Goal: Task Accomplishment & Management: Use online tool/utility

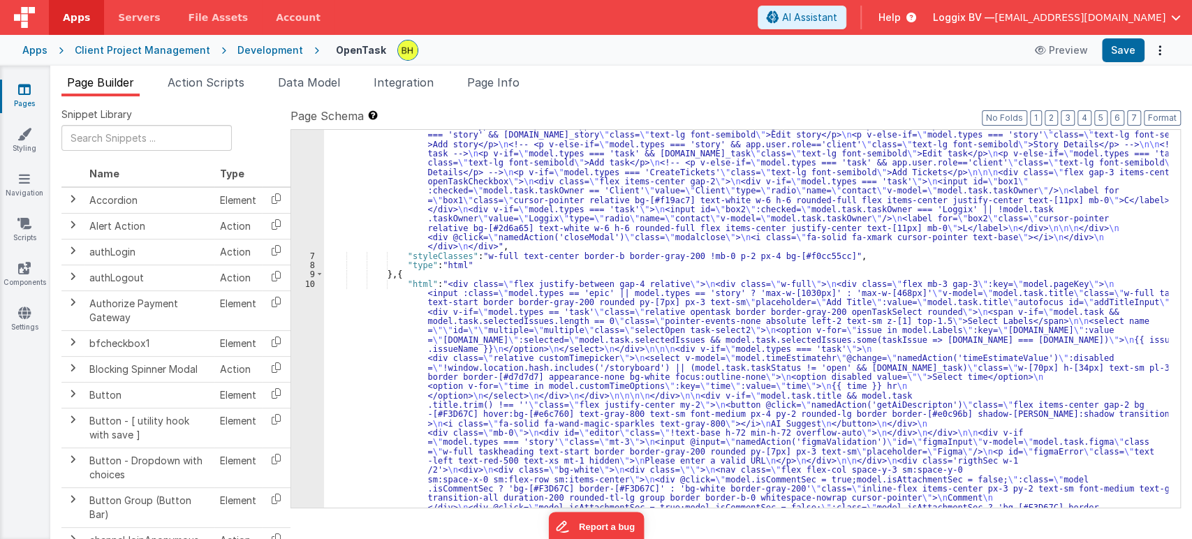
scroll to position [93, 0]
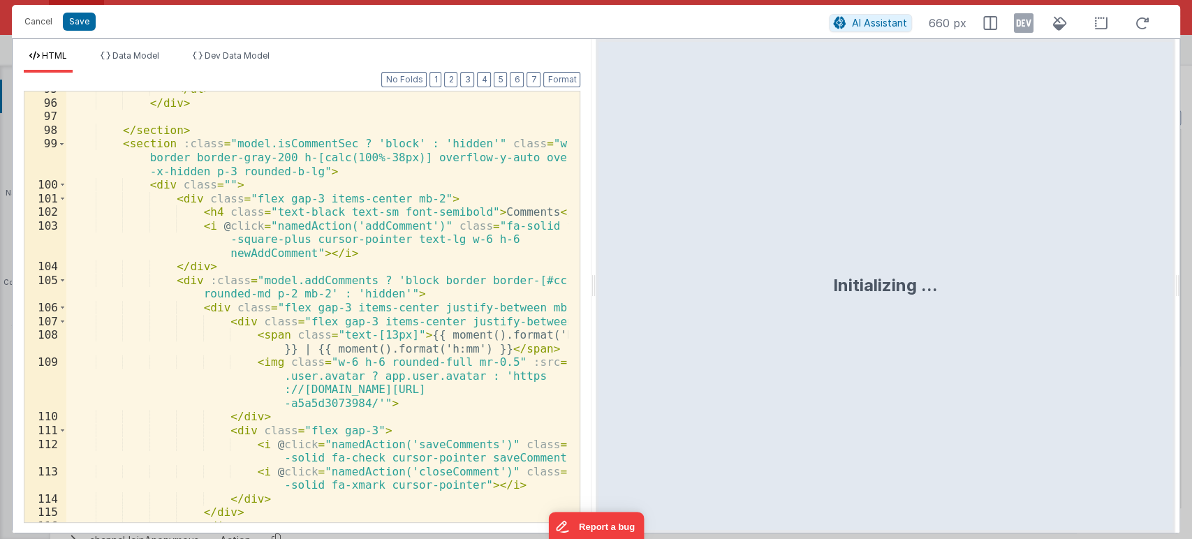
scroll to position [2276, 0]
click at [384, 261] on div "</ ul > </ div > </ section > < section :class = "model.isCommentSec ? 'block' …" at bounding box center [317, 311] width 502 height 458
click at [451, 244] on div "</ ul > </ div > </ section > < section :class = "model.isCommentSec ? 'block' …" at bounding box center [317, 311] width 502 height 458
click at [462, 252] on div "</ ul > </ div > </ section > < section :class = "model.isCommentSec ? 'block' …" at bounding box center [317, 311] width 502 height 458
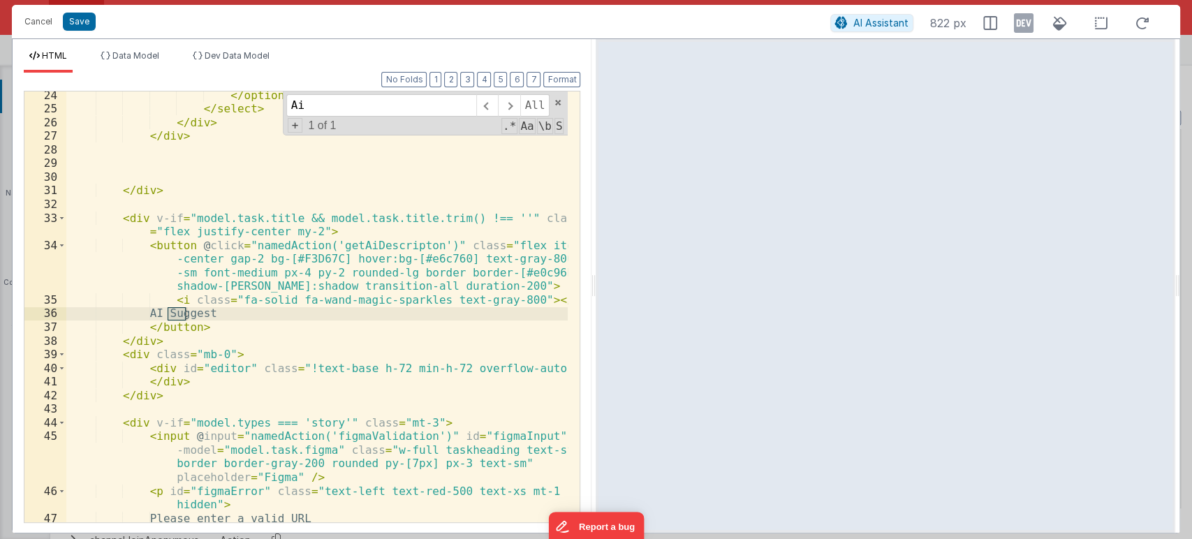
scroll to position [549, 0]
type input "Ai suggest"
click at [251, 328] on div "</ option > </ select > </ div > </ div > </ div > < div v-if = "model.task.tit…" at bounding box center [317, 318] width 502 height 458
click at [419, 243] on div "</ option > </ select > </ div > </ div > </ div > < div v-if = "model.task.tit…" at bounding box center [317, 318] width 502 height 458
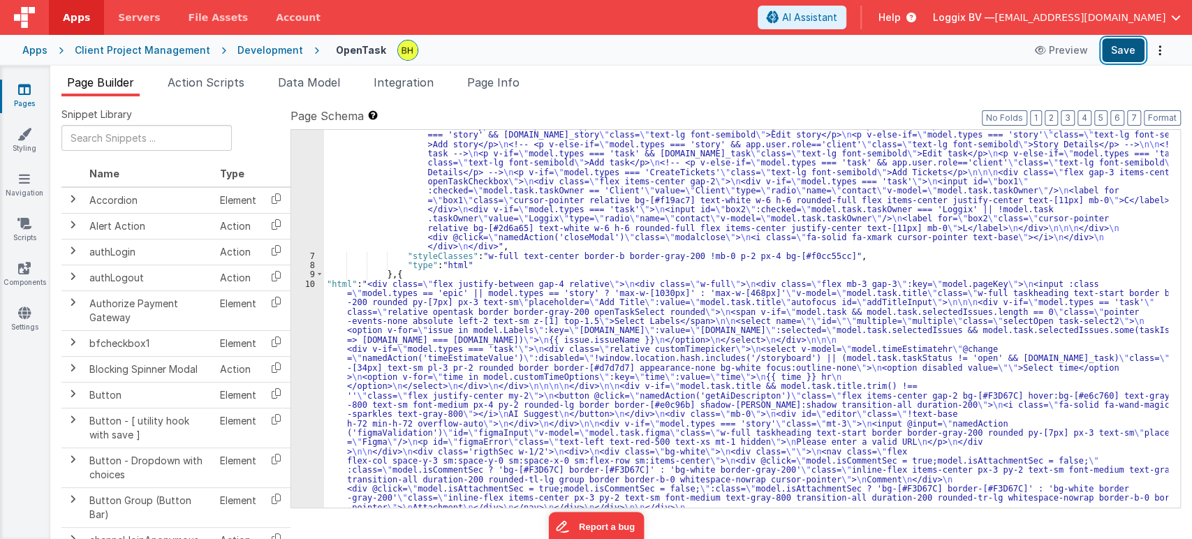
click at [1124, 55] on button "Save" at bounding box center [1123, 50] width 43 height 24
click at [198, 74] on li "Action Scripts" at bounding box center [206, 85] width 88 height 22
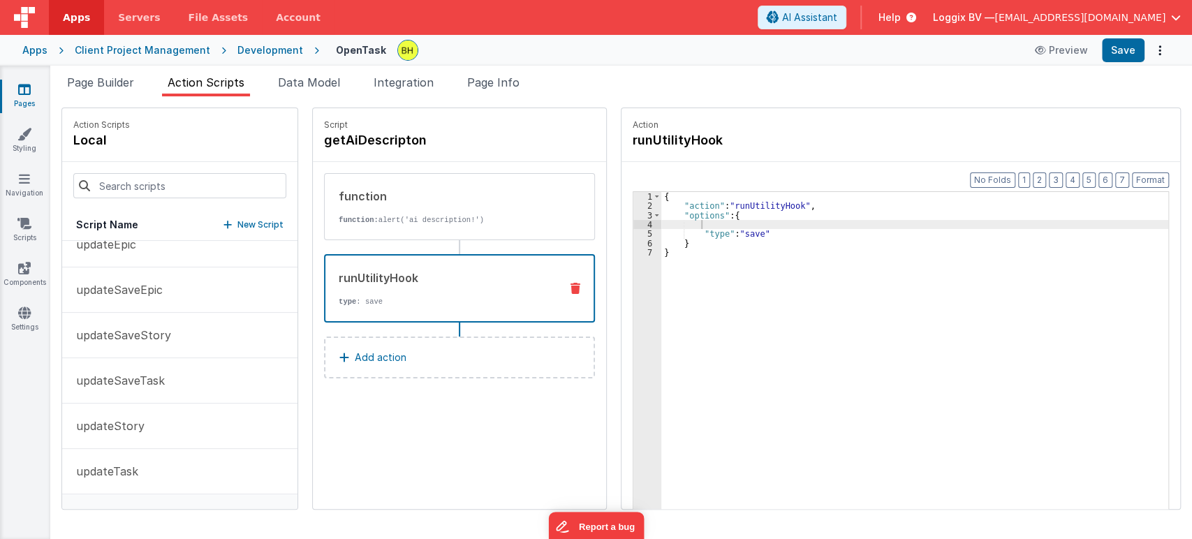
scroll to position [1328, 0]
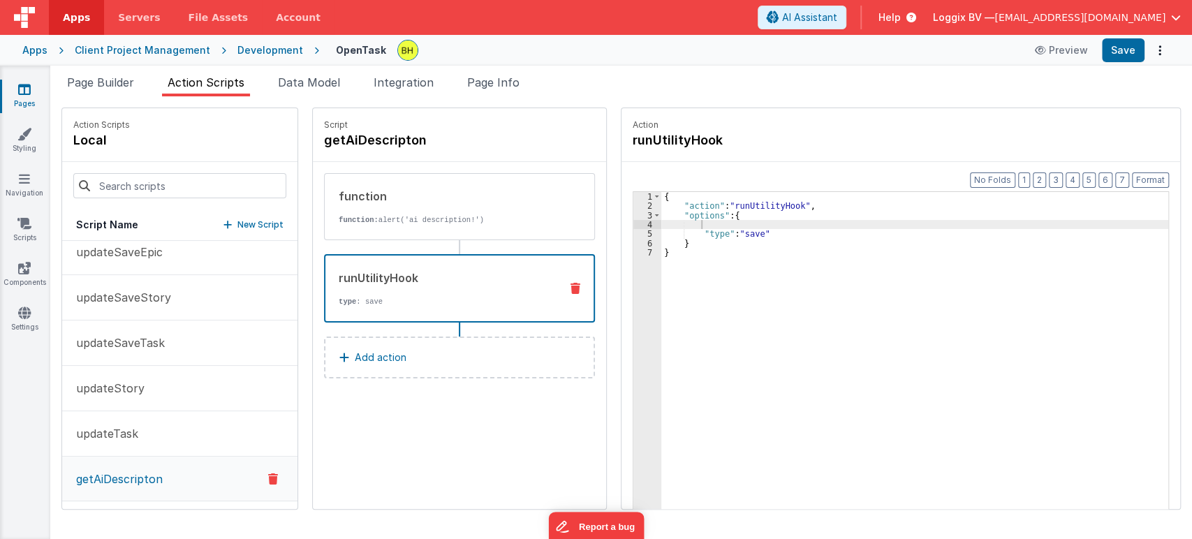
click at [30, 108] on link "Pages" at bounding box center [24, 96] width 50 height 28
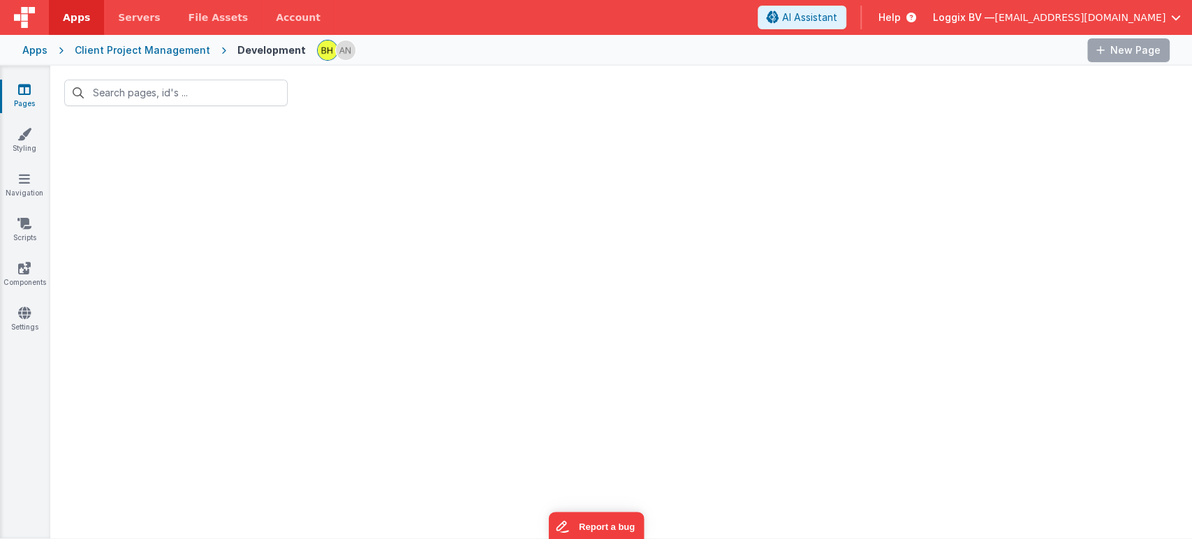
type input "open"
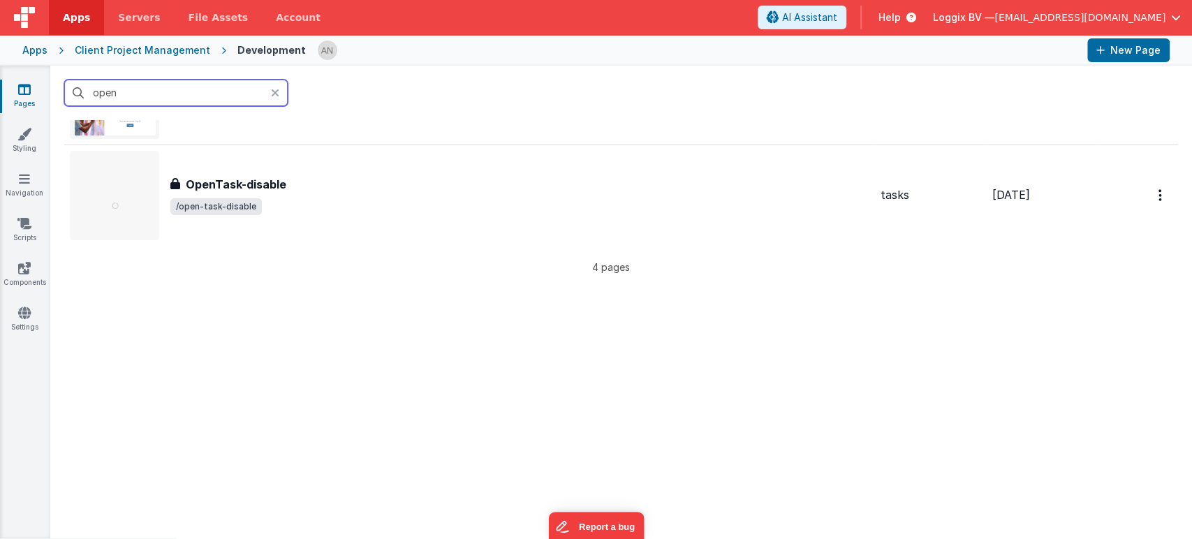
scroll to position [310, 0]
click at [270, 89] on input "open" at bounding box center [176, 93] width 224 height 27
click at [271, 90] on icon at bounding box center [275, 92] width 8 height 11
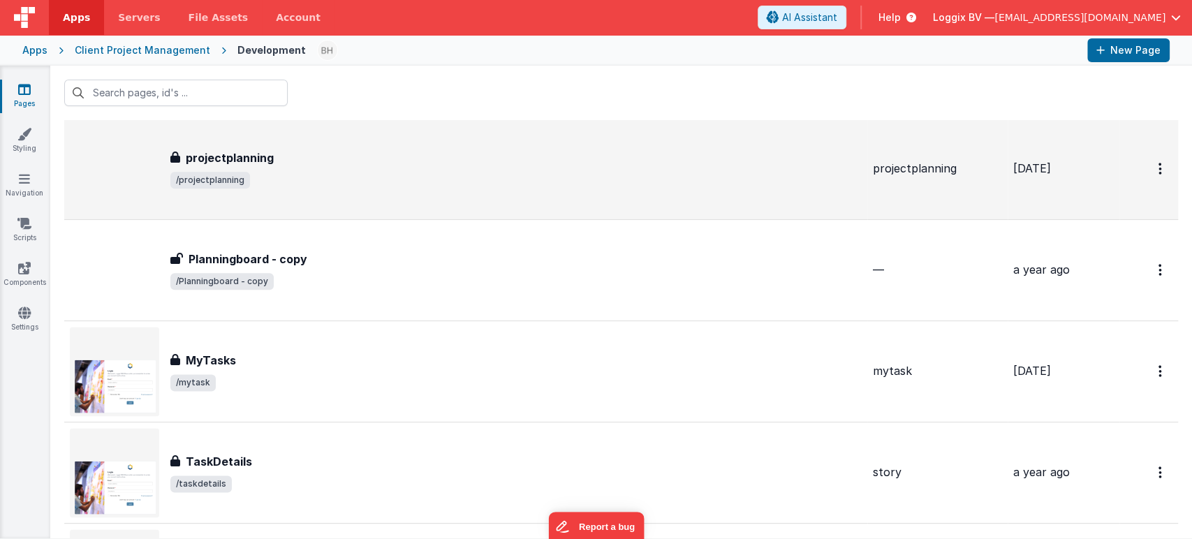
scroll to position [1086, 0]
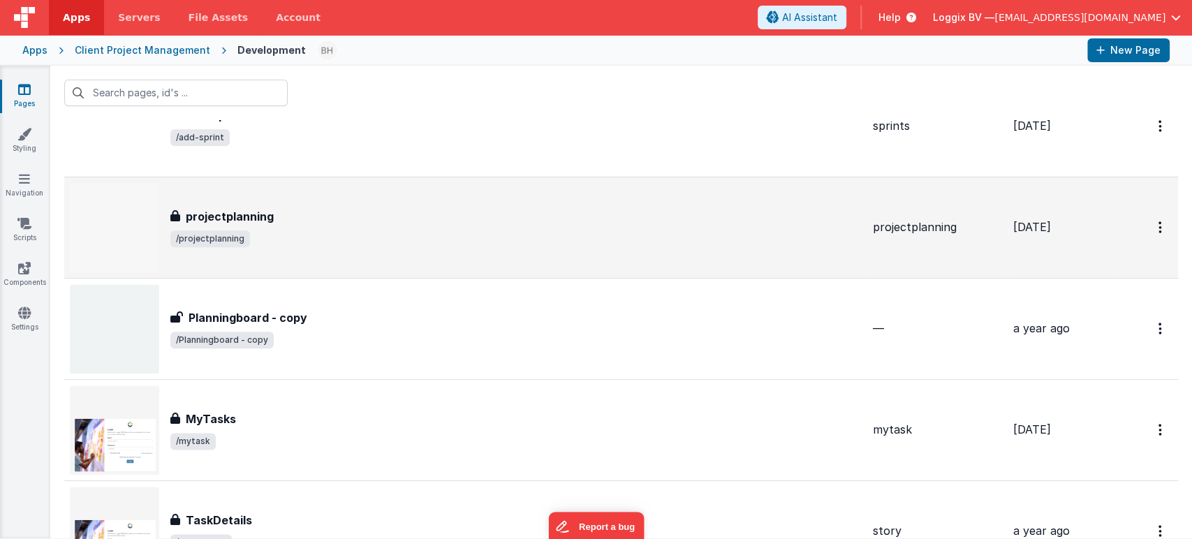
click at [388, 239] on span "/projectplanning" at bounding box center [516, 239] width 692 height 17
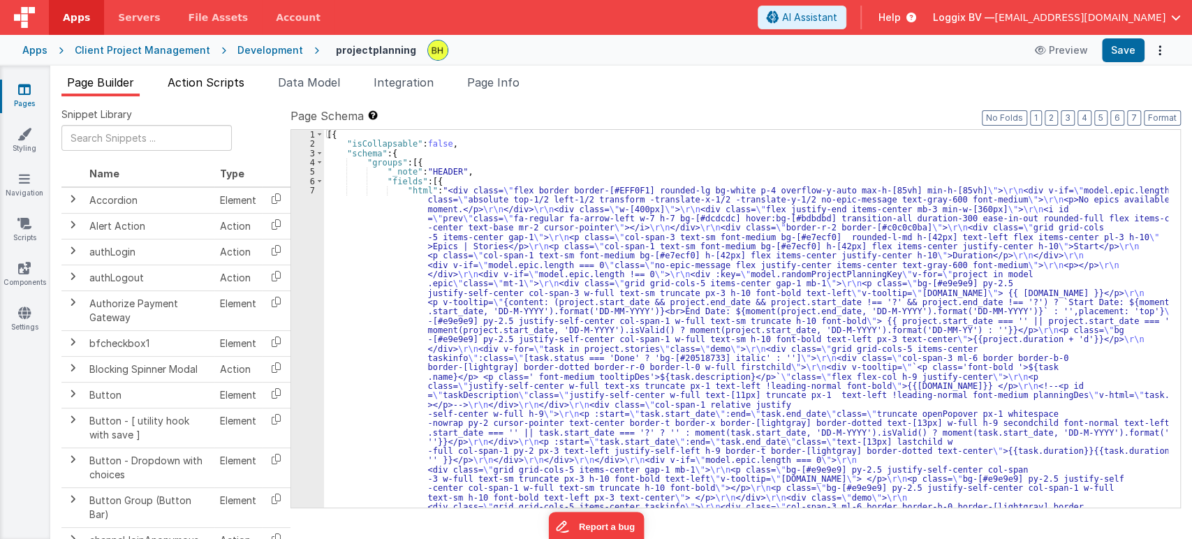
click at [241, 87] on span "Action Scripts" at bounding box center [206, 82] width 77 height 14
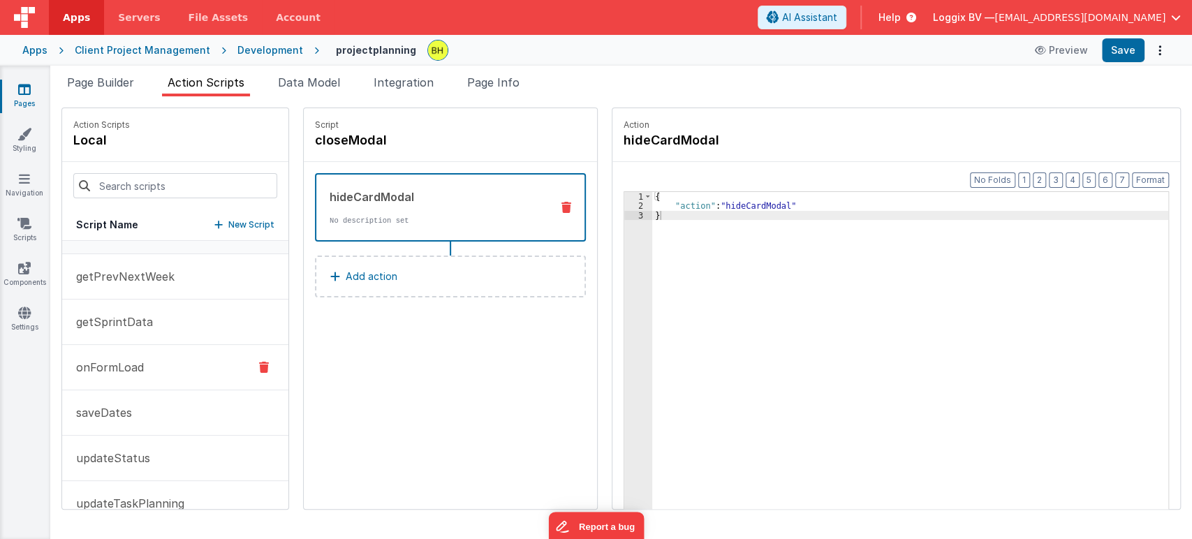
scroll to position [59, 0]
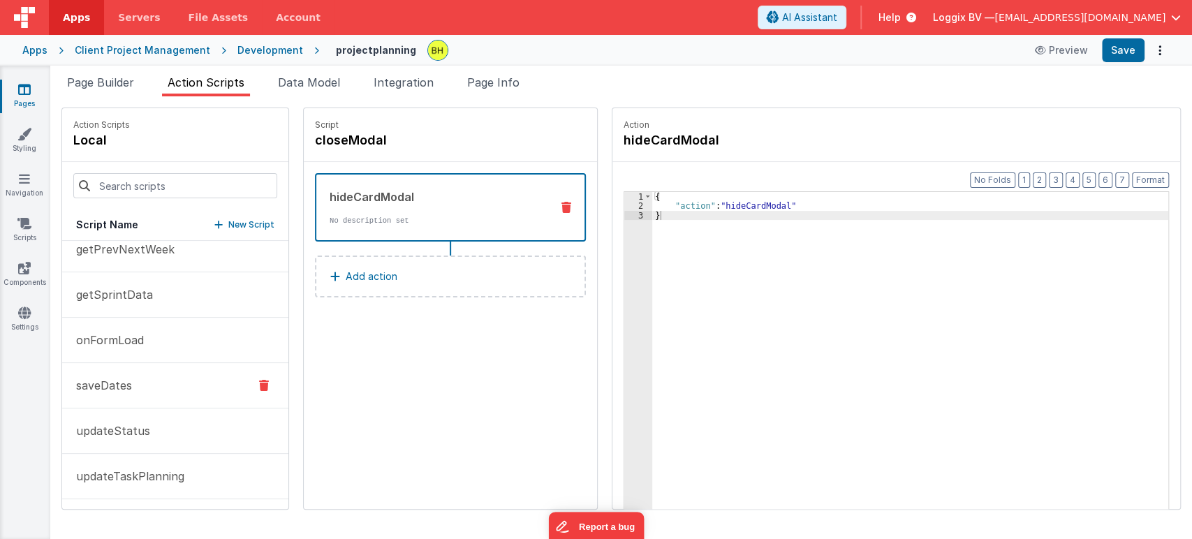
click at [167, 384] on button "saveDates" at bounding box center [175, 385] width 226 height 45
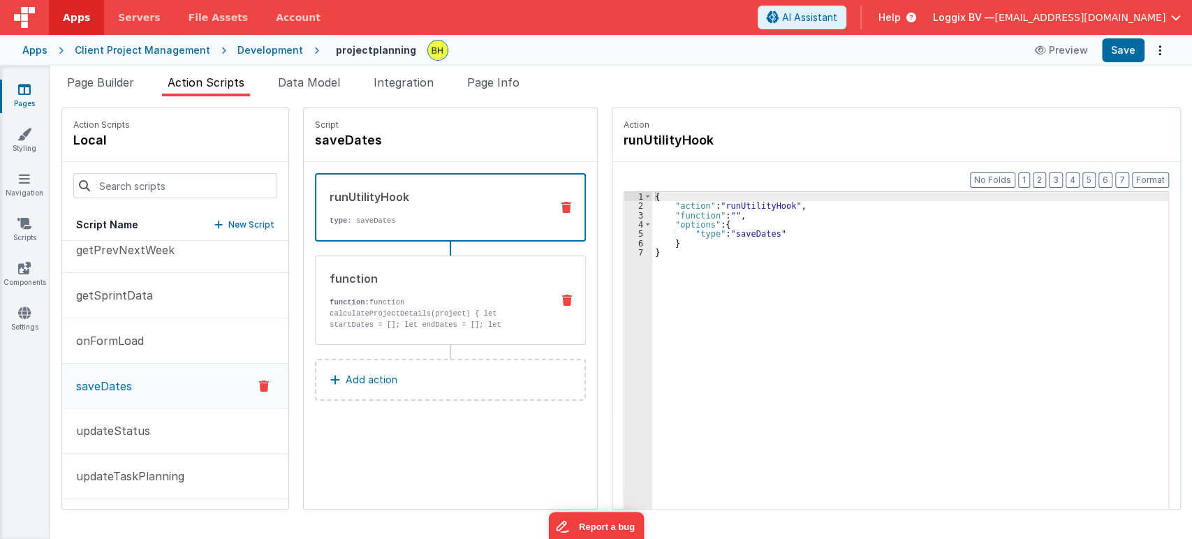
click at [467, 298] on p "function: function calculateProjectDetails(project) { let startDates = []; let …" at bounding box center [435, 358] width 211 height 123
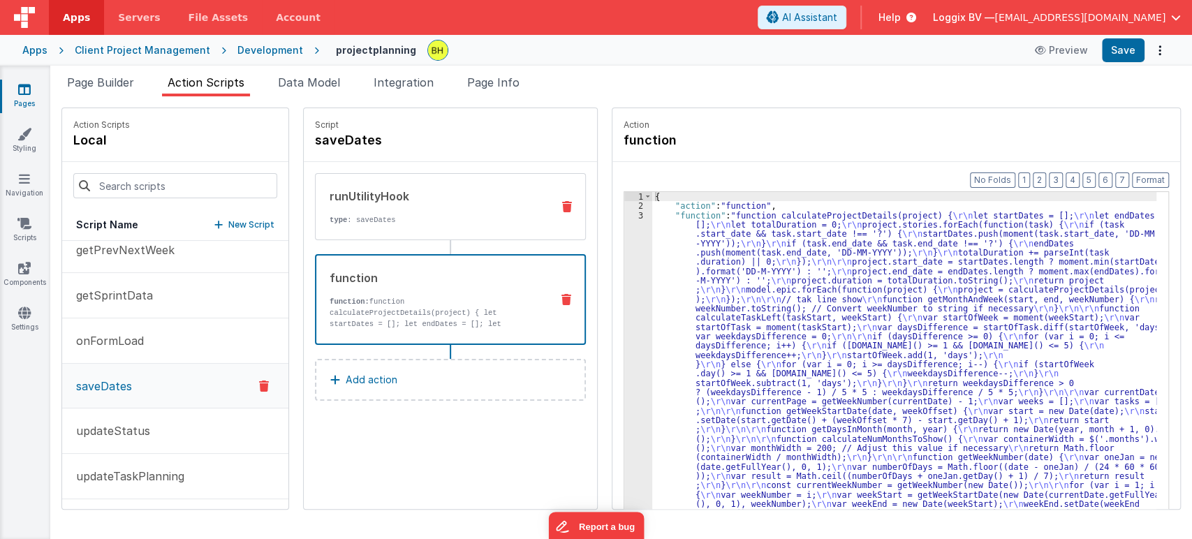
click at [396, 220] on p "type : saveDates" at bounding box center [435, 219] width 211 height 11
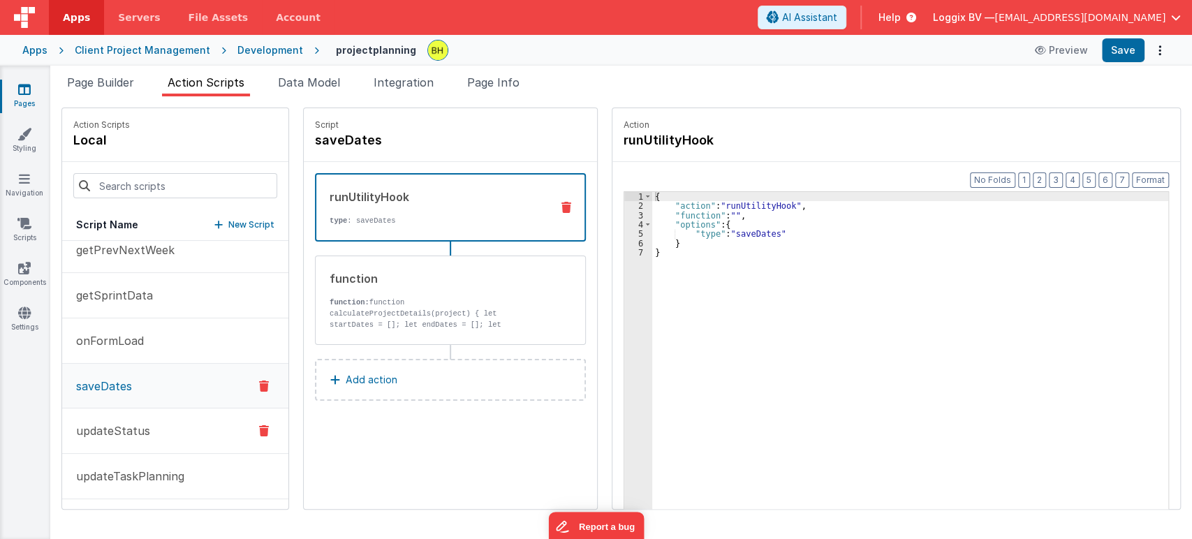
click at [168, 444] on button "updateStatus" at bounding box center [175, 431] width 226 height 45
click at [167, 479] on p "updateTaskPlanning" at bounding box center [126, 476] width 117 height 17
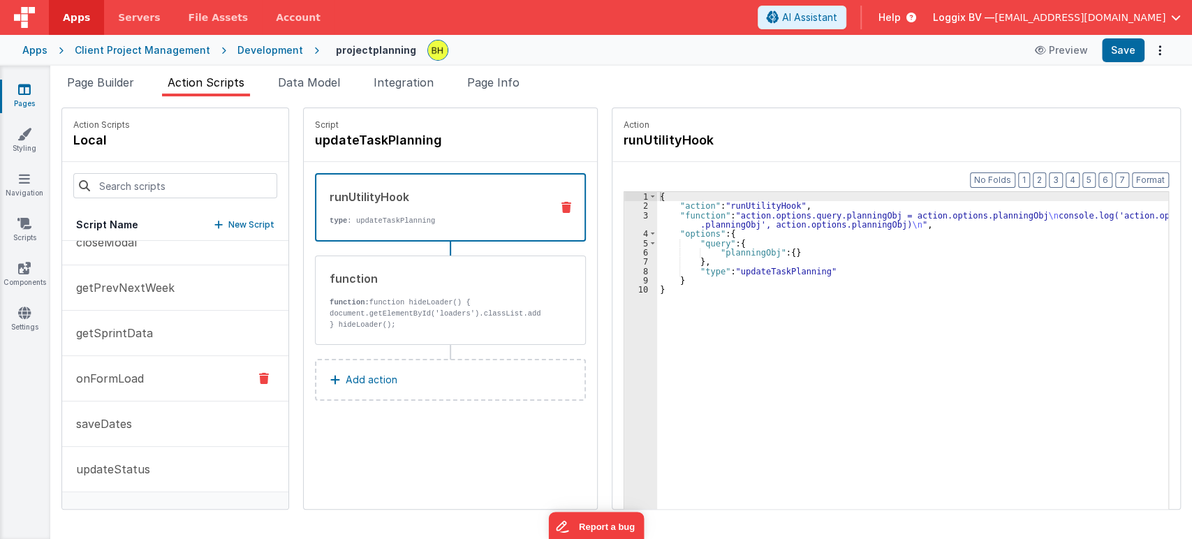
scroll to position [0, 0]
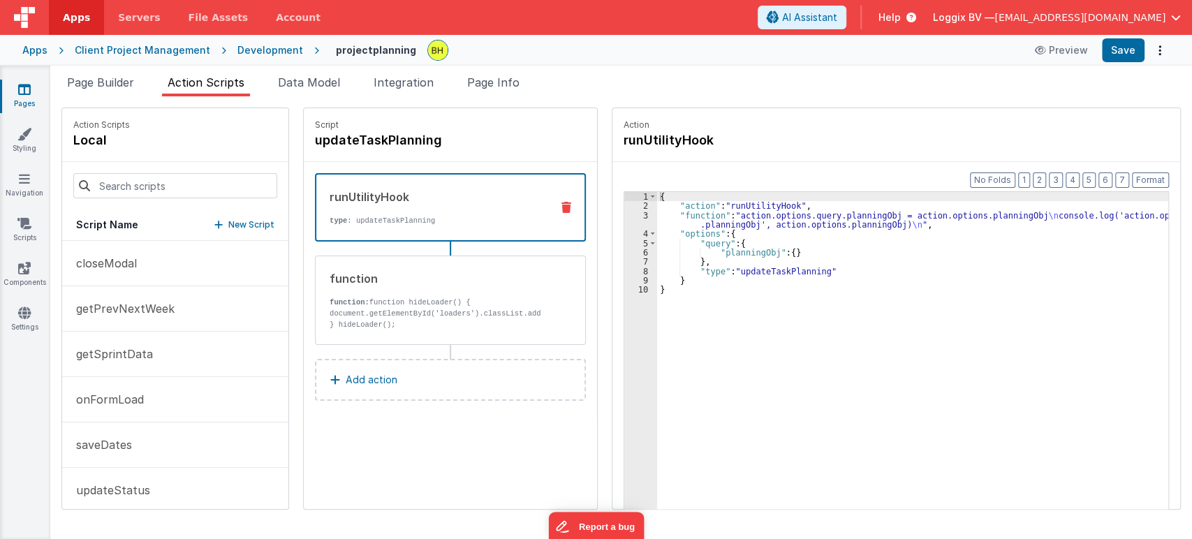
click at [112, 81] on span "Page Builder" at bounding box center [100, 82] width 67 height 14
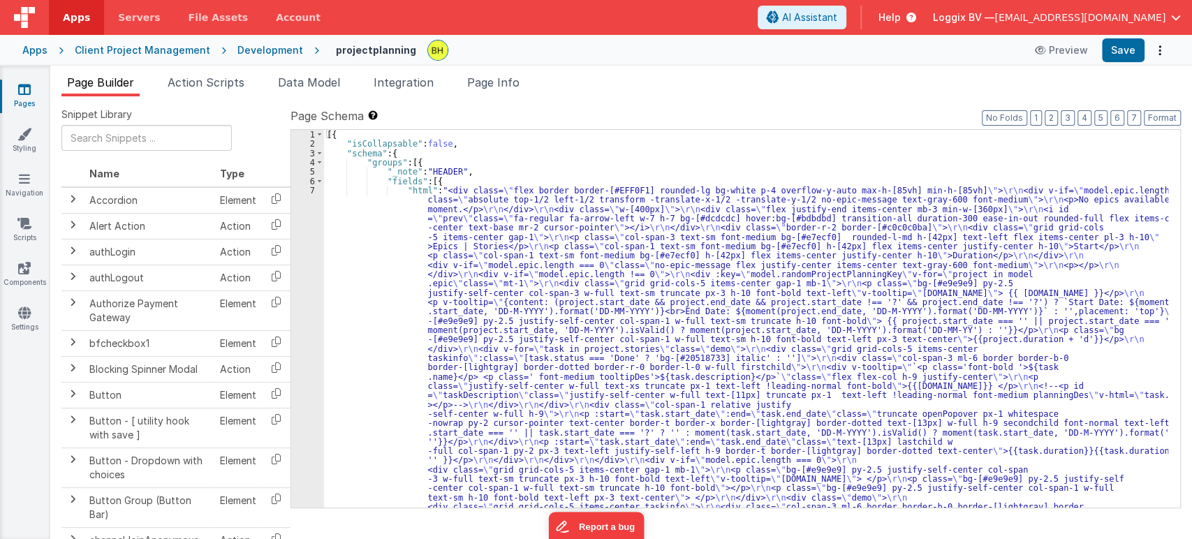
click at [29, 85] on icon at bounding box center [24, 89] width 13 height 14
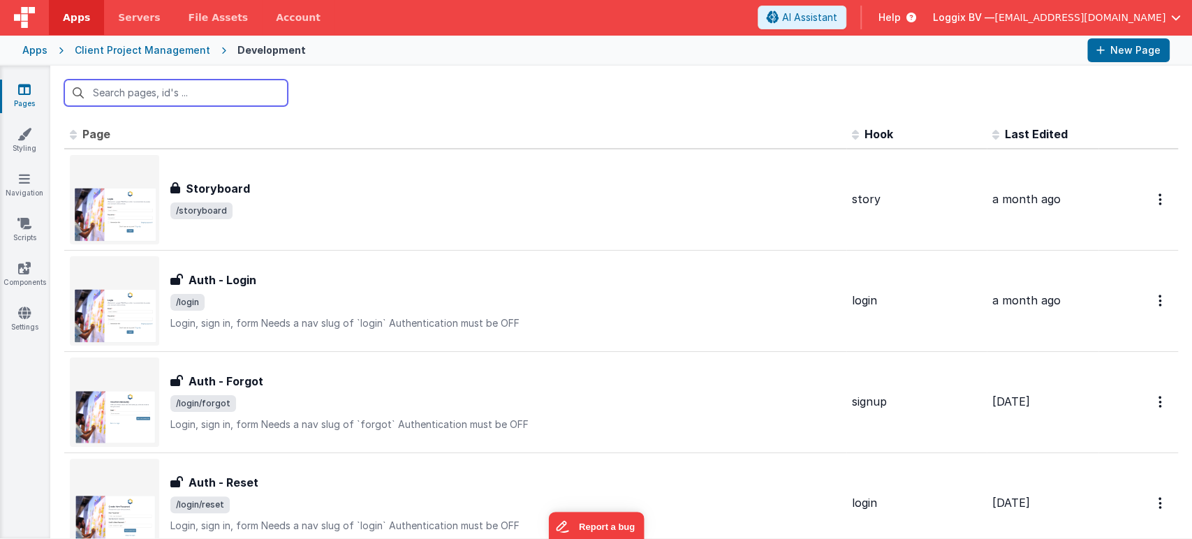
click at [216, 95] on input "text" at bounding box center [176, 93] width 224 height 27
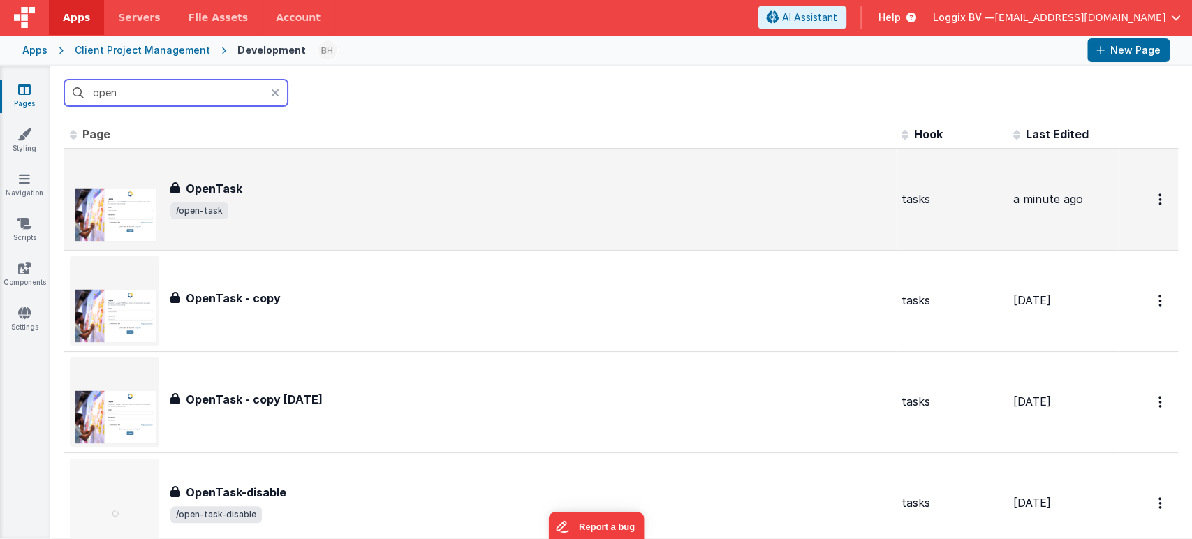
type input "open"
click at [317, 217] on span "/open-task" at bounding box center [530, 211] width 720 height 17
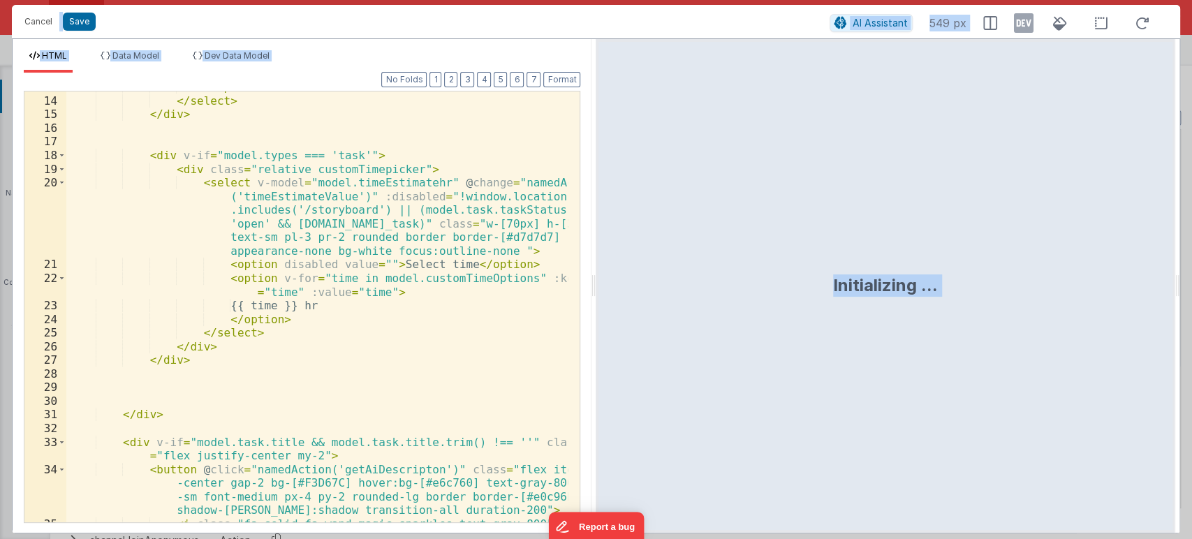
scroll to position [325, 0]
click at [403, 376] on div "</ option > </ select > </ div > < div v-if = "model.types === 'task'" > < div …" at bounding box center [317, 309] width 502 height 458
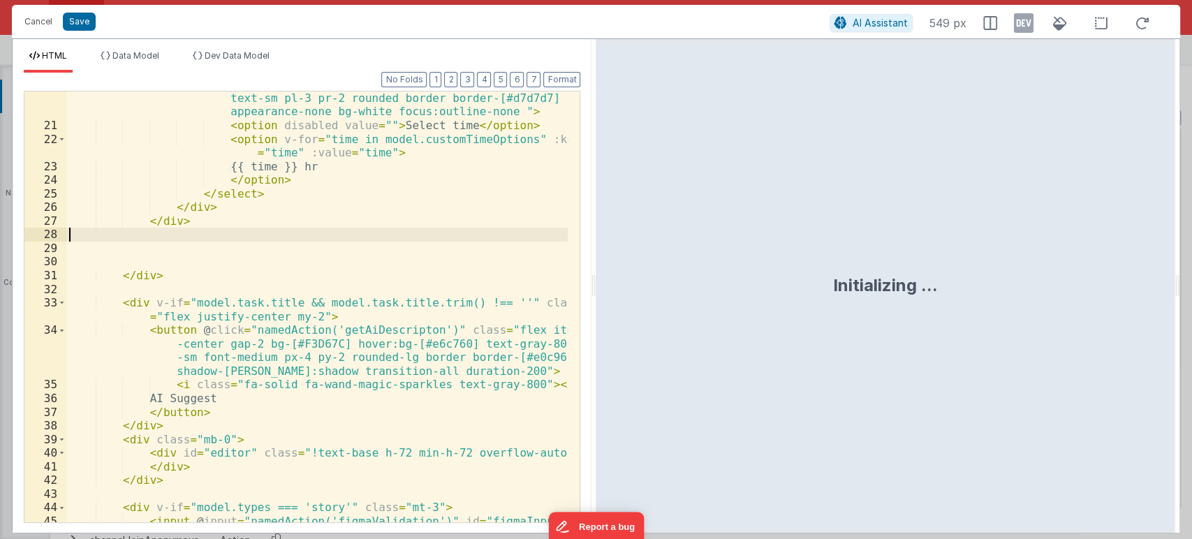
scroll to position [511, 0]
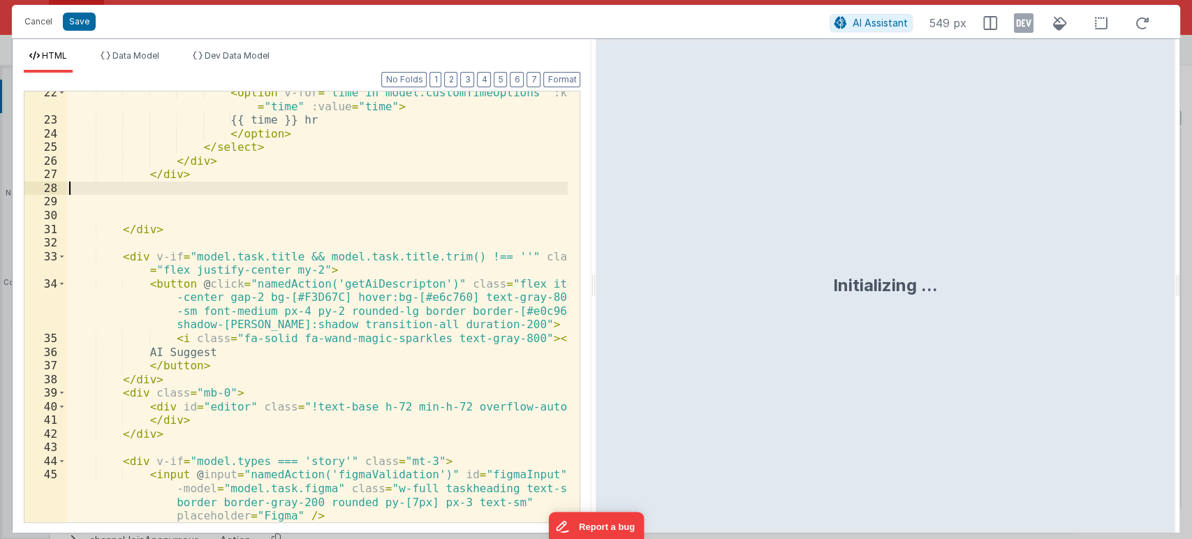
click at [284, 281] on div "< option v-for = "time in model.customTimeOptions" :key = "time" :value = "time…" at bounding box center [317, 328] width 502 height 485
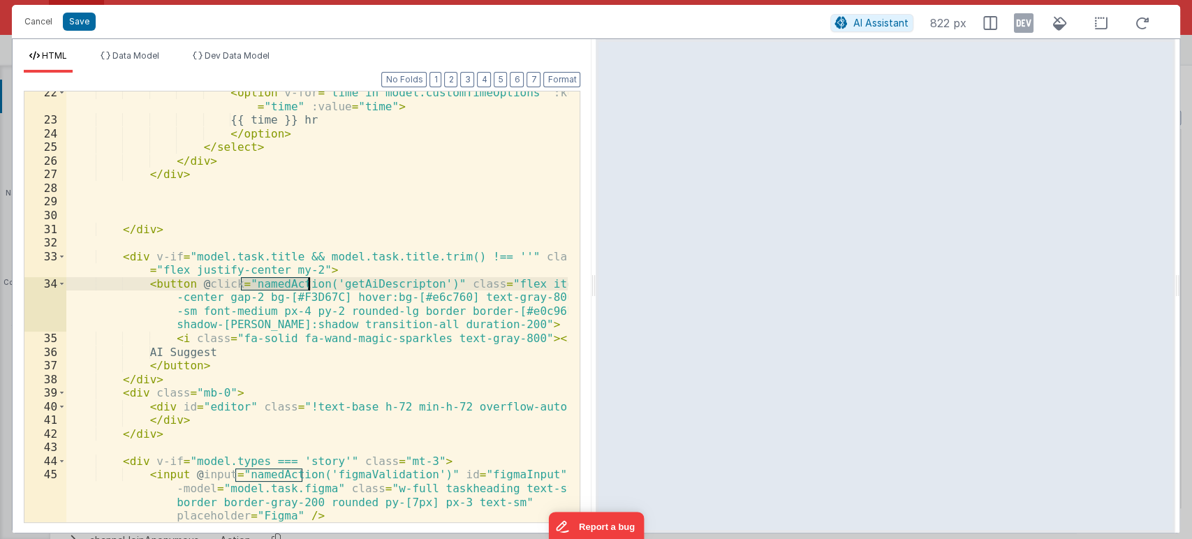
click at [284, 281] on div "< option v-for = "time in model.customTimeOptions" :key = "time" :value = "time…" at bounding box center [317, 328] width 502 height 485
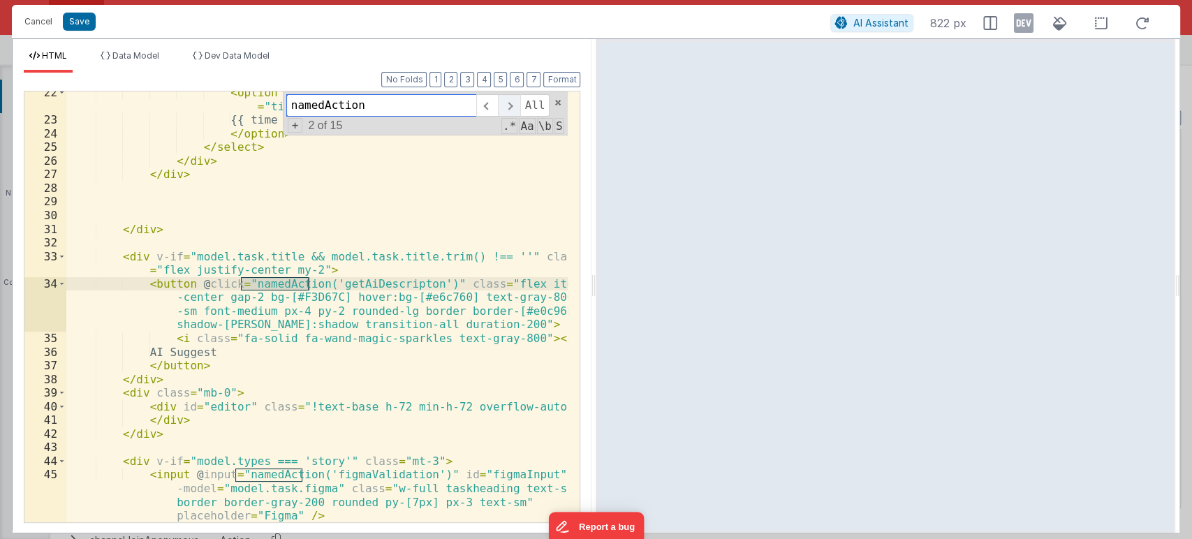
click at [503, 105] on span at bounding box center [509, 105] width 22 height 22
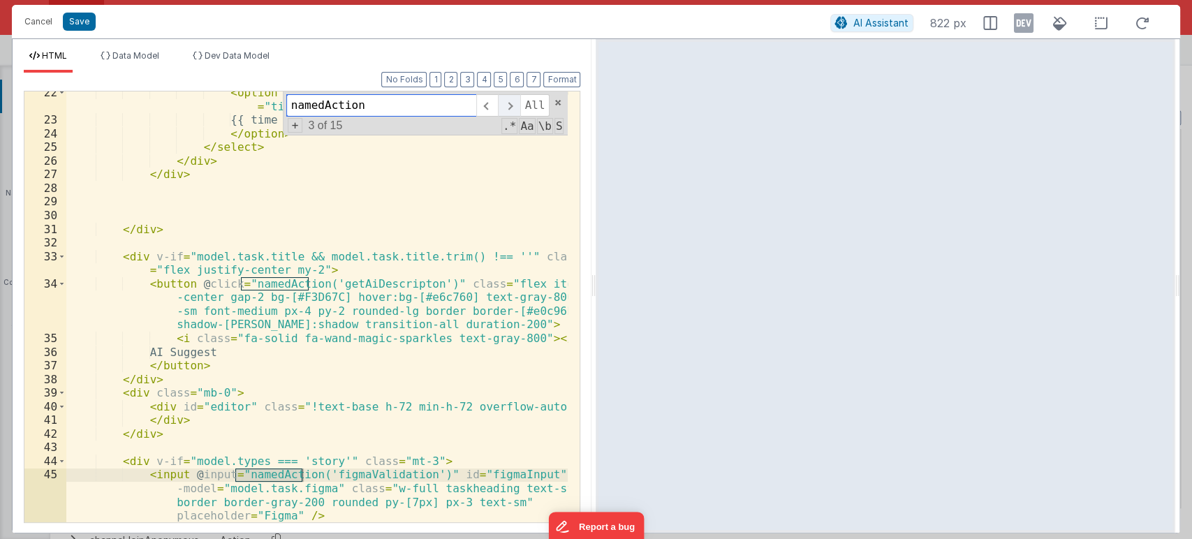
click at [503, 105] on span at bounding box center [509, 105] width 22 height 22
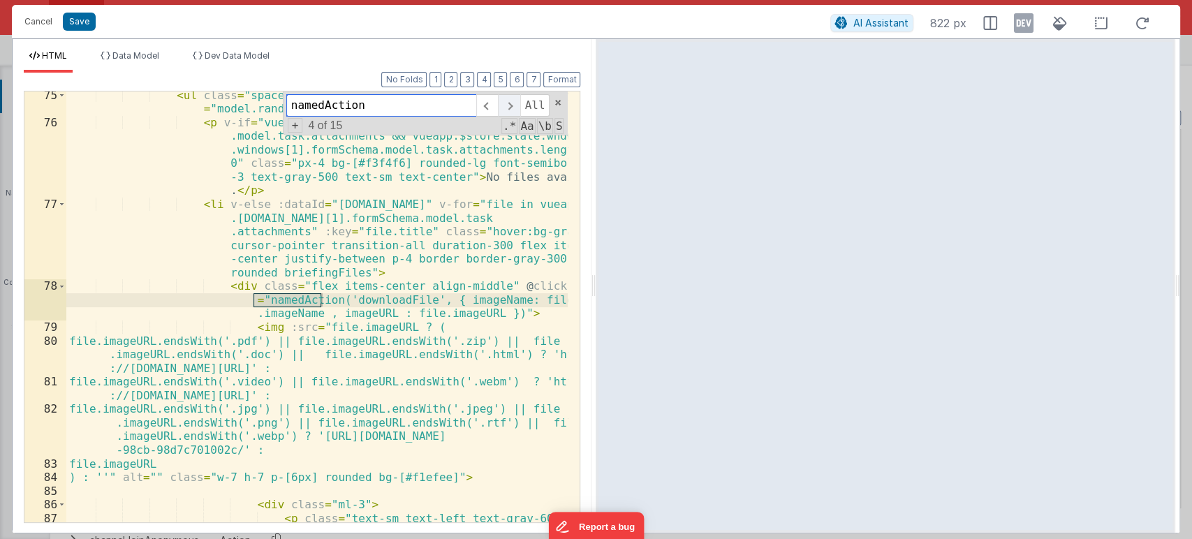
scroll to position [1601, 0]
click at [29, 19] on button "Cancel" at bounding box center [38, 22] width 42 height 20
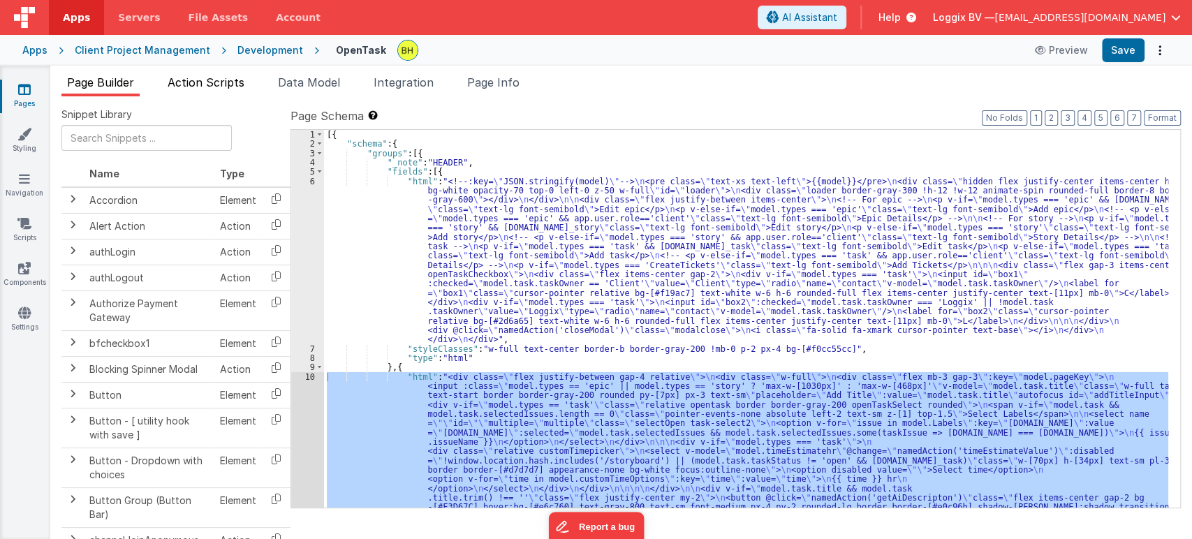
click at [218, 88] on span "Action Scripts" at bounding box center [206, 82] width 77 height 14
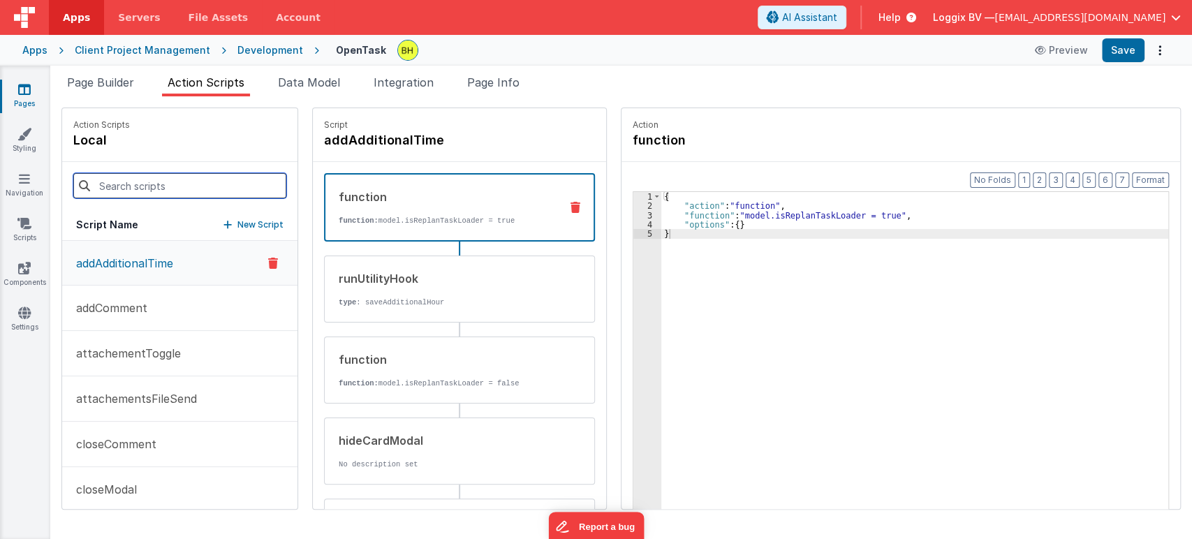
click at [190, 184] on input at bounding box center [179, 185] width 213 height 25
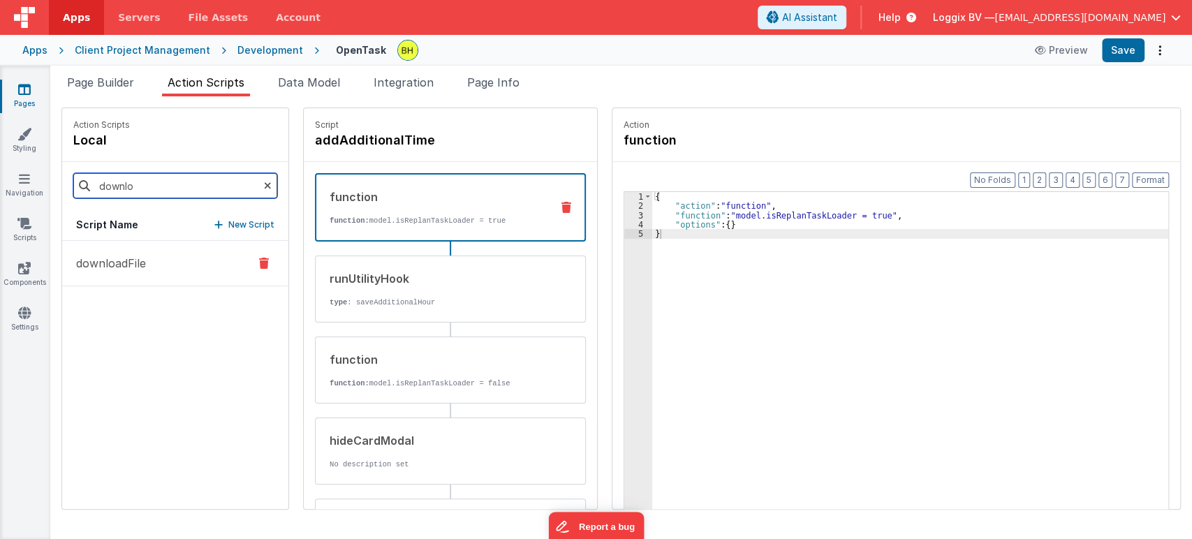
type input "downlo"
click at [170, 276] on button "downloadFile" at bounding box center [175, 263] width 226 height 45
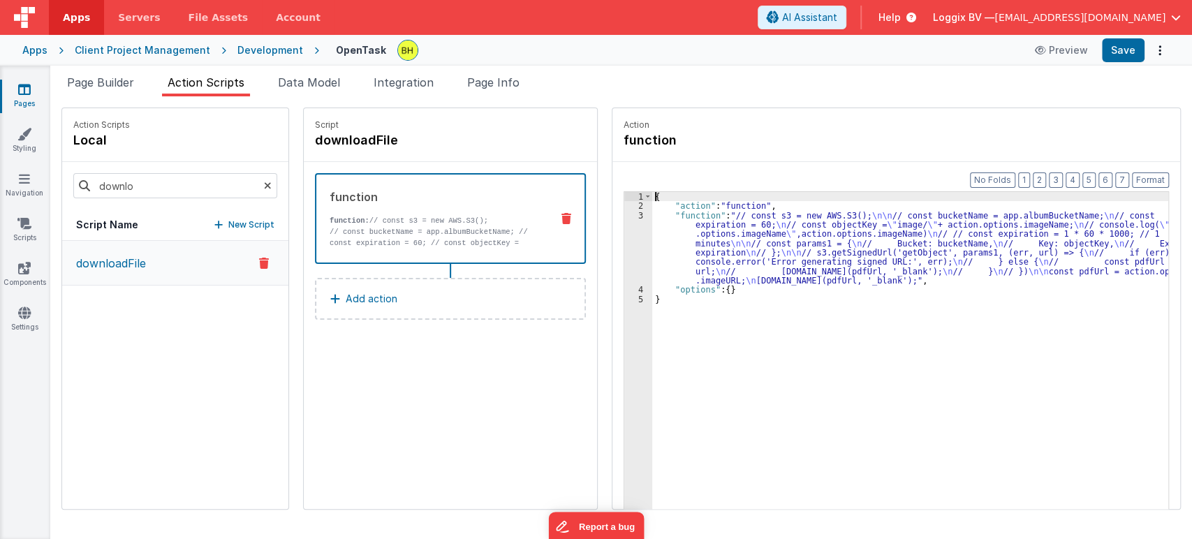
click at [627, 212] on div "3" at bounding box center [639, 248] width 28 height 75
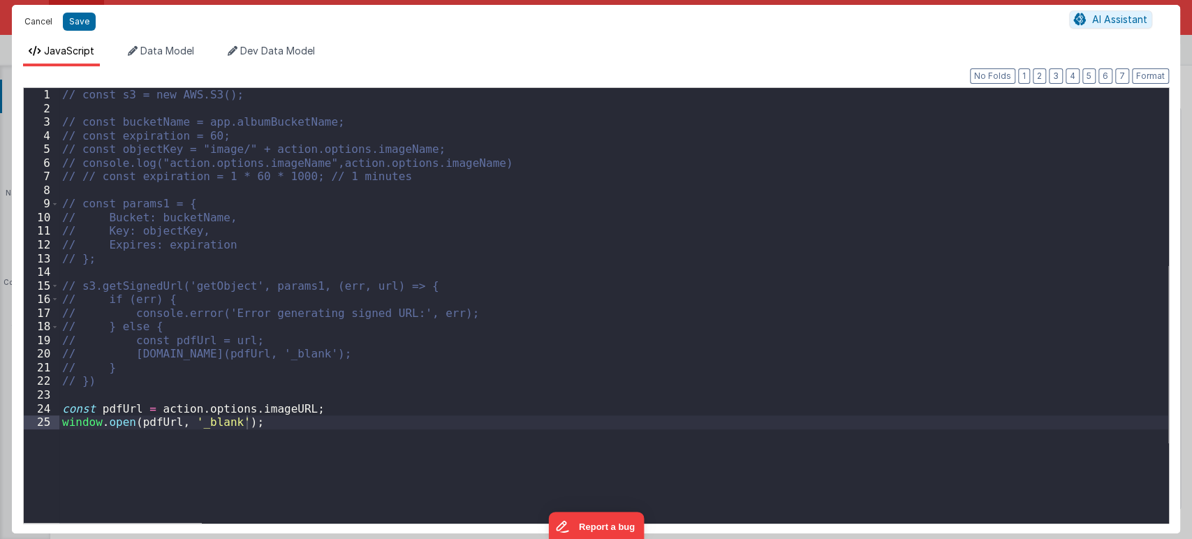
click at [18, 17] on button "Cancel" at bounding box center [38, 22] width 42 height 20
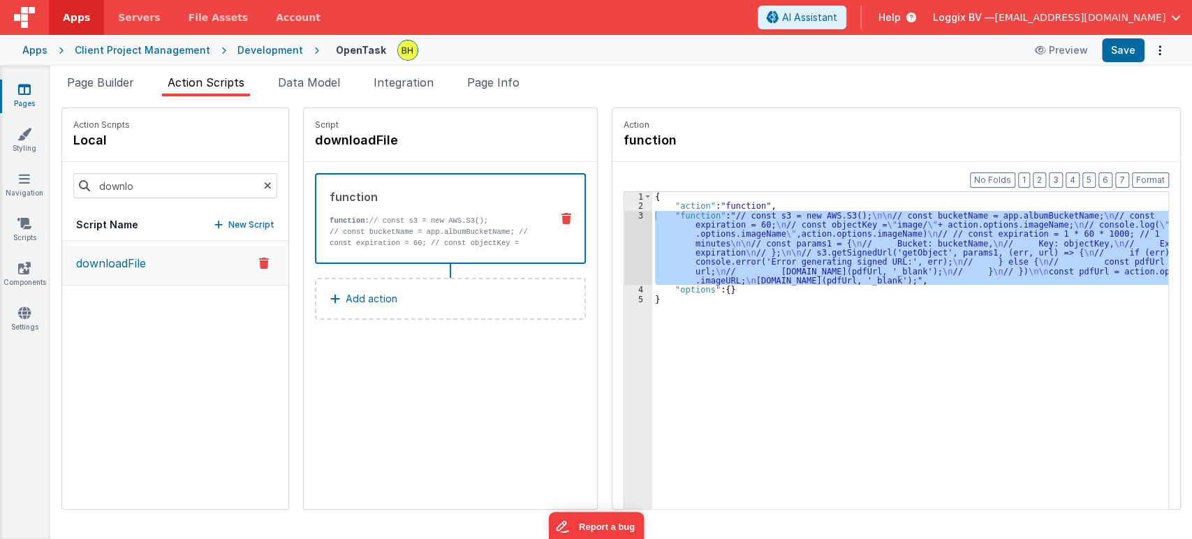
click at [264, 181] on icon at bounding box center [268, 186] width 8 height 48
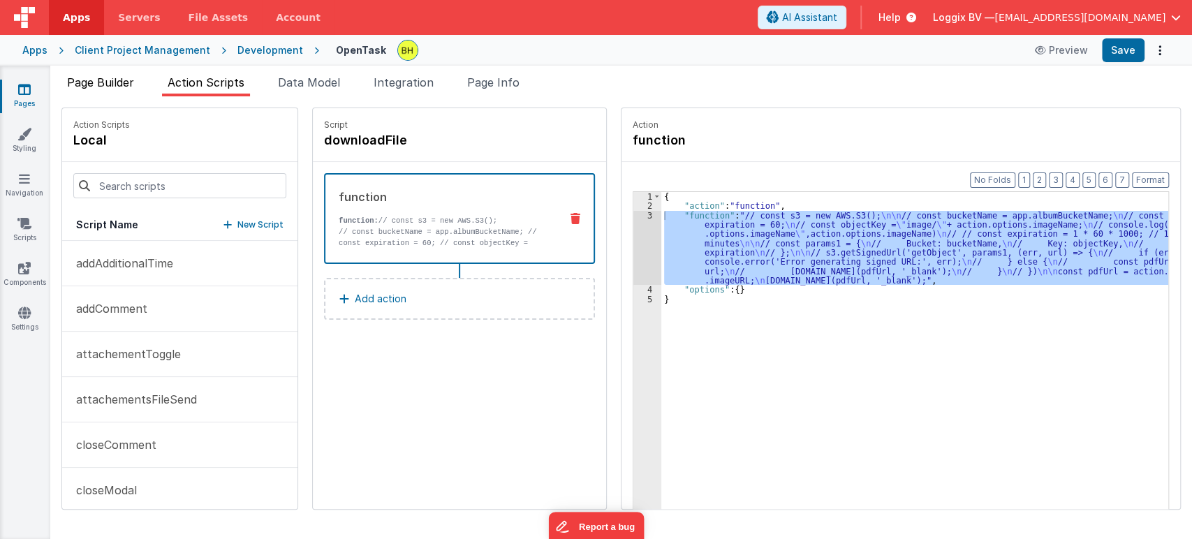
click at [77, 84] on span "Page Builder" at bounding box center [100, 82] width 67 height 14
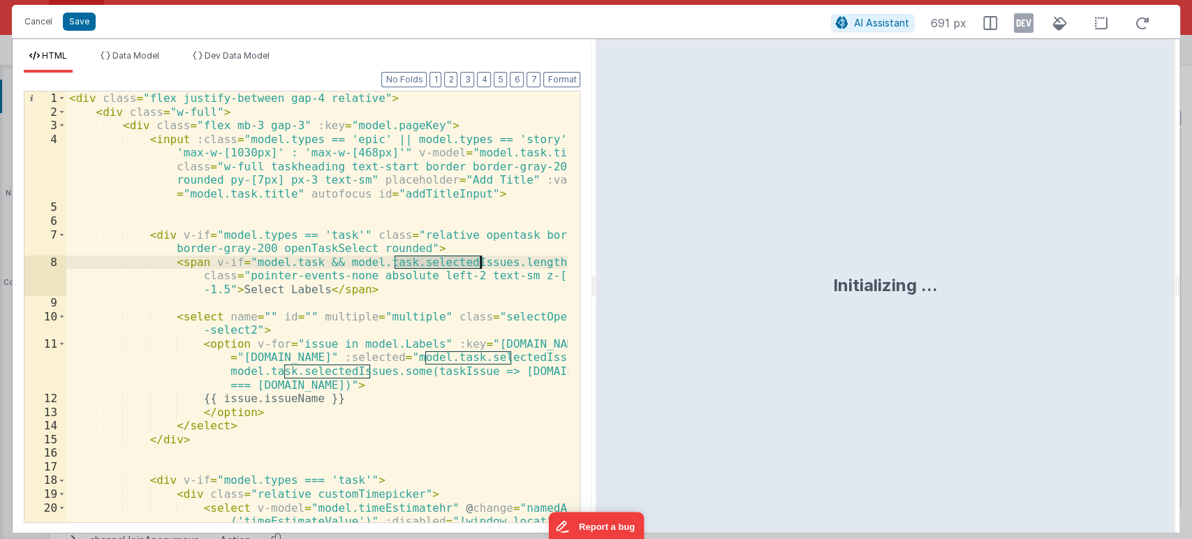
click at [475, 268] on div "< div class = "flex justify-between gap-4 relative" > < div class = "w-full" > …" at bounding box center [317, 307] width 502 height 431
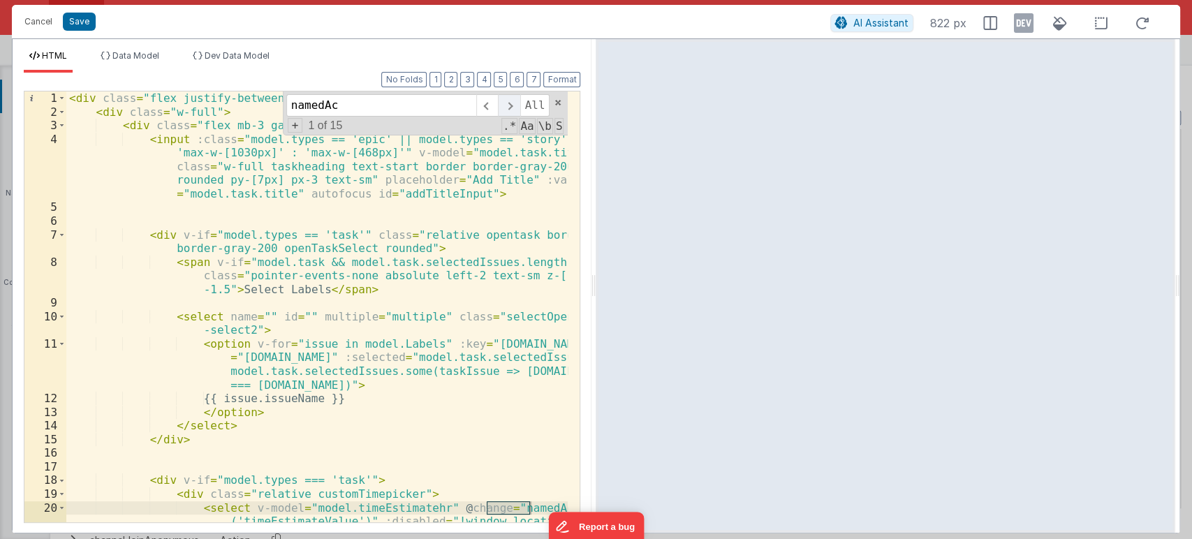
type input "namedAc"
click at [511, 108] on span at bounding box center [509, 105] width 22 height 22
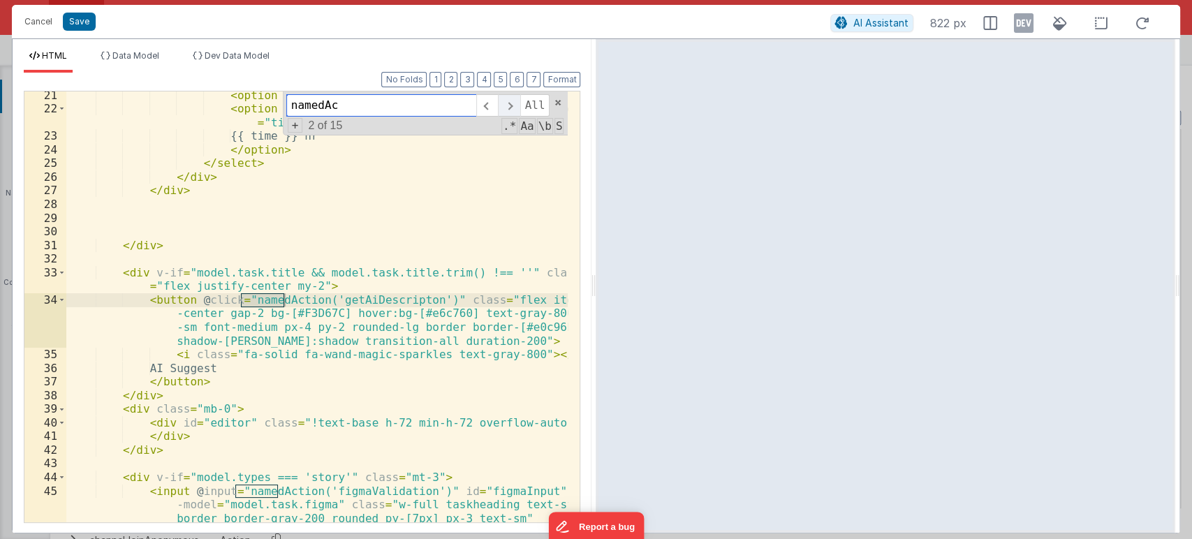
scroll to position [495, 0]
click at [511, 108] on span at bounding box center [509, 105] width 22 height 22
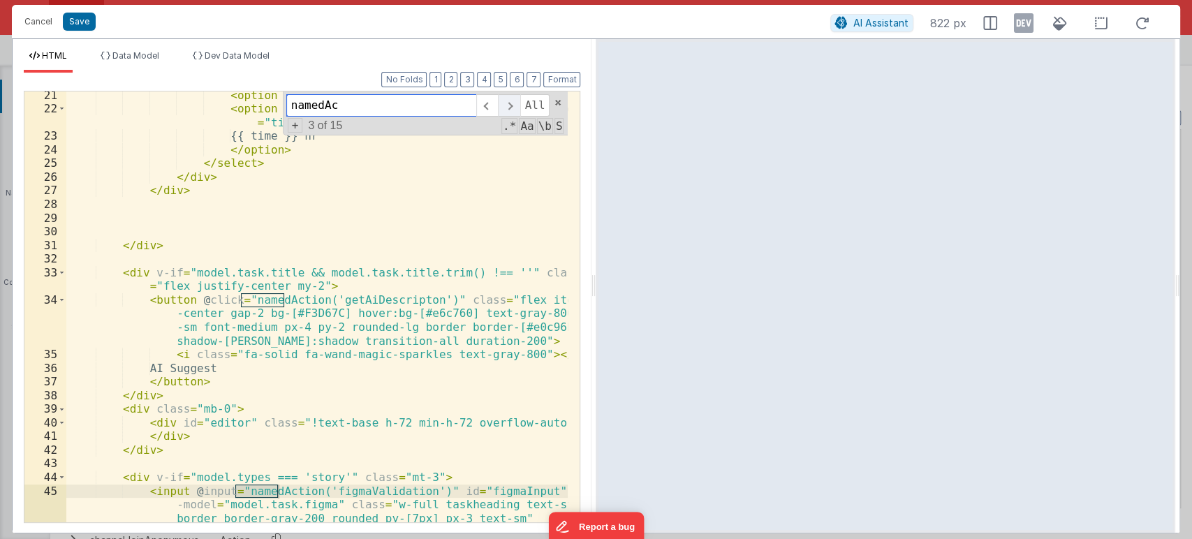
click at [511, 108] on span at bounding box center [509, 105] width 22 height 22
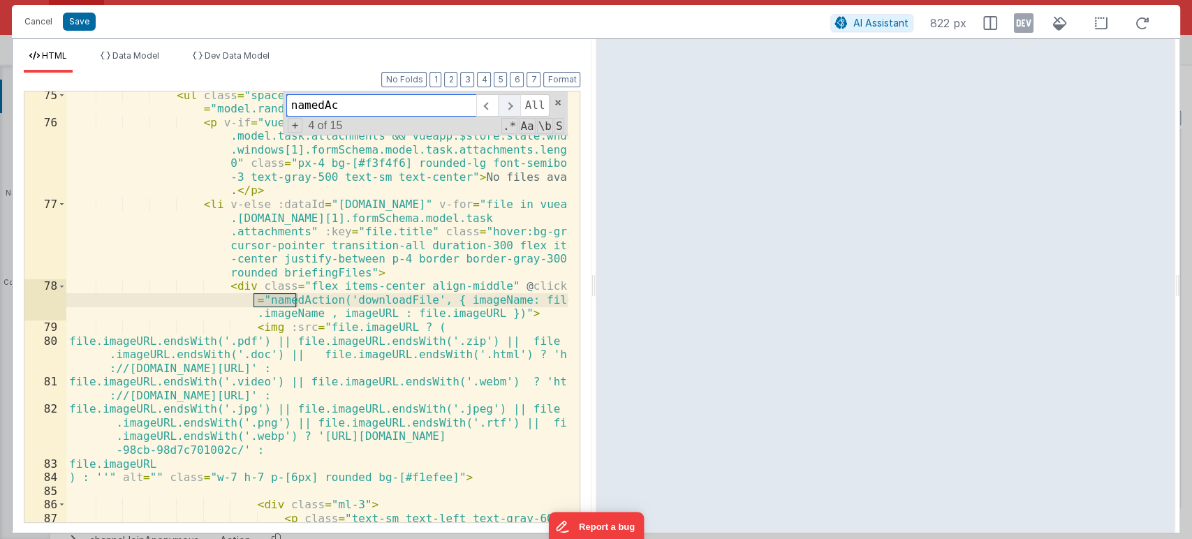
scroll to position [1601, 0]
click at [511, 108] on span at bounding box center [509, 105] width 22 height 22
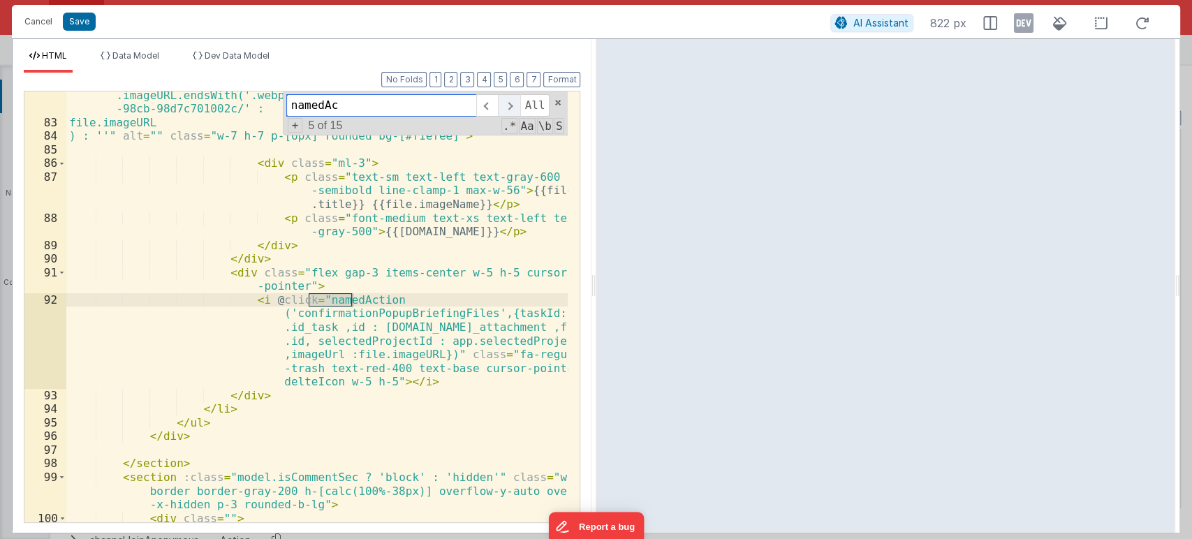
scroll to position [1943, 0]
click at [350, 316] on div "file.imageURL.endsWith('.jpg') || file.imageURL.endsWith('.jpeg') || file .imag…" at bounding box center [317, 310] width 502 height 499
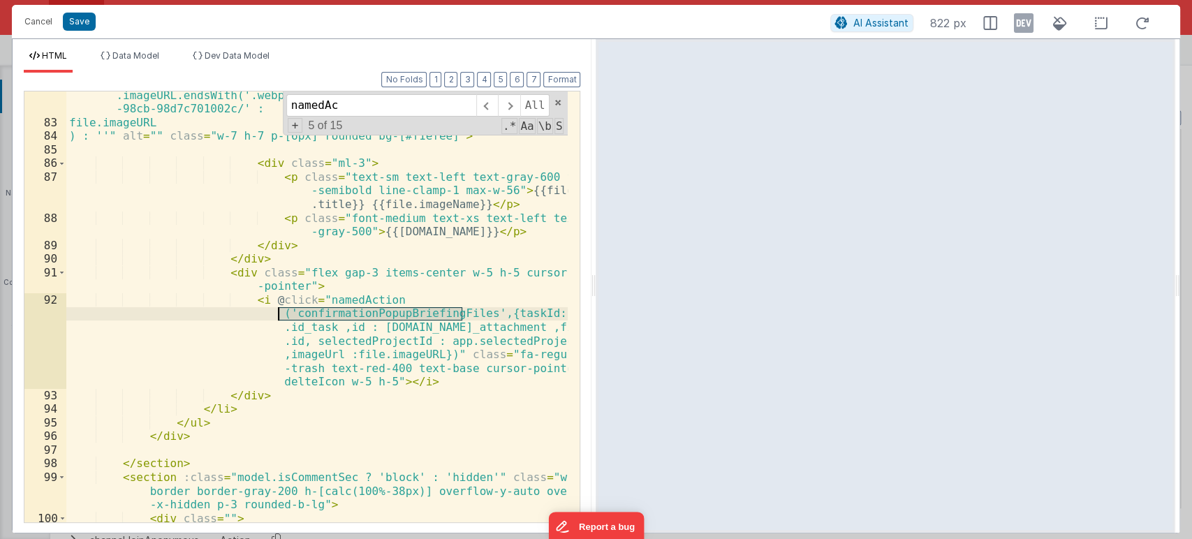
click at [350, 316] on div "file.imageURL.endsWith('.jpg') || file.imageURL.endsWith('.jpeg') || file .imag…" at bounding box center [317, 310] width 502 height 499
click at [34, 12] on button "Cancel" at bounding box center [38, 22] width 42 height 20
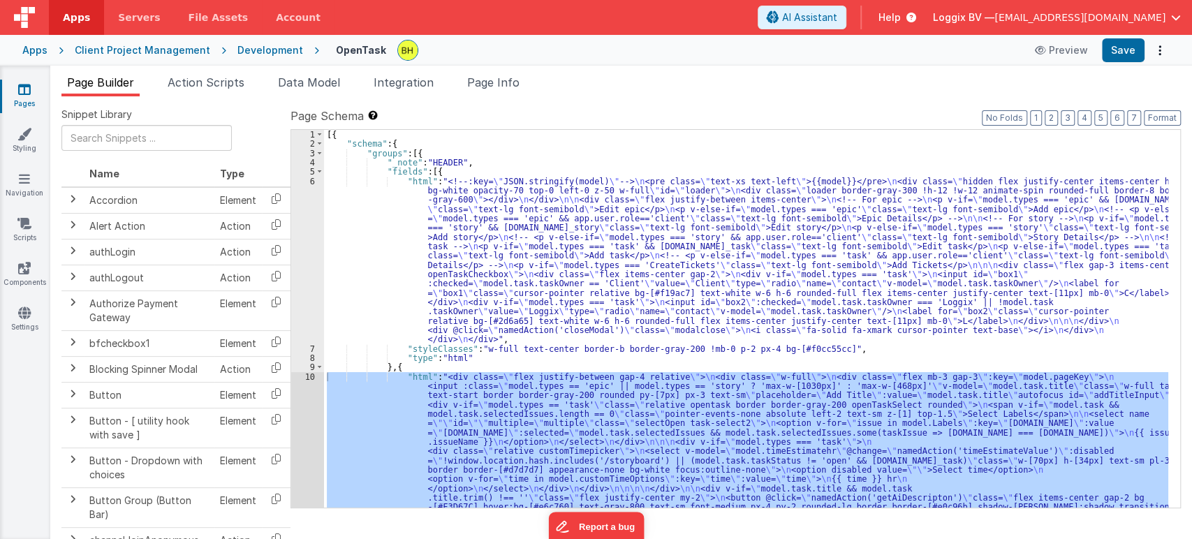
click at [234, 78] on span "Action Scripts" at bounding box center [206, 82] width 77 height 14
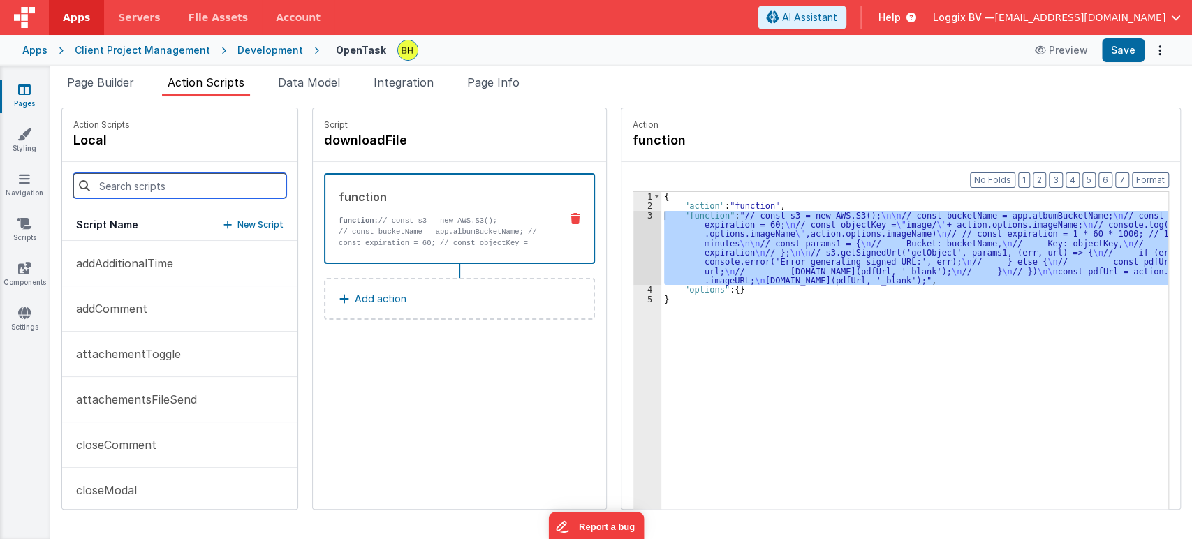
click at [105, 192] on input at bounding box center [179, 185] width 213 height 25
paste input "confirmationPopupBriefingFiles"
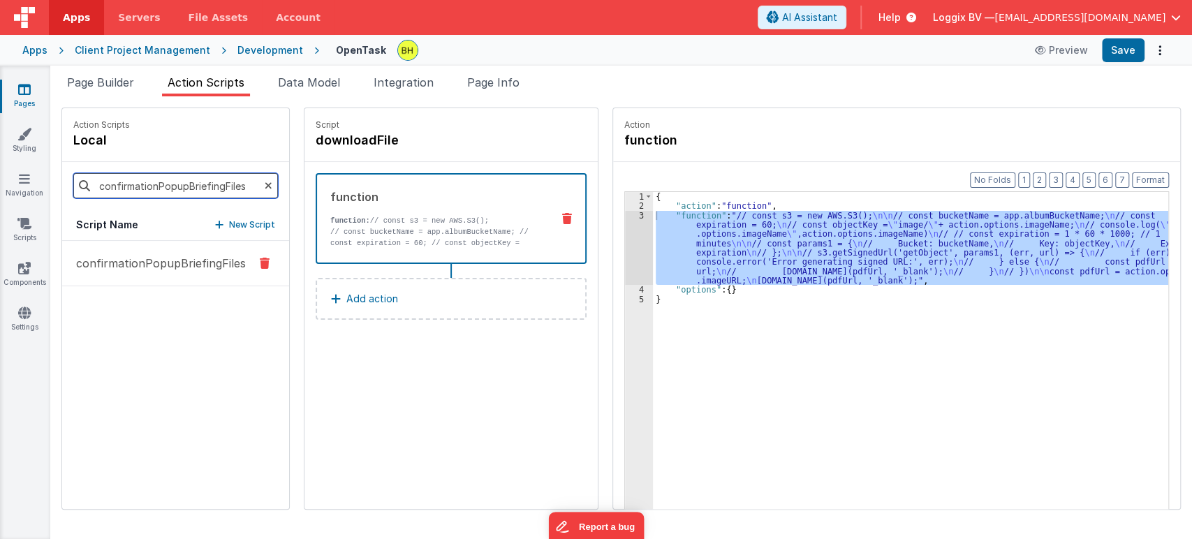
type input "confirmationPopupBriefingFiles"
click at [126, 262] on p "confirmationPopupBriefingFiles" at bounding box center [157, 263] width 178 height 17
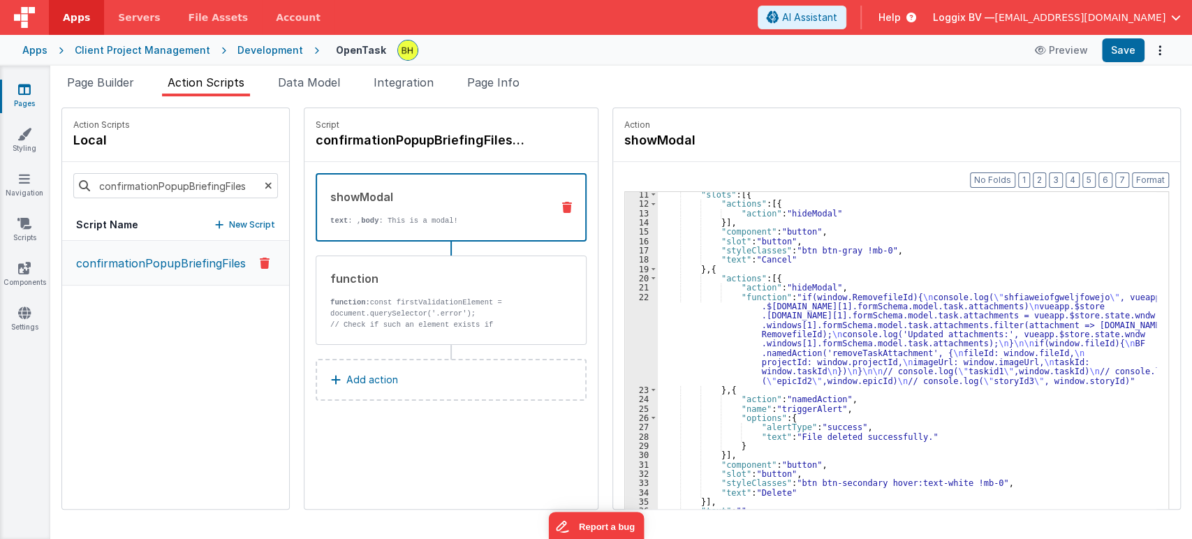
scroll to position [0, 0]
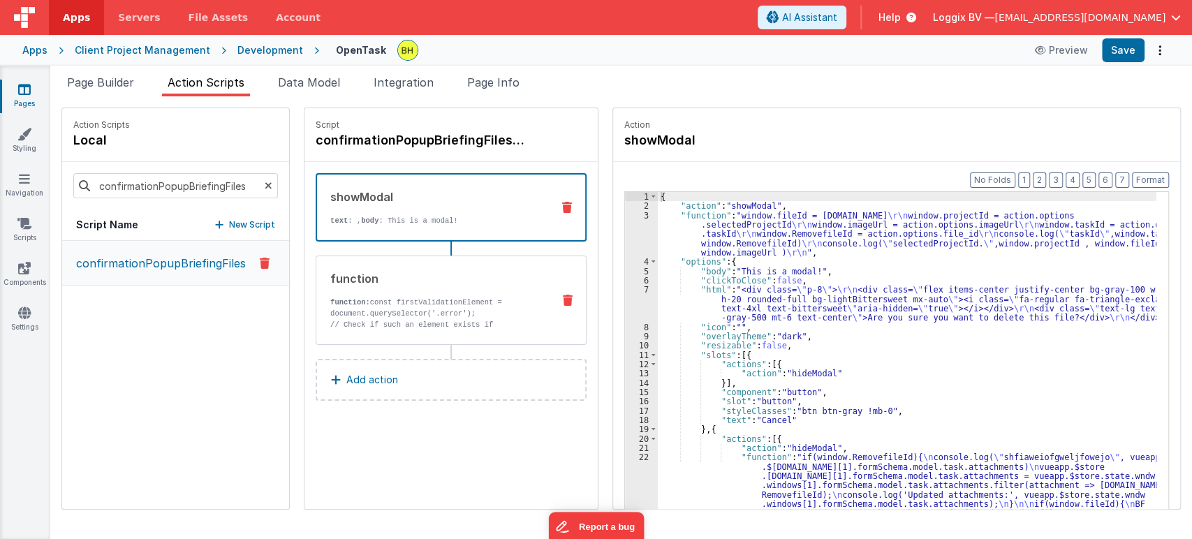
click at [381, 292] on div "function function: const firstValidationElement = document.querySelector('.erro…" at bounding box center [428, 300] width 225 height 60
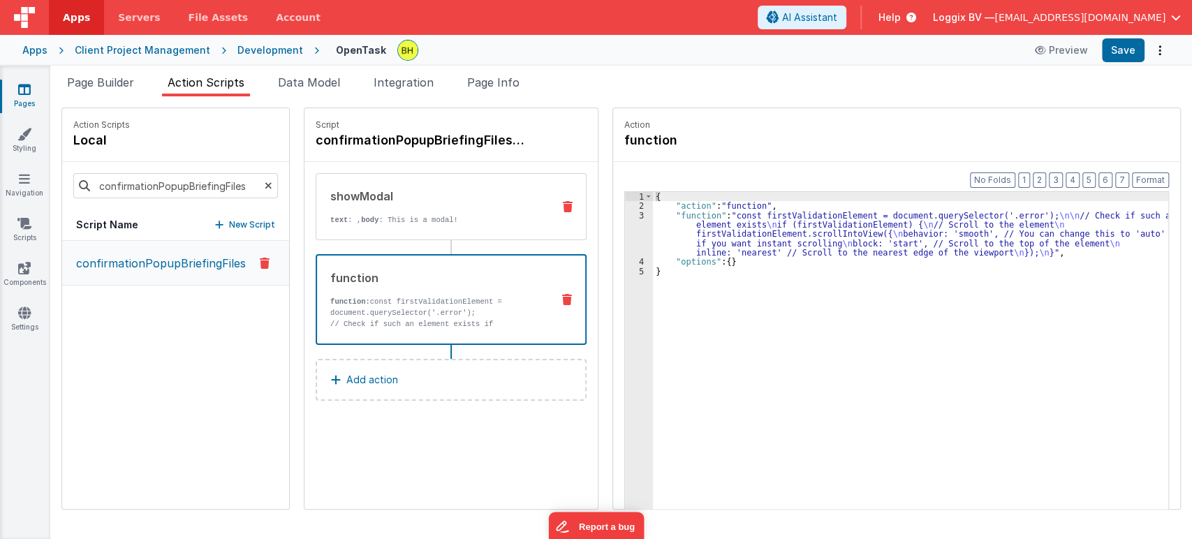
click at [392, 216] on p "text : , body : This is a modal!" at bounding box center [435, 219] width 211 height 11
click at [636, 211] on div "3" at bounding box center [639, 234] width 28 height 47
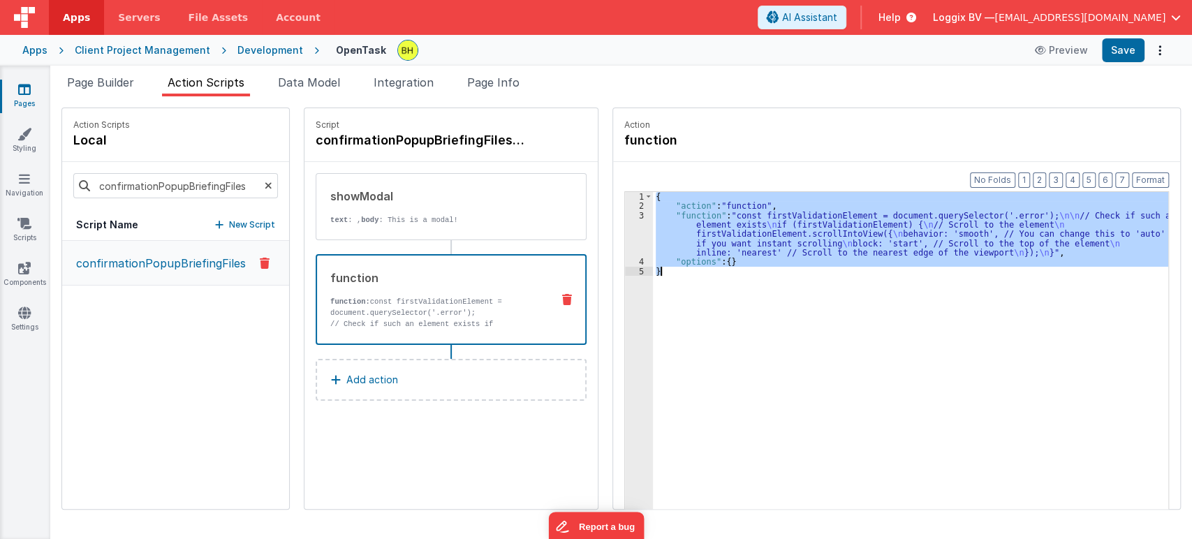
click at [636, 211] on div "3" at bounding box center [639, 234] width 28 height 47
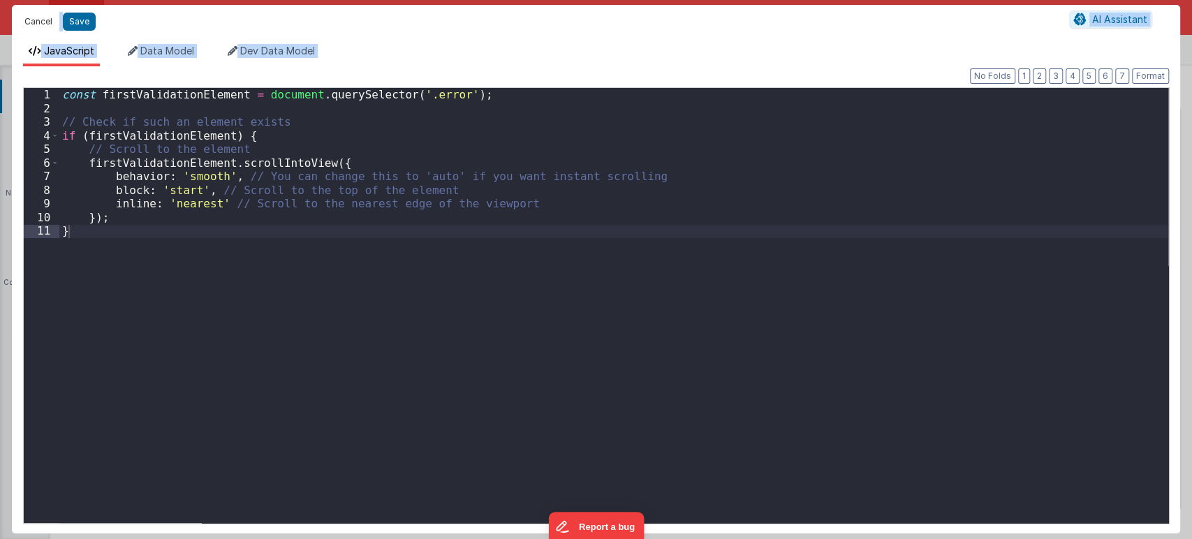
click at [27, 17] on button "Cancel" at bounding box center [38, 22] width 42 height 20
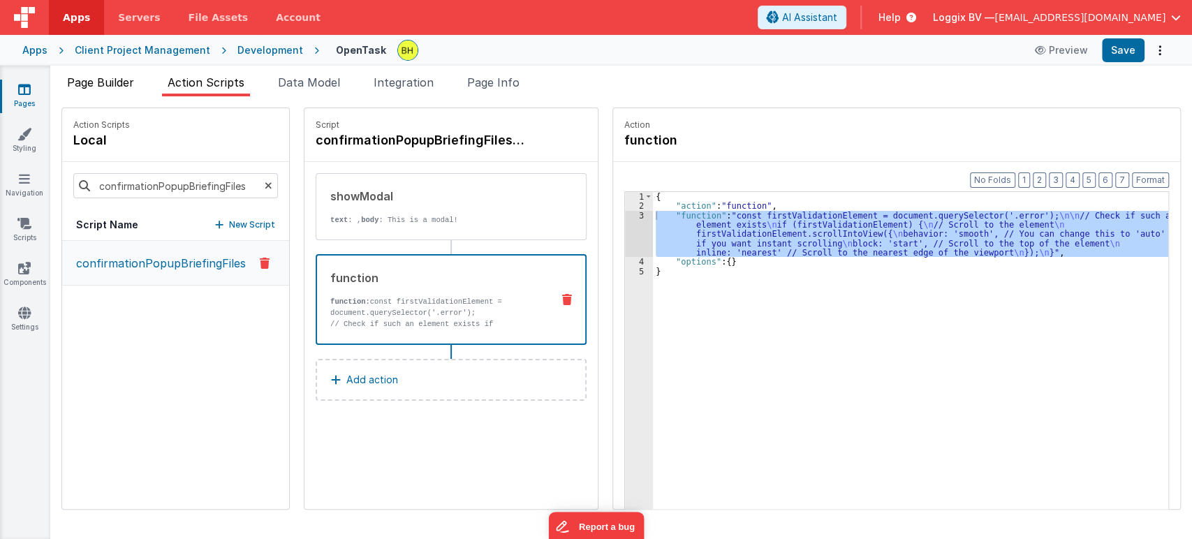
click at [79, 76] on span "Page Builder" at bounding box center [100, 82] width 67 height 14
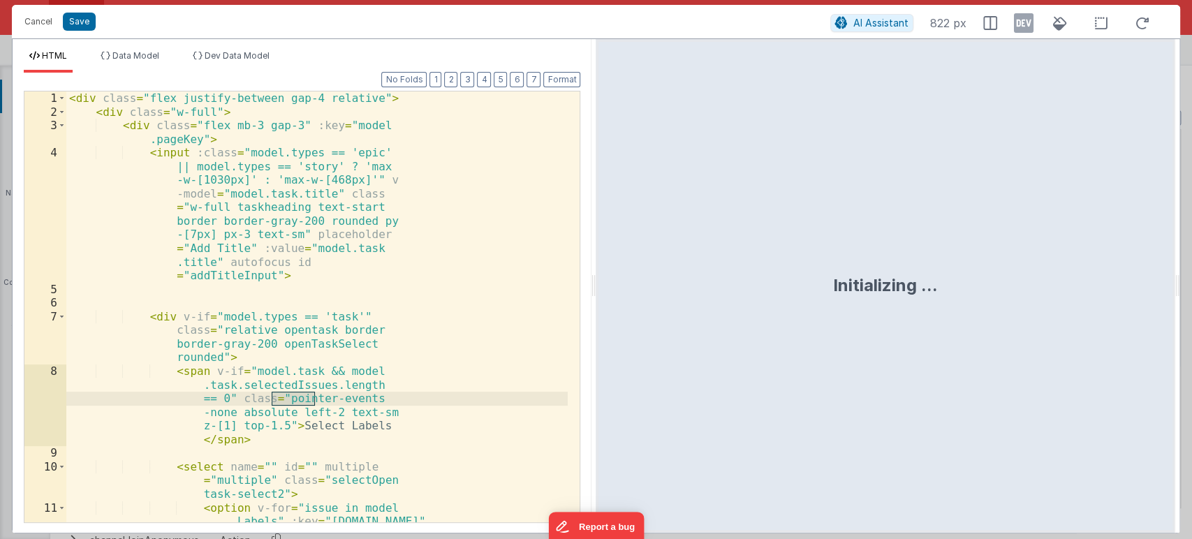
click at [427, 257] on div "< div class = "flex justify-between gap-4 relative" > < div class = "w-full" > …" at bounding box center [317, 369] width 502 height 554
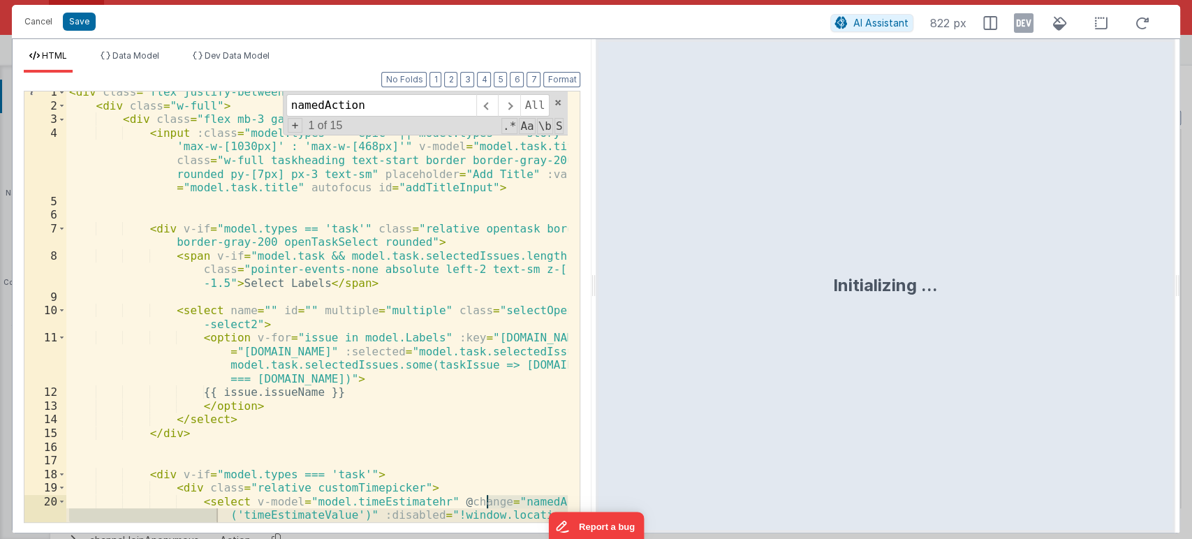
scroll to position [6, 0]
type input "namedAction"
click at [509, 107] on span at bounding box center [509, 105] width 22 height 22
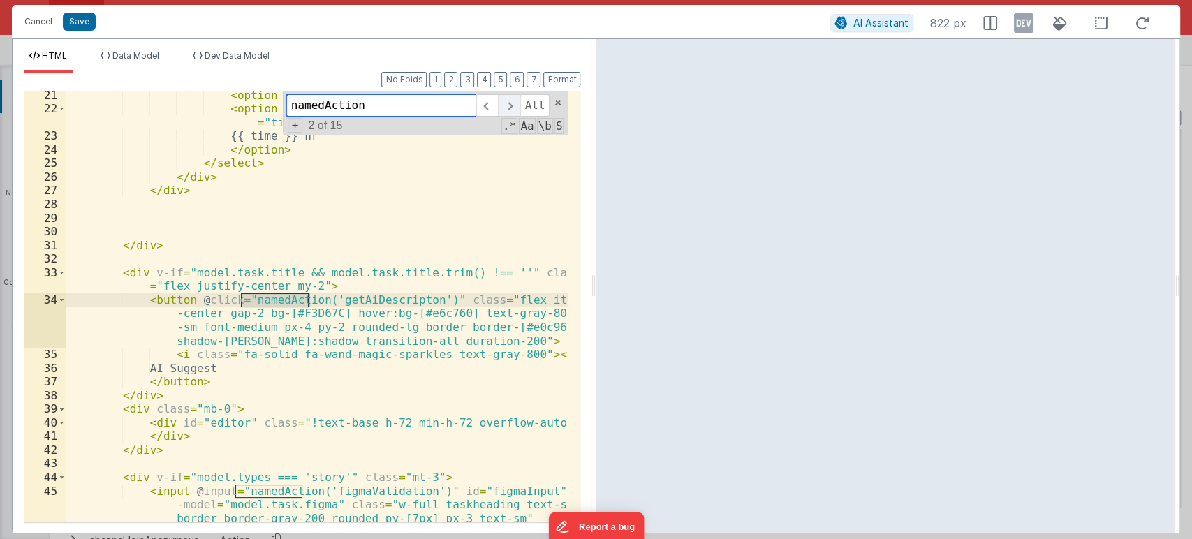
scroll to position [495, 0]
click at [509, 107] on span at bounding box center [509, 105] width 22 height 22
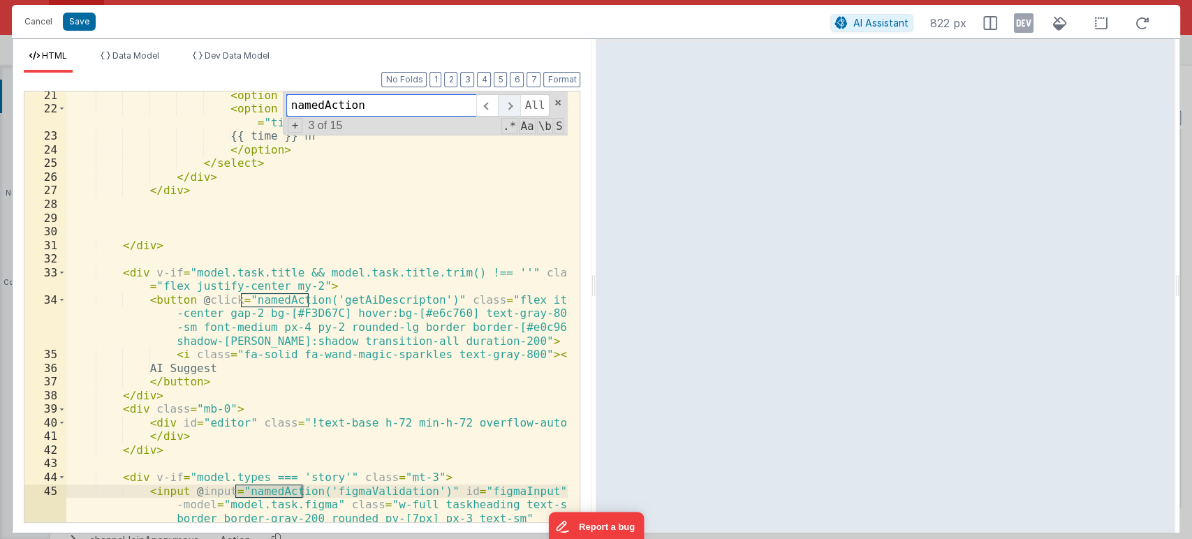
click at [509, 107] on span at bounding box center [509, 105] width 22 height 22
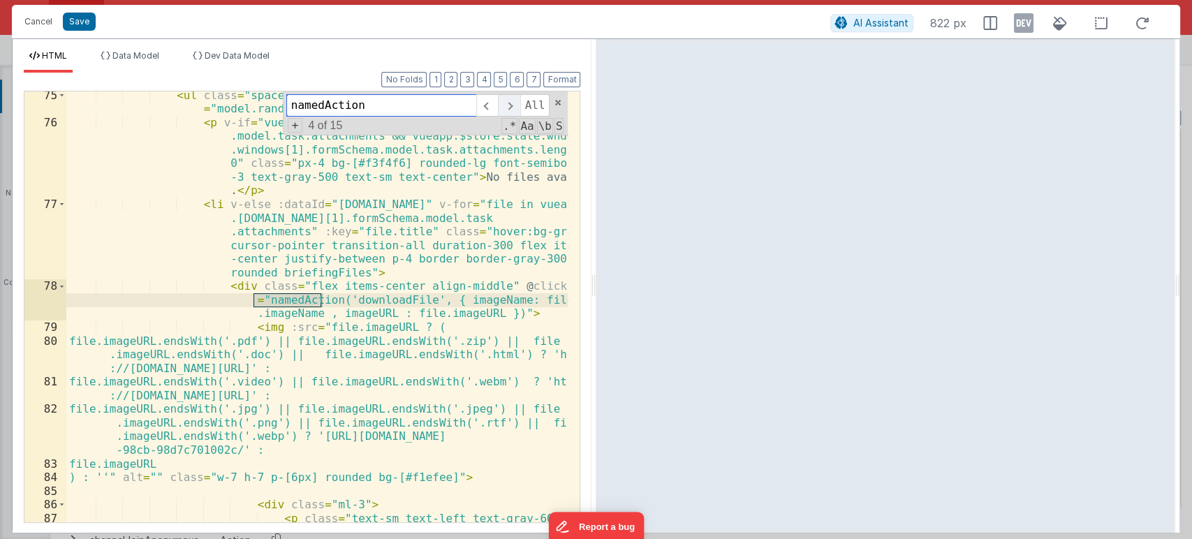
click at [509, 107] on span at bounding box center [509, 105] width 22 height 22
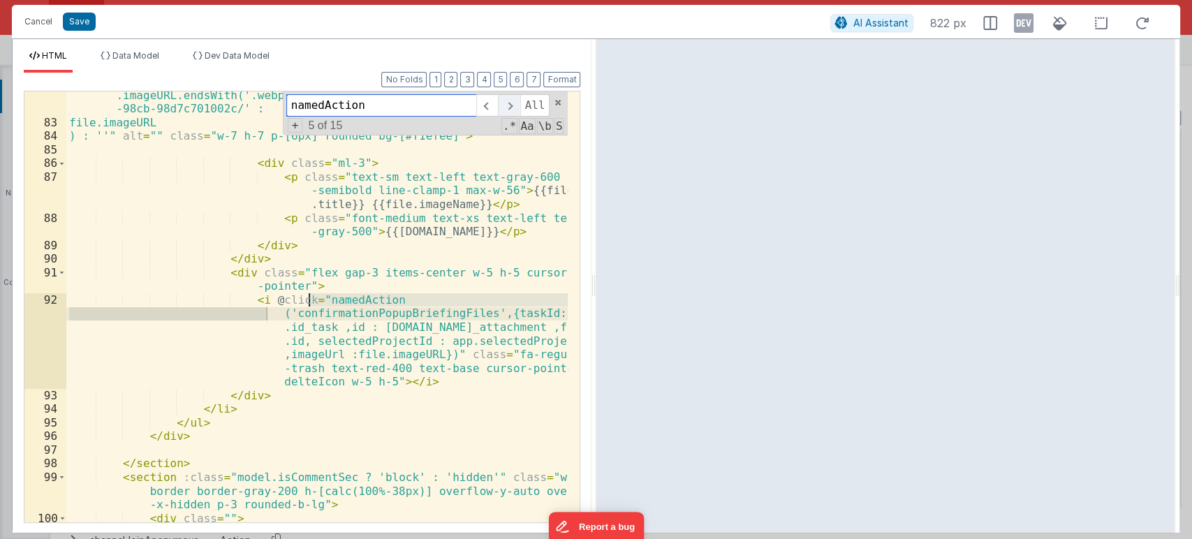
click at [509, 107] on span at bounding box center [509, 105] width 22 height 22
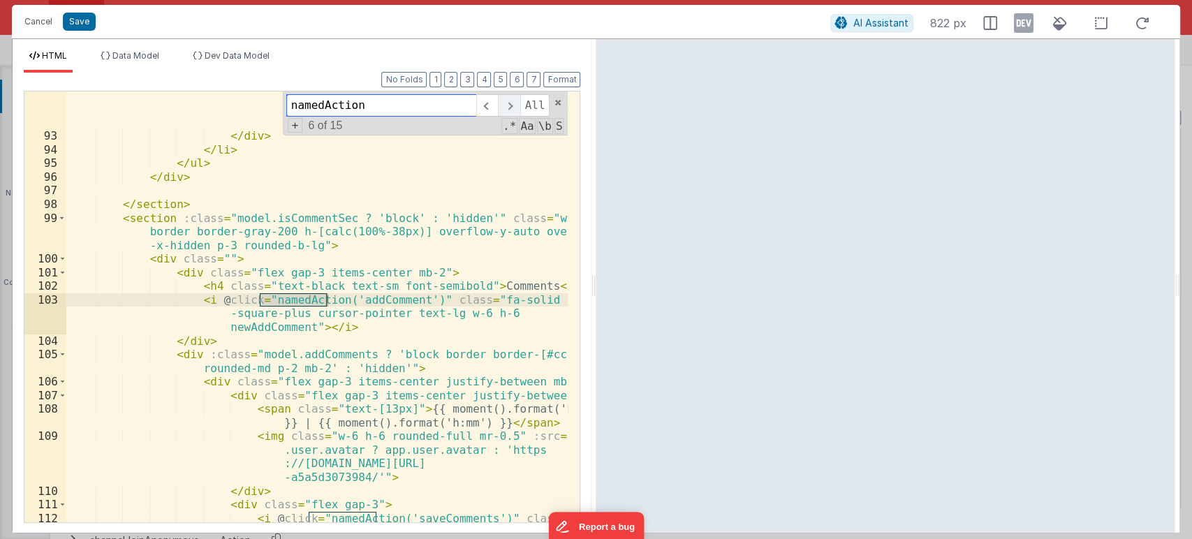
click at [509, 107] on span at bounding box center [509, 105] width 22 height 22
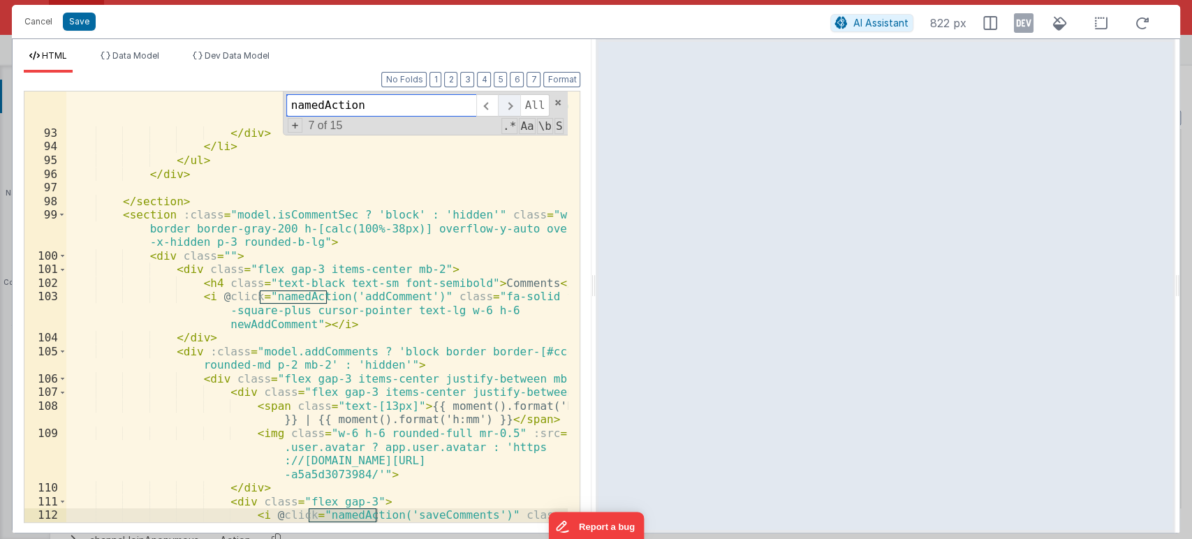
click at [509, 107] on span at bounding box center [509, 105] width 22 height 22
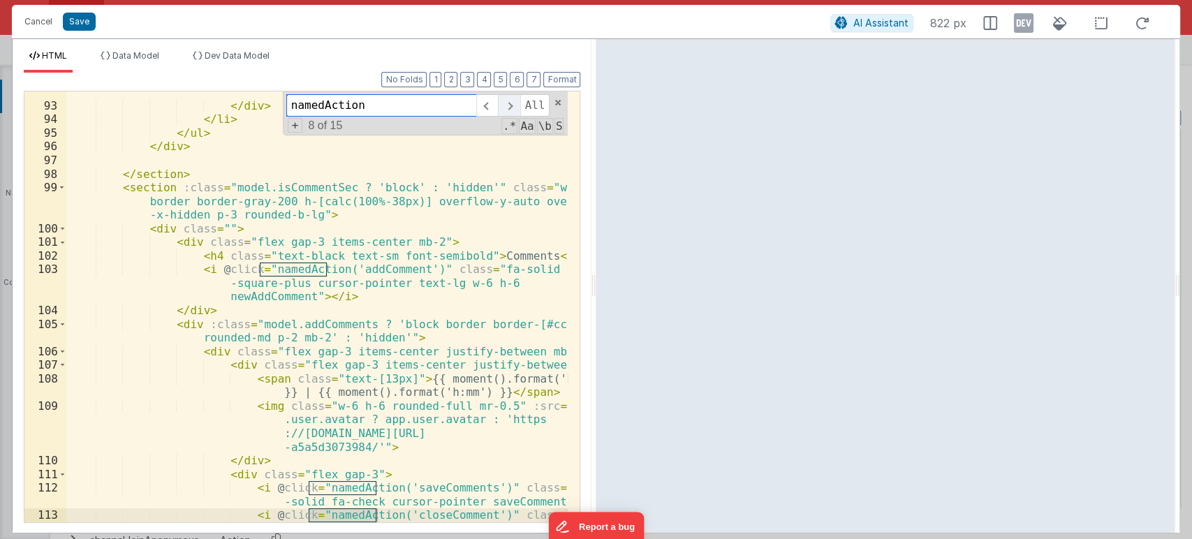
scroll to position [2233, 0]
click at [509, 107] on span at bounding box center [509, 105] width 22 height 22
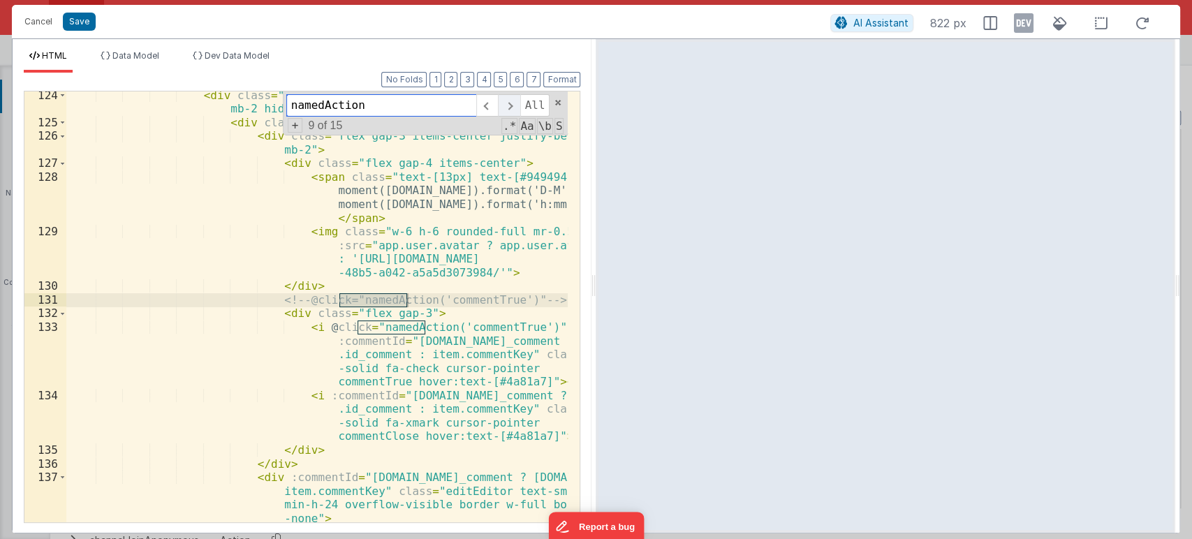
scroll to position [2899, 0]
click at [509, 107] on span at bounding box center [509, 105] width 22 height 22
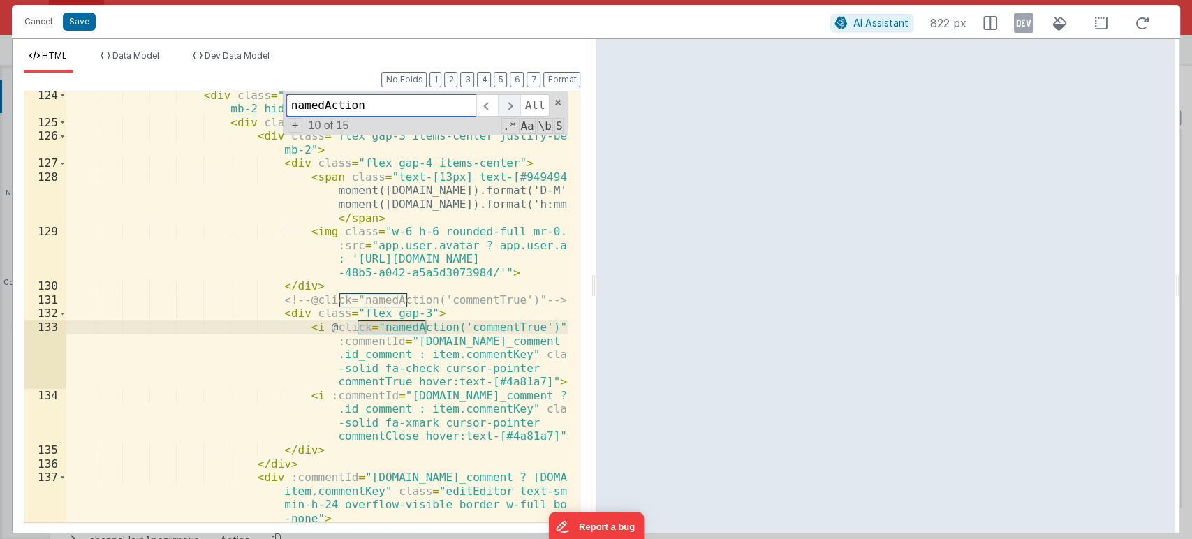
click at [509, 107] on span at bounding box center [509, 105] width 22 height 22
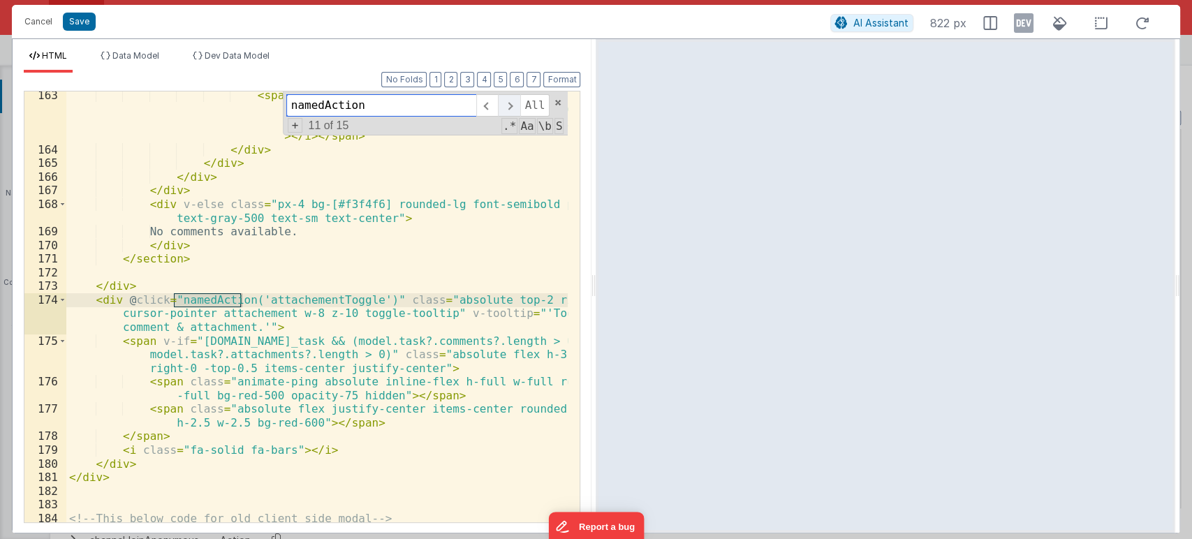
click at [509, 107] on span at bounding box center [509, 105] width 22 height 22
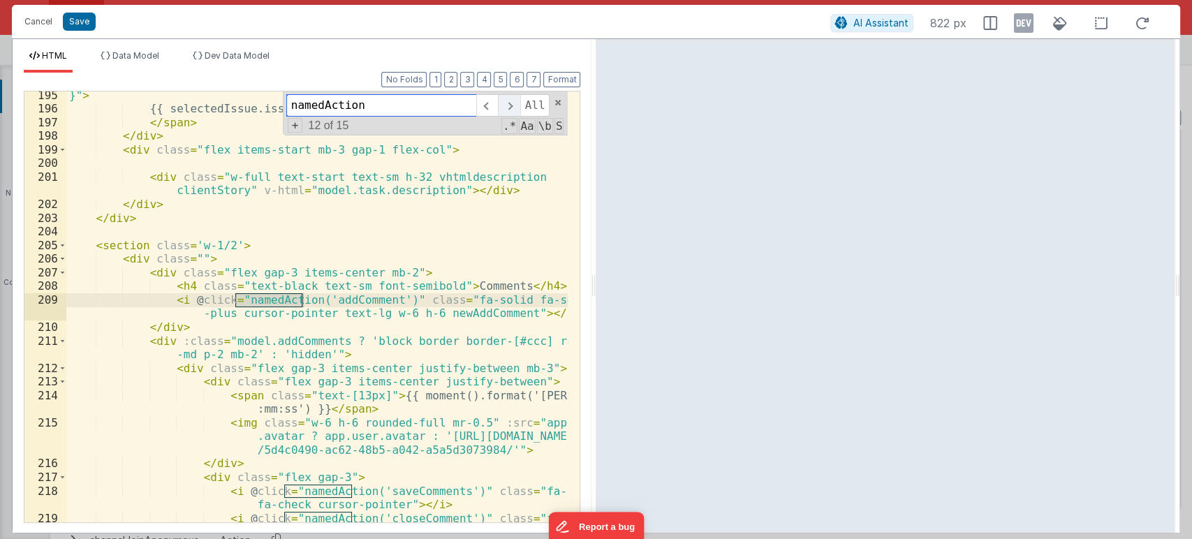
scroll to position [4552, 0]
click at [509, 107] on span at bounding box center [509, 105] width 22 height 22
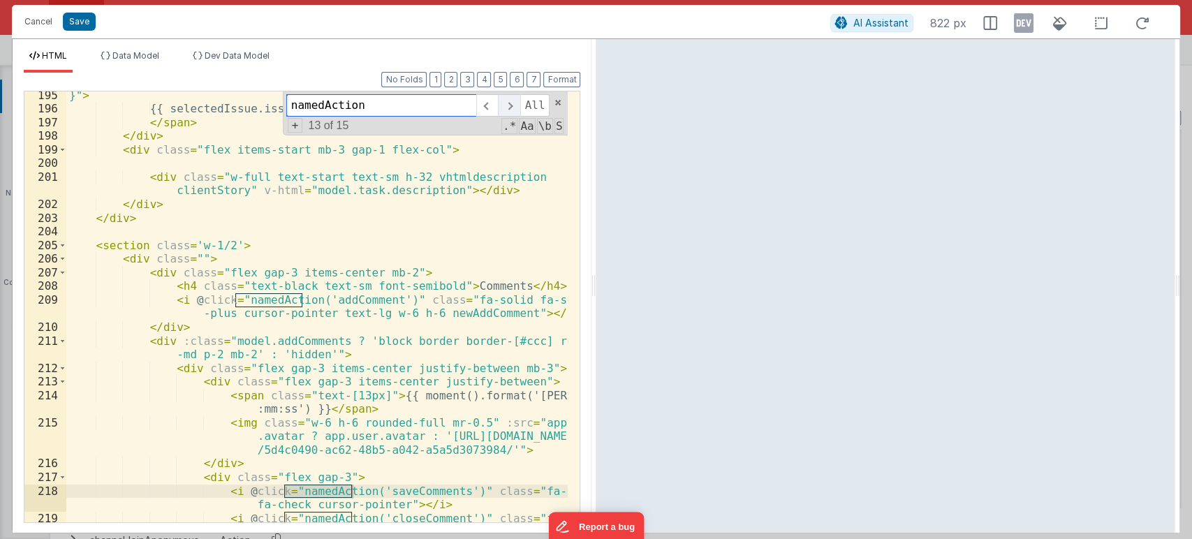
click at [509, 107] on span at bounding box center [509, 105] width 22 height 22
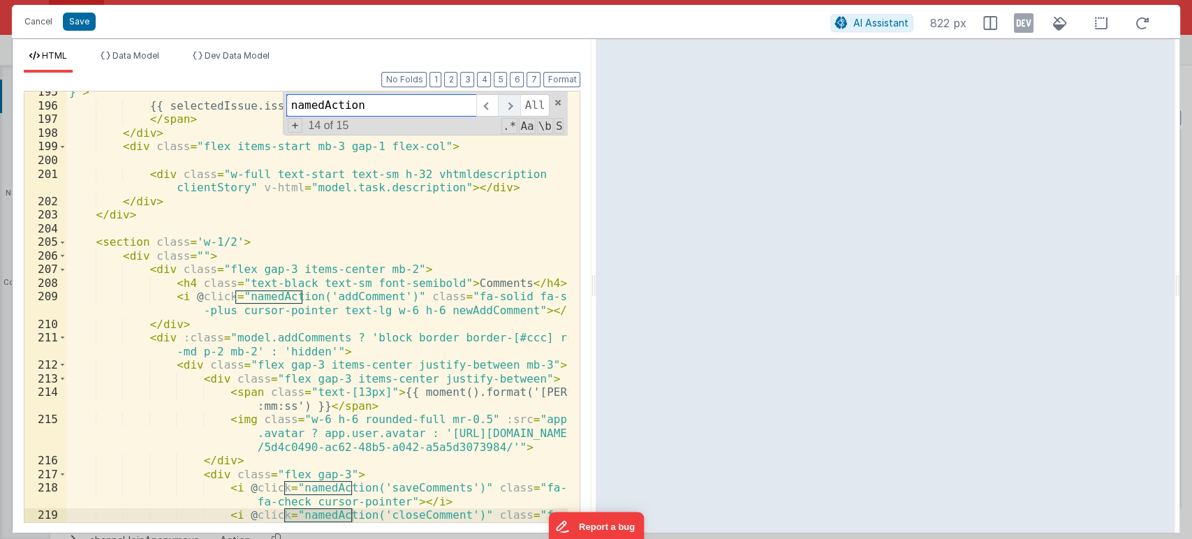
click at [509, 107] on span at bounding box center [509, 105] width 22 height 22
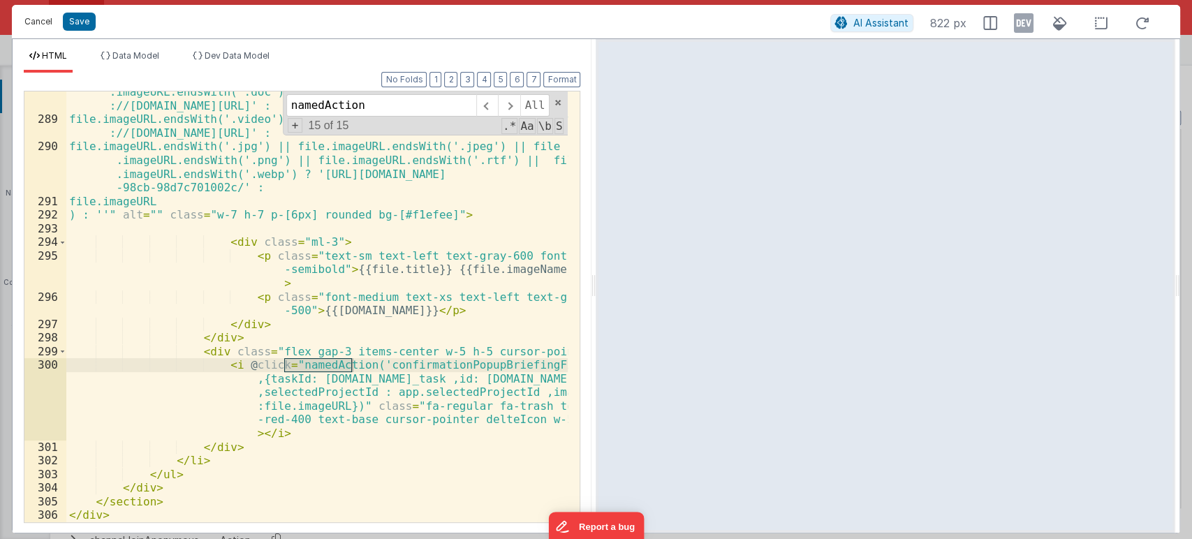
click at [28, 23] on button "Cancel" at bounding box center [38, 22] width 42 height 20
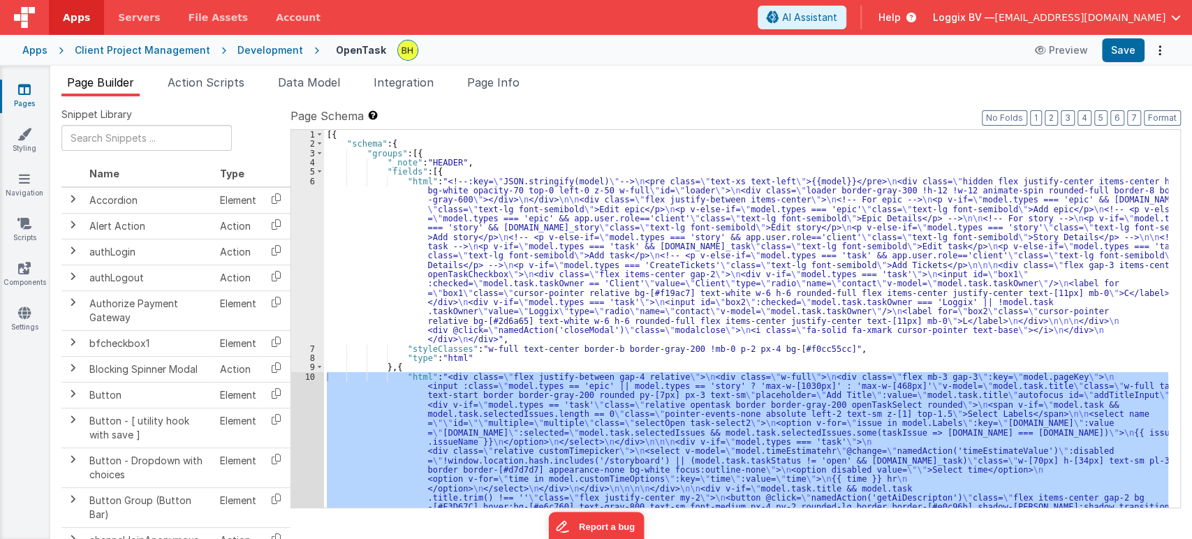
click at [310, 368] on div "9" at bounding box center [307, 367] width 33 height 9
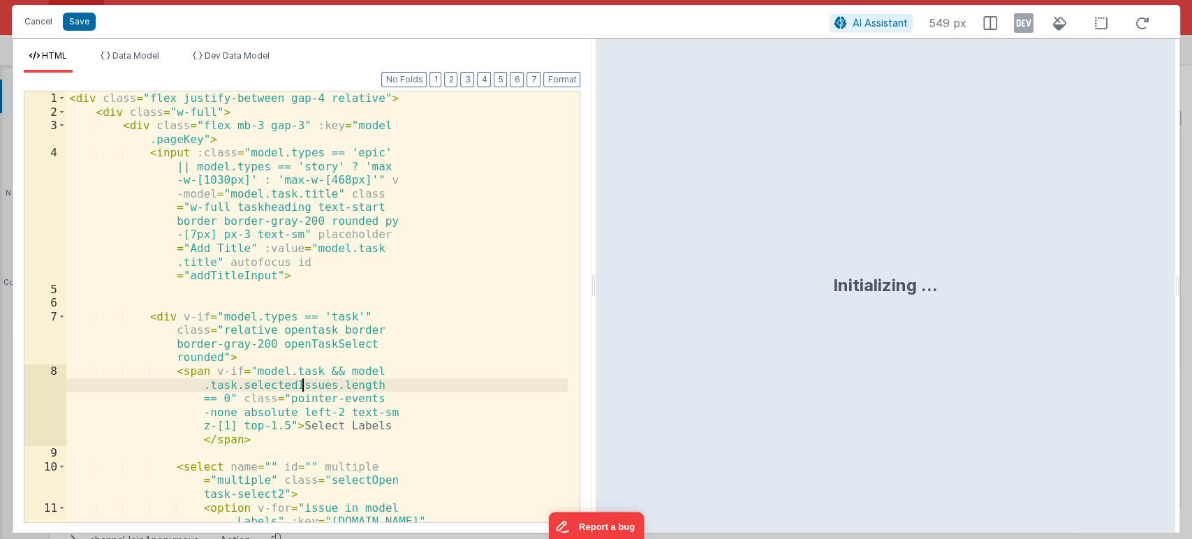
click at [305, 375] on div "< div class = "flex justify-between gap-4 relative" > < div class = "w-full" > …" at bounding box center [317, 369] width 502 height 554
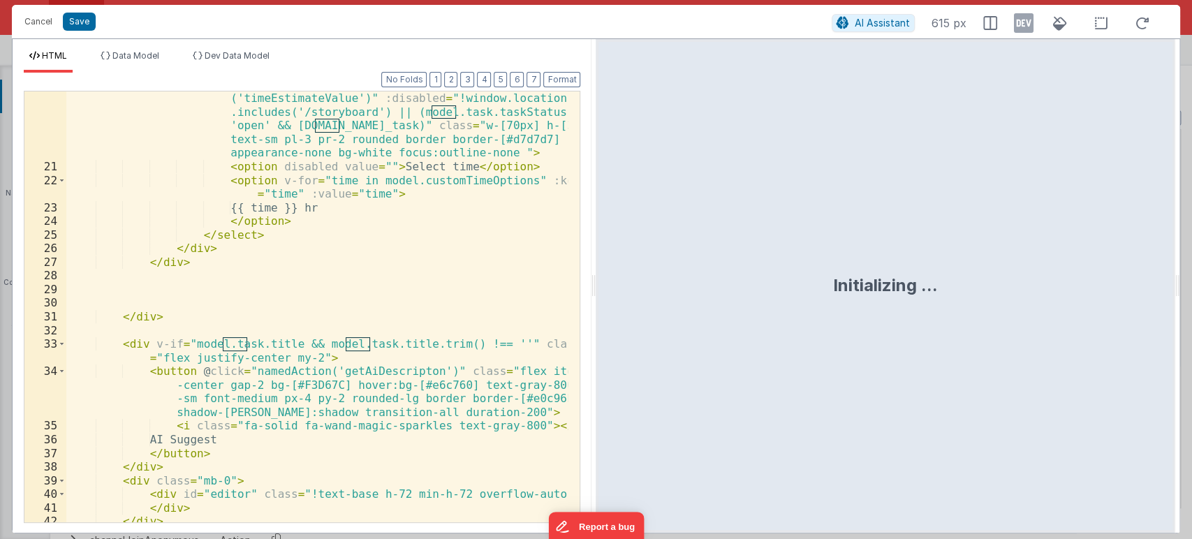
scroll to position [423, 0]
click at [419, 370] on div "< select v-model = "model.timeEstimatehr" @ change = "namedAction ('timeEstimat…" at bounding box center [317, 341] width 502 height 527
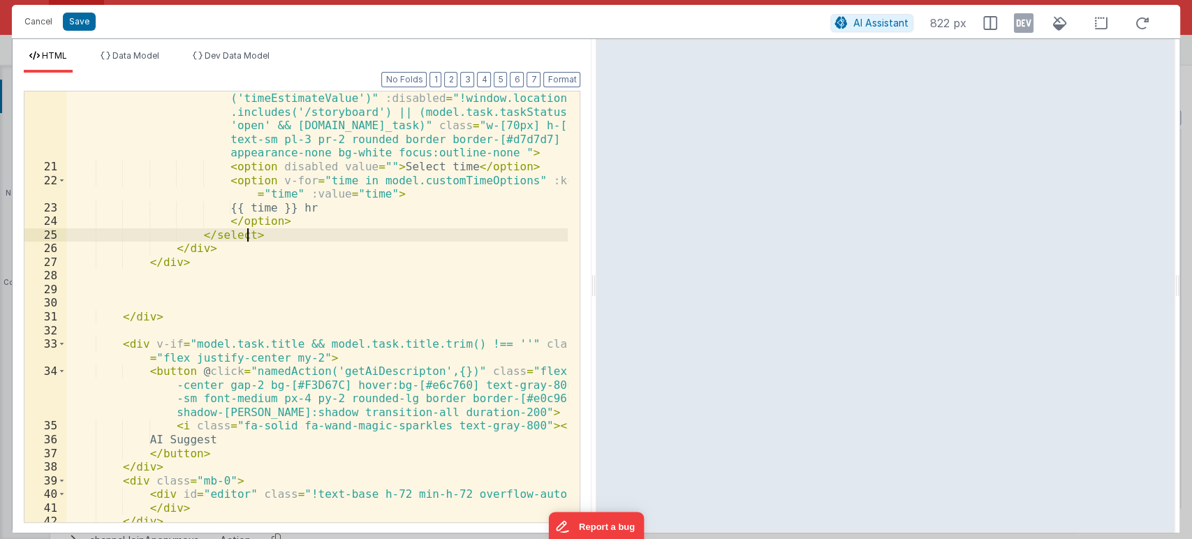
click at [414, 241] on div "< select v-model = "model.timeEstimatehr" @ change = "namedAction ('timeEstimat…" at bounding box center [317, 341] width 502 height 527
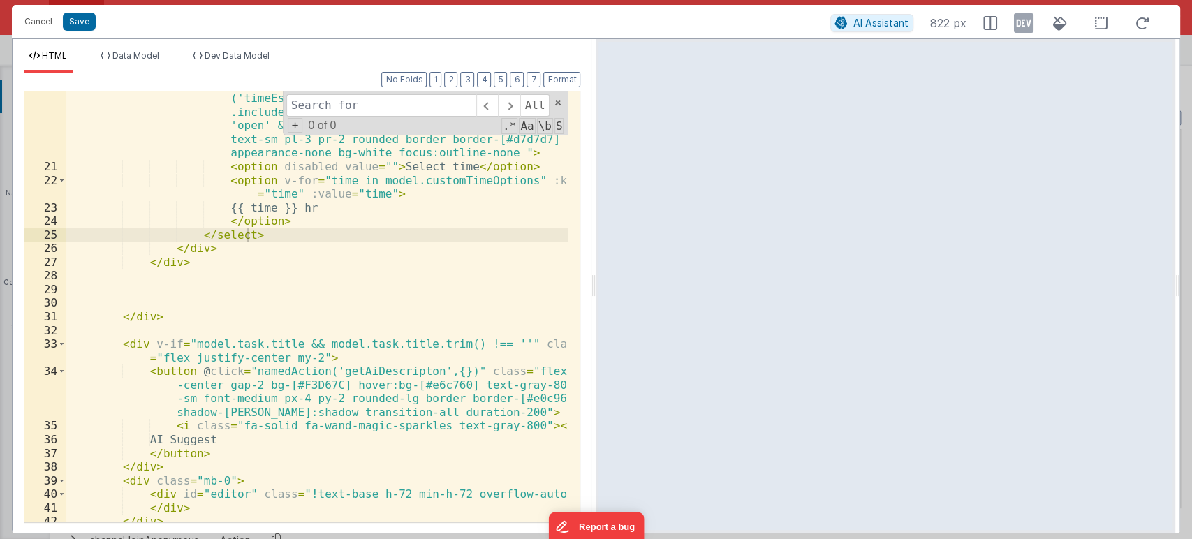
type input "storyid"
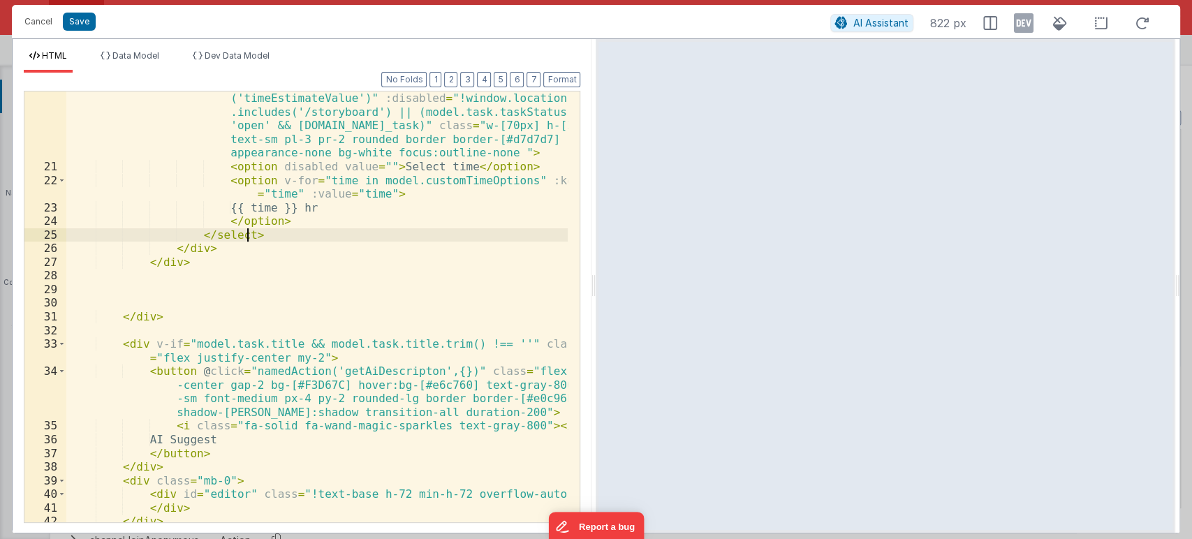
click at [431, 368] on div "< select v-model = "model.timeEstimatehr" @ change = "namedAction ('timeEstimat…" at bounding box center [317, 341] width 502 height 527
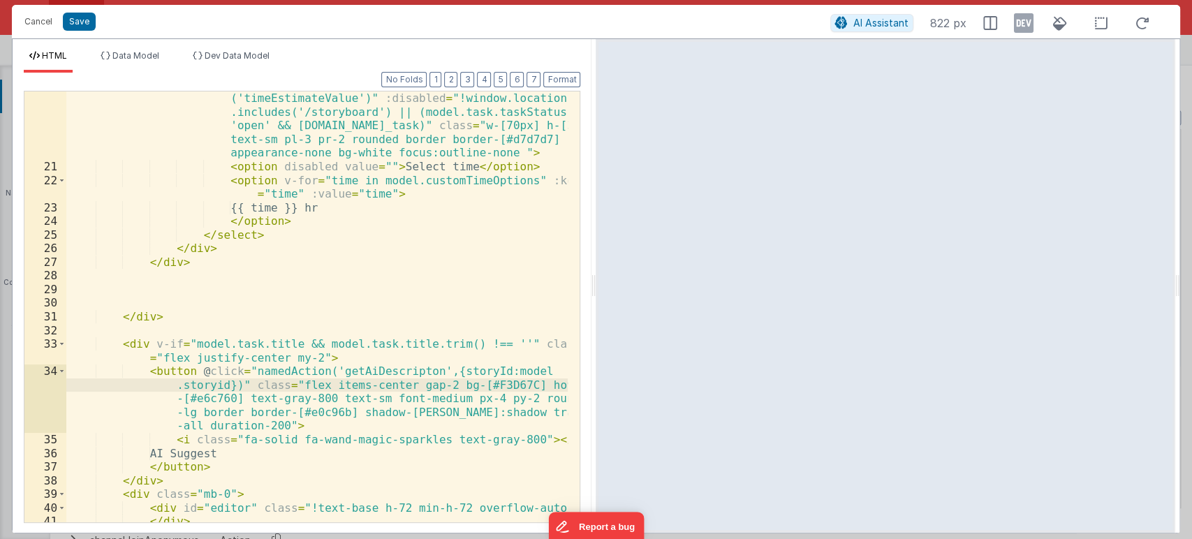
click at [166, 386] on div "< select v-model = "model.timeEstimatehr" @ change = "namedAction ('timeEstimat…" at bounding box center [317, 341] width 502 height 527
click at [218, 381] on div "< select v-model = "model.timeEstimatehr" @ change = "namedAction ('timeEstimat…" at bounding box center [317, 341] width 502 height 527
click at [222, 384] on div "< select v-model = "model.timeEstimatehr" @ change = "namedAction ('timeEstimat…" at bounding box center [317, 341] width 502 height 527
click at [75, 25] on button "Save" at bounding box center [79, 22] width 33 height 18
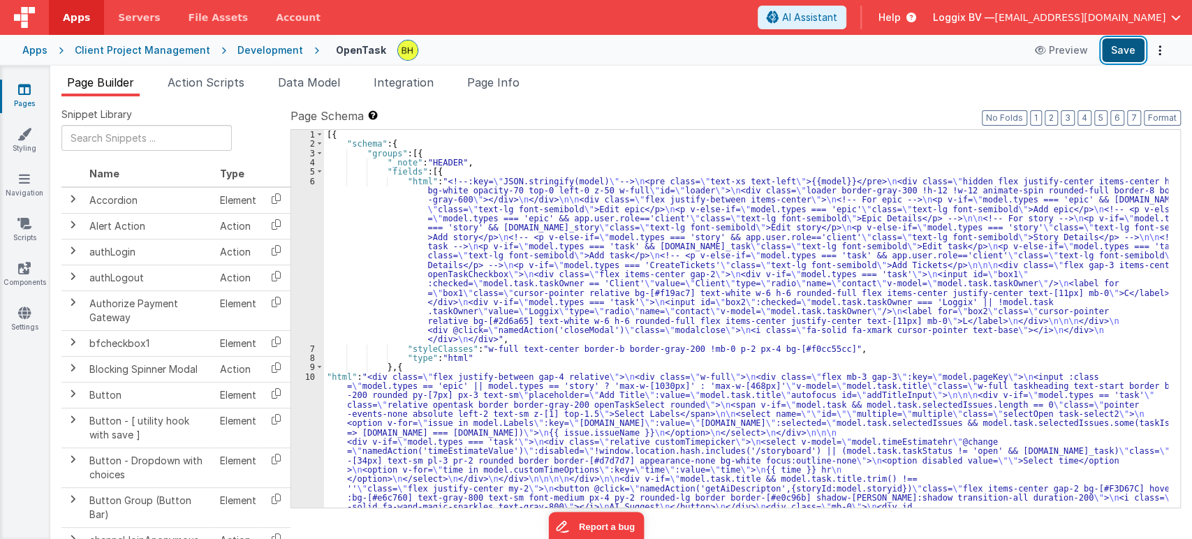
click at [1129, 53] on button "Save" at bounding box center [1123, 50] width 43 height 24
click at [224, 91] on li "Action Scripts" at bounding box center [206, 85] width 88 height 22
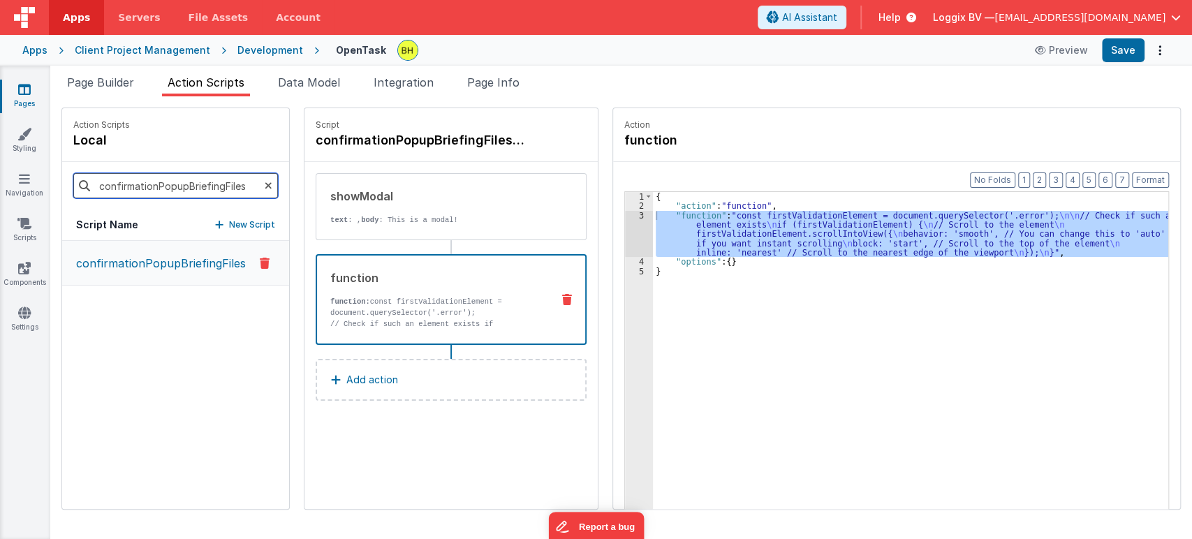
click at [269, 186] on input "confirmationPopupBriefingFiles" at bounding box center [175, 185] width 205 height 25
click at [266, 184] on icon at bounding box center [269, 186] width 8 height 48
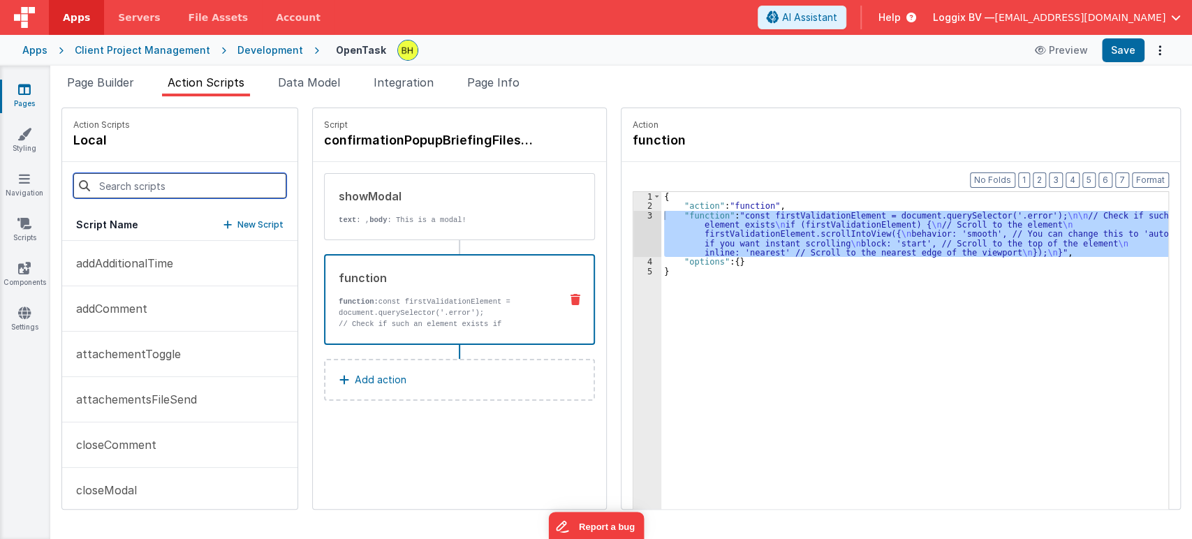
click at [198, 186] on input at bounding box center [179, 185] width 213 height 25
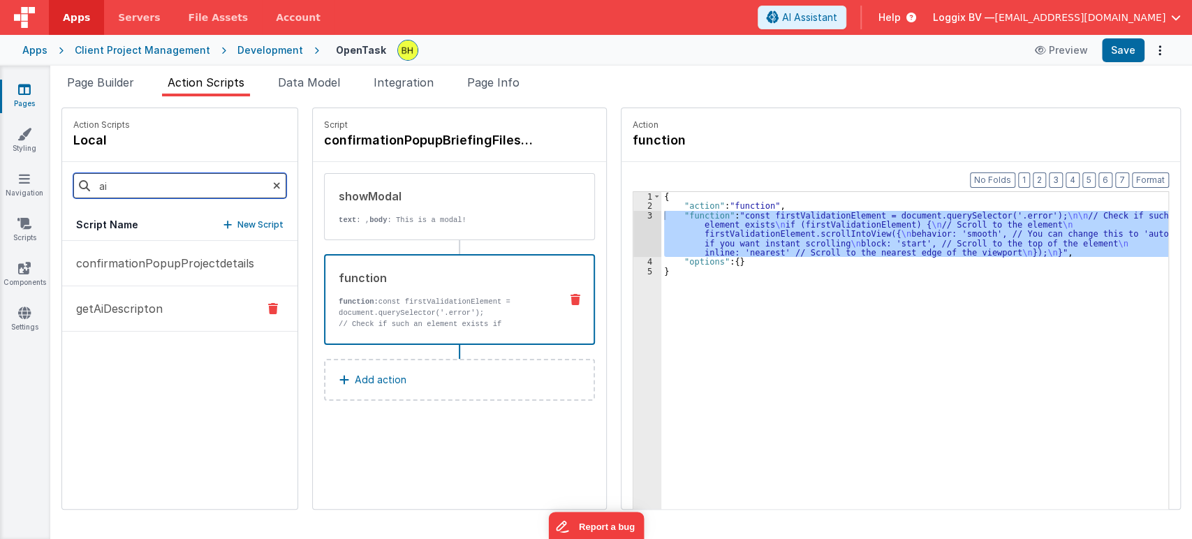
type input "ai"
click at [150, 326] on button "getAiDescripton" at bounding box center [179, 308] width 235 height 45
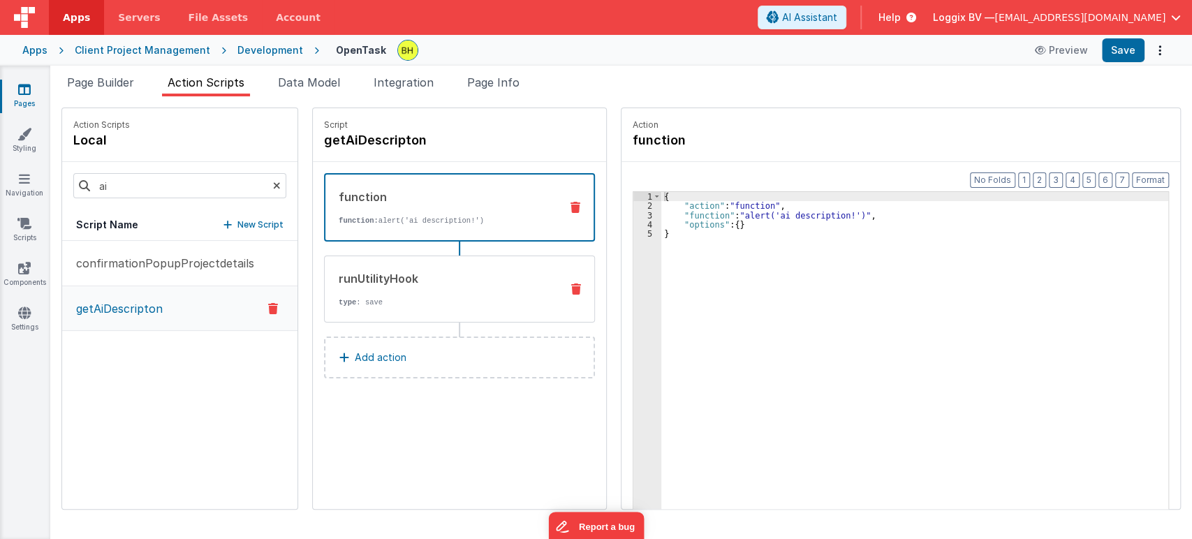
click at [466, 281] on div "runUtilityHook" at bounding box center [444, 278] width 211 height 17
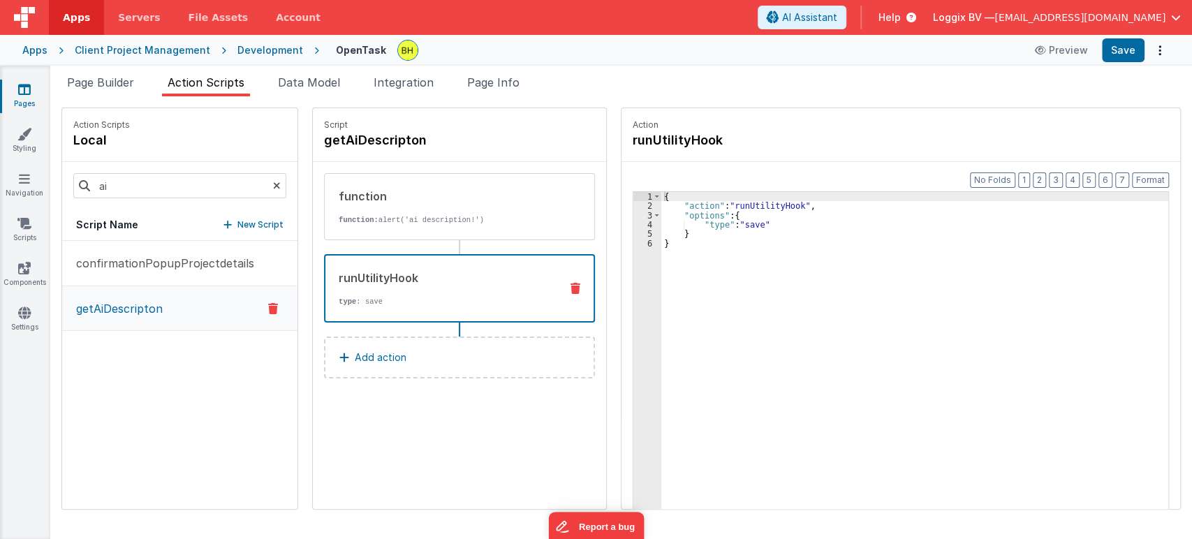
click at [746, 226] on div "{ "action" : "runUtilityHook" , "options" : { "type" : "save" } }" at bounding box center [918, 382] width 513 height 380
click at [745, 228] on div "{ "action" : "runUtilityHook" , "options" : { "type" : "aiData" } }" at bounding box center [918, 382] width 513 height 380
click at [853, 337] on div "{ "action" : "runUtilityHook" , "options" : { "type" : "aiData" } }" at bounding box center [918, 382] width 513 height 380
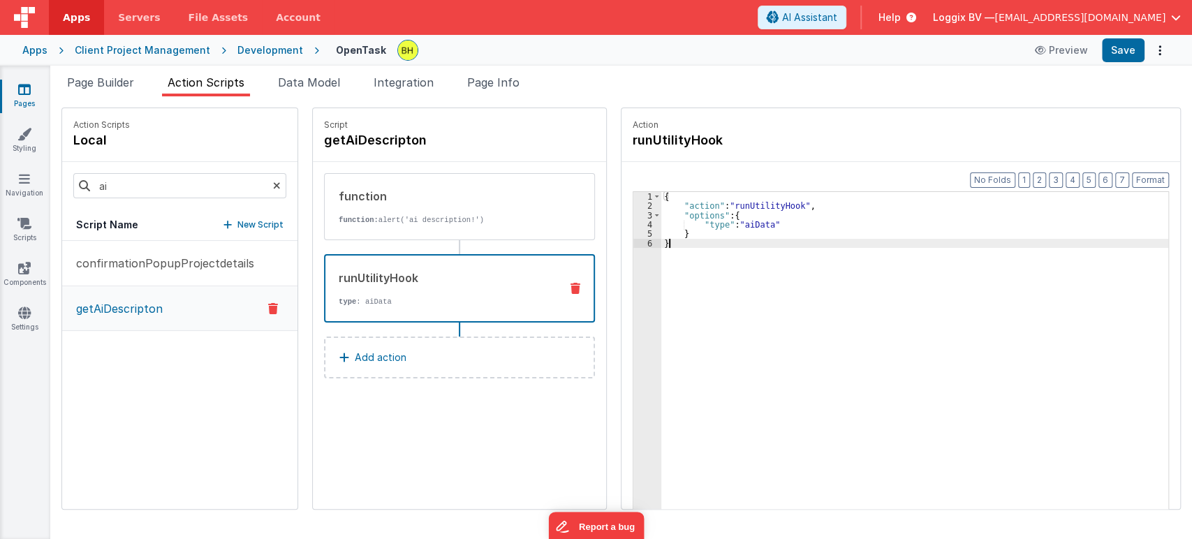
click at [738, 213] on div "{ "action" : "runUtilityHook" , "options" : { "type" : "aiData" } }" at bounding box center [918, 382] width 513 height 380
click at [770, 223] on div "{ "action" : "runUtilityHook" , "options" : { "storyId" : "action" "type" : "ai…" at bounding box center [918, 382] width 513 height 380
click at [775, 235] on div "{ "action" : "runUtilityHook" , "options" : { "storyId" : "action.options.story…" at bounding box center [918, 382] width 513 height 380
click at [745, 225] on div "{ "action" : "runUtilityHook" , "options" : { "storyId" : "action.options.story…" at bounding box center [918, 382] width 513 height 380
click at [745, 235] on div "{ "action" : "runUtilityHook" , "options" : { "storyId" : "action.options.story…" at bounding box center [918, 382] width 513 height 380
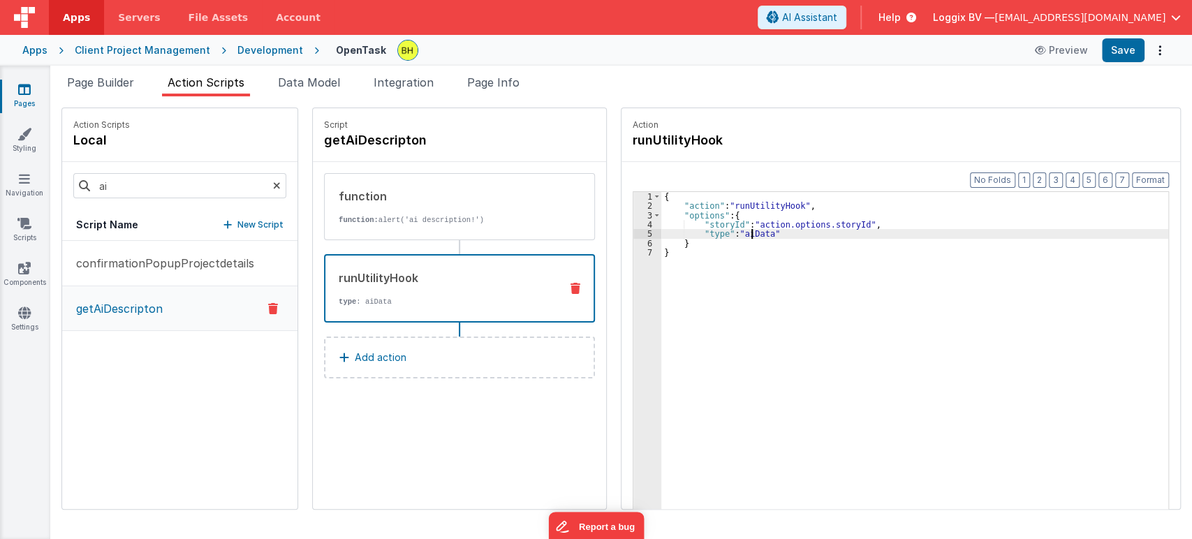
click at [745, 235] on div "{ "action" : "runUtilityHook" , "options" : { "storyId" : "action.options.story…" at bounding box center [918, 382] width 513 height 380
click at [814, 247] on div "{ "action" : "runUtilityHook" , "options" : { "storyId" : "action.options.story…" at bounding box center [918, 382] width 513 height 380
click at [753, 232] on div "{ "action" : "runUtilityHook" , "options" : { "storyId" : "action.options.story…" at bounding box center [918, 382] width 513 height 380
click at [778, 232] on div "{ "action" : "runUtilityHook" , "options" : { "storyId" : "action.options.story…" at bounding box center [918, 382] width 513 height 380
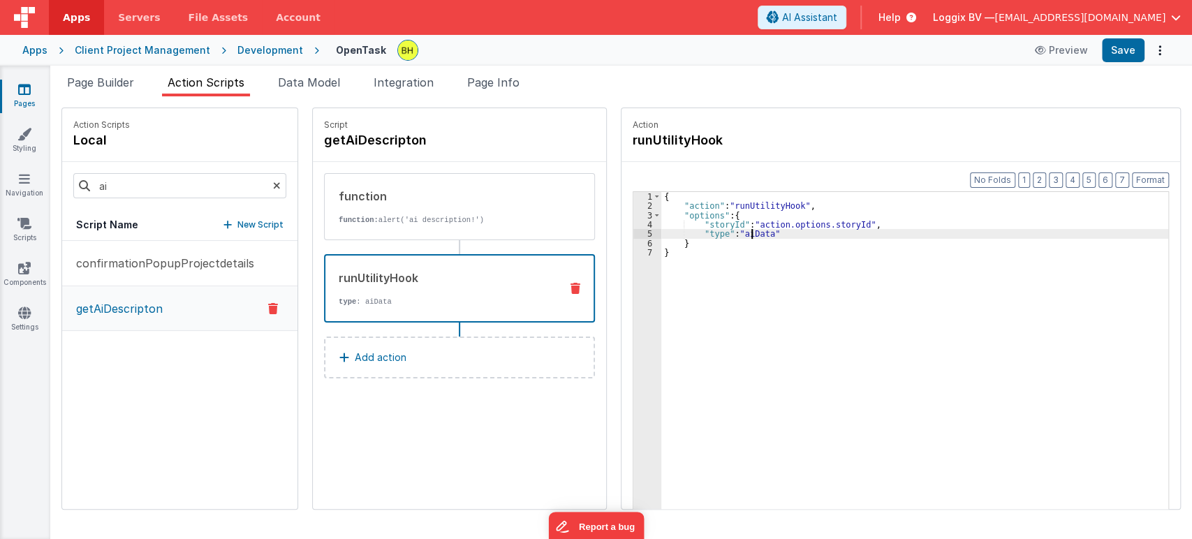
click at [746, 236] on div "{ "action" : "runUtilityHook" , "options" : { "storyId" : "action.options.story…" at bounding box center [918, 382] width 513 height 380
click at [750, 245] on div "{ "action" : "runUtilityHook" , "options" : { "storyId" : "action.options.story…" at bounding box center [918, 382] width 513 height 380
click at [1130, 49] on button "Save" at bounding box center [1123, 50] width 43 height 24
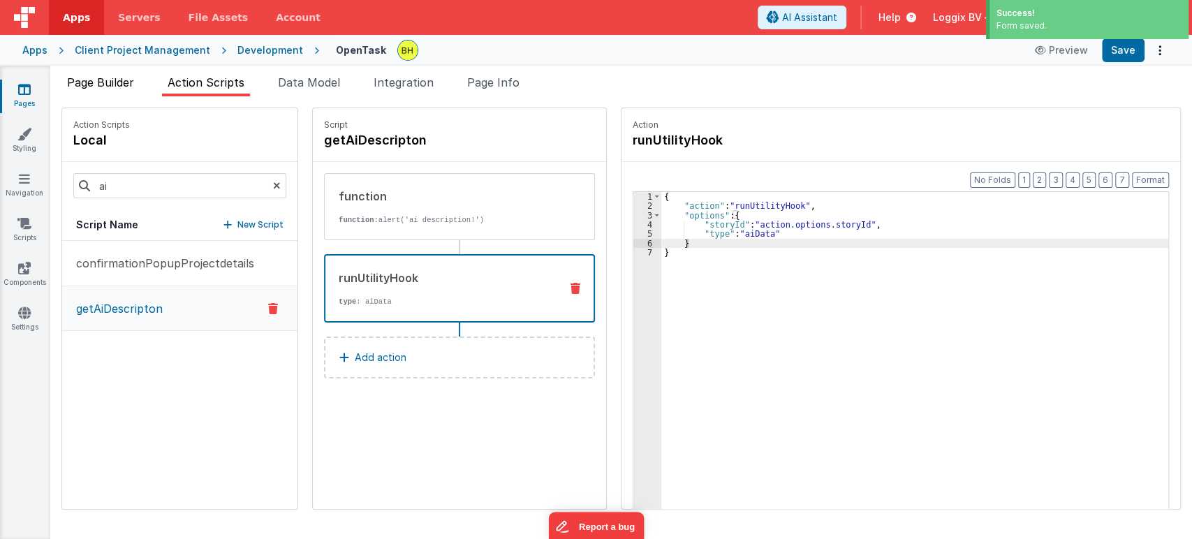
click at [118, 87] on span "Page Builder" at bounding box center [100, 82] width 67 height 14
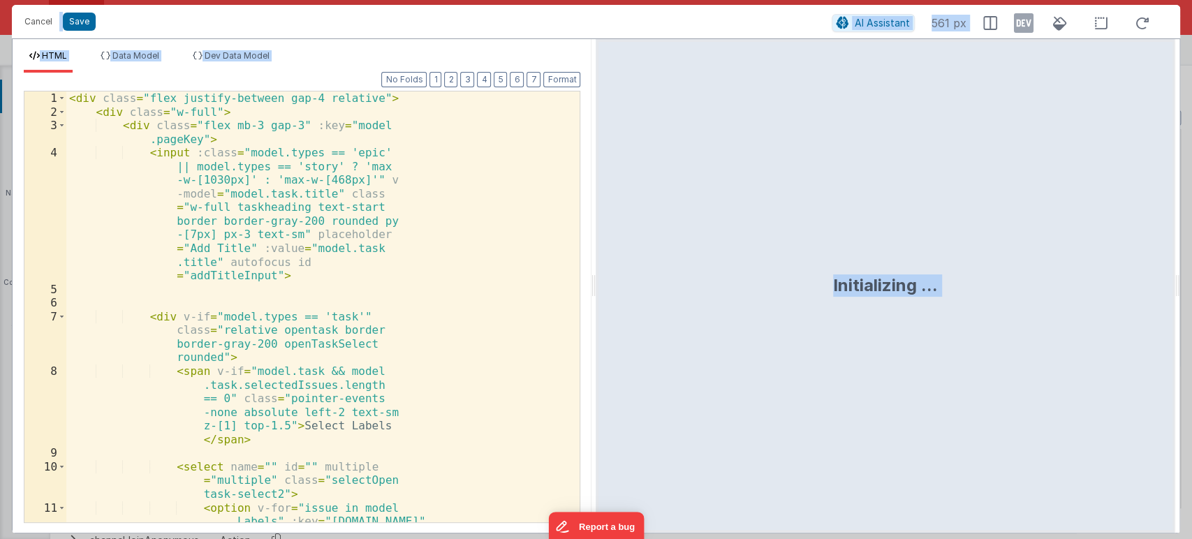
click at [425, 288] on div "< div class = "flex justify-between gap-4 relative" > < div class = "w-full" > …" at bounding box center [317, 369] width 502 height 554
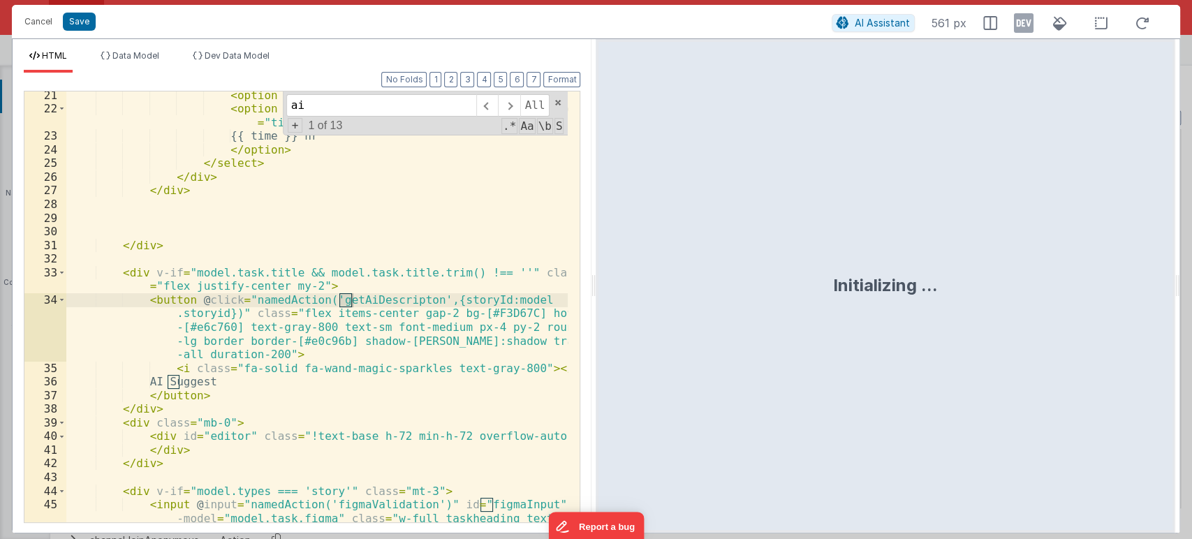
scroll to position [495, 0]
type input "ai"
click at [451, 293] on div "< option disabled value = "" > Select time </ option > < option v-for = "time i…" at bounding box center [317, 338] width 502 height 499
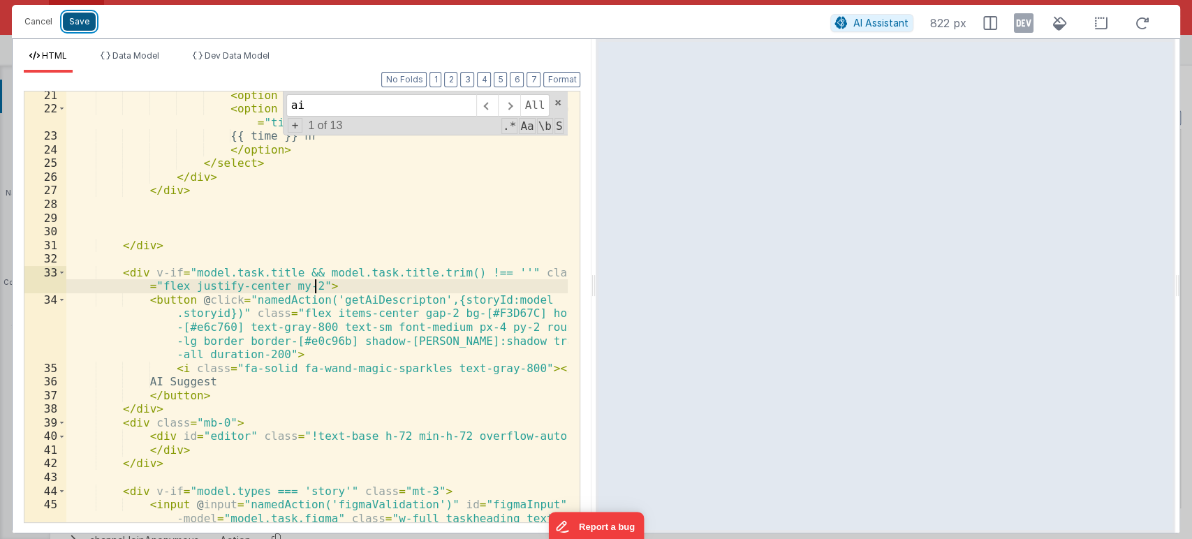
click at [82, 24] on button "Save" at bounding box center [79, 22] width 33 height 18
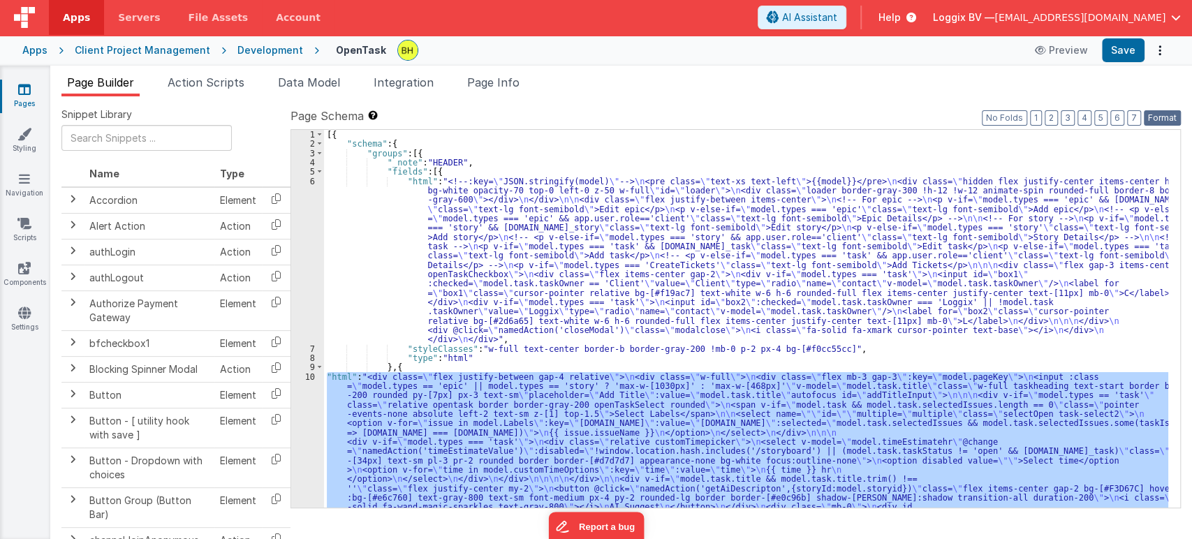
click at [1162, 122] on button "Format" at bounding box center [1162, 117] width 37 height 15
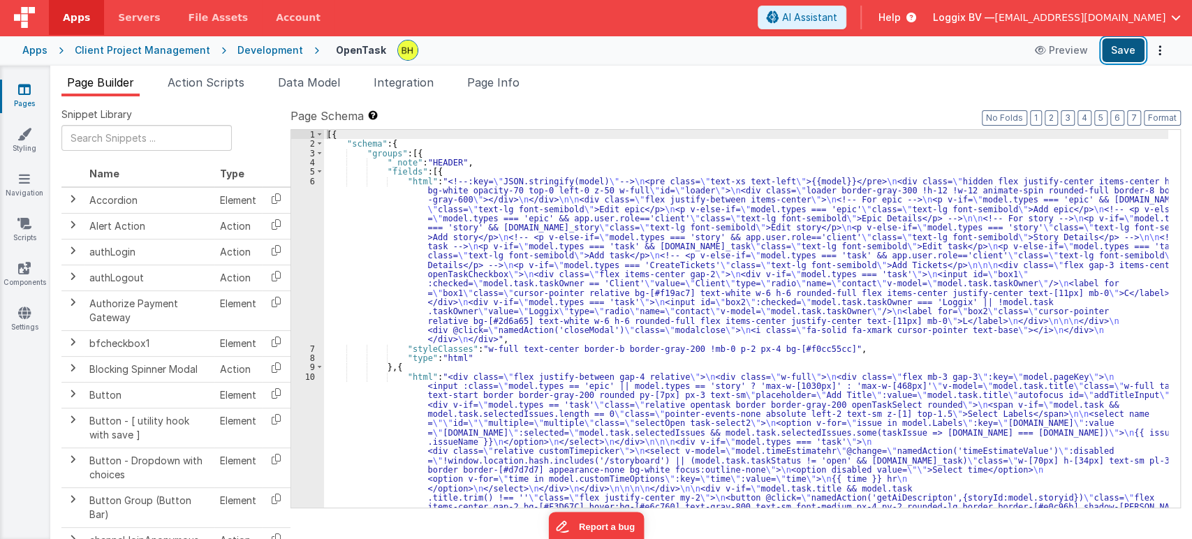
click at [1109, 48] on button "Save" at bounding box center [1123, 50] width 43 height 24
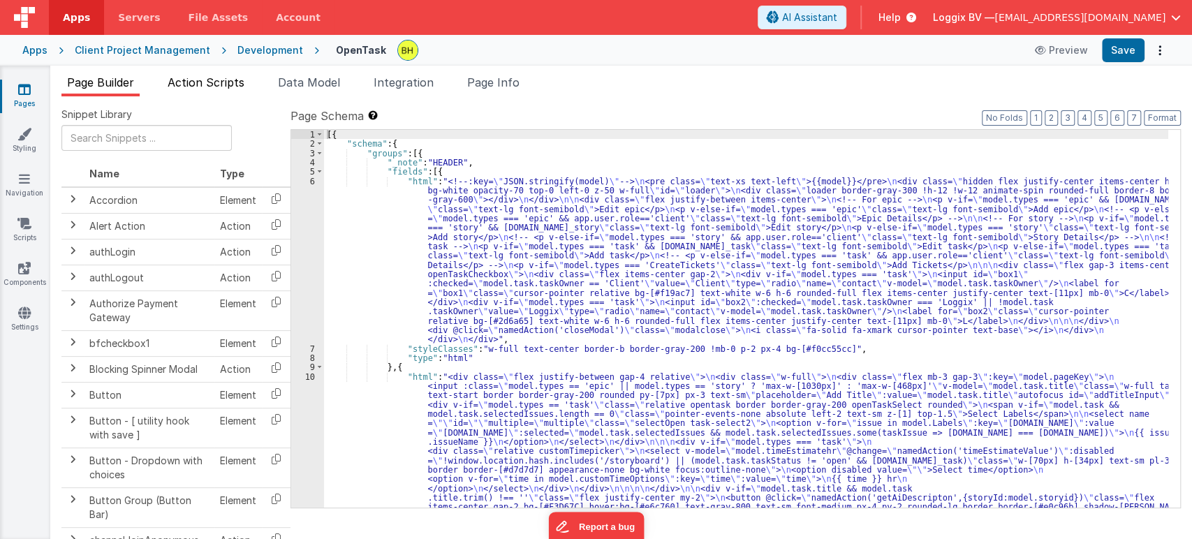
click at [188, 87] on span "Action Scripts" at bounding box center [206, 82] width 77 height 14
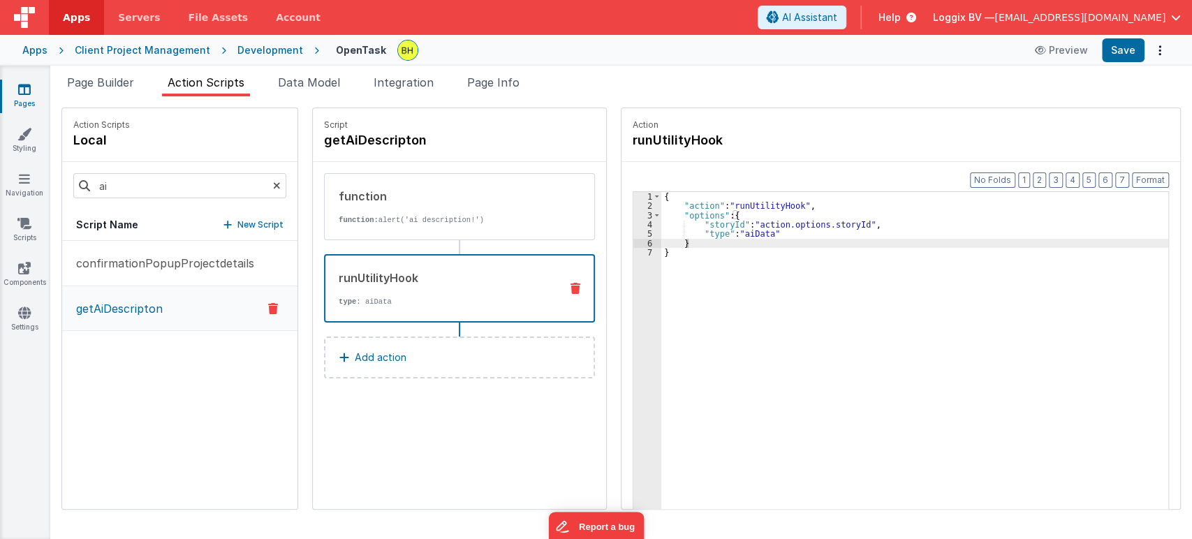
click at [750, 233] on div "{ "action" : "runUtilityHook" , "options" : { "storyId" : "action.options.story…" at bounding box center [918, 382] width 513 height 380
click at [790, 261] on div "{ "action" : "runUtilityHook" , "options" : { "storyId" : "action.options.story…" at bounding box center [918, 382] width 513 height 380
drag, startPoint x: 112, startPoint y: 88, endPoint x: 129, endPoint y: 108, distance: 26.2
click at [112, 88] on span "Page Builder" at bounding box center [100, 82] width 67 height 14
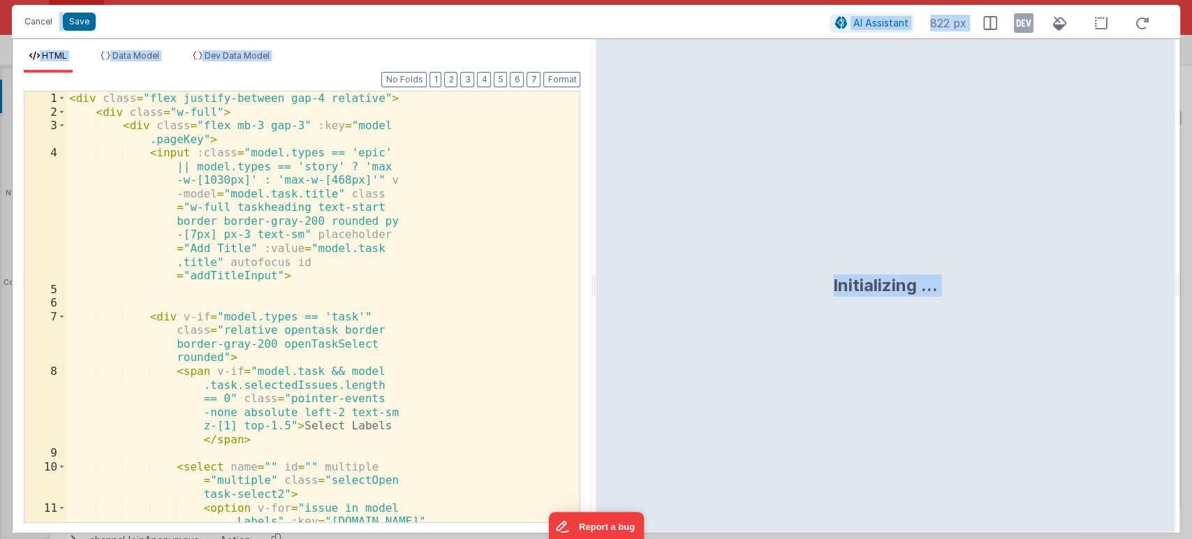
click at [394, 277] on div "< div class = "flex justify-between gap-4 relative" > < div class = "w-full" > …" at bounding box center [317, 369] width 502 height 554
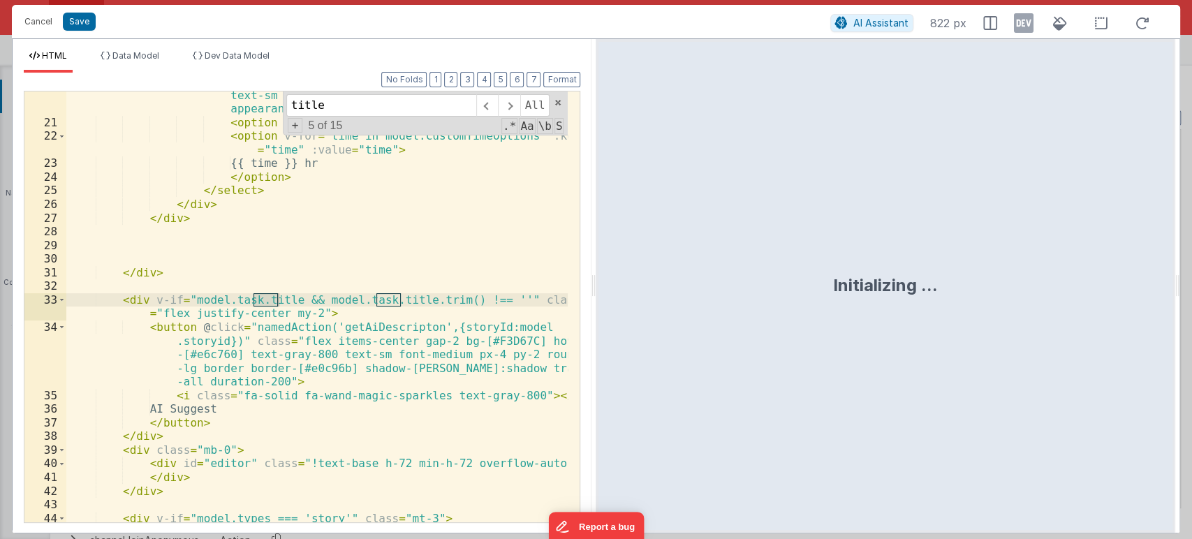
scroll to position [467, 0]
type input "title"
drag, startPoint x: 184, startPoint y: 297, endPoint x: 285, endPoint y: 300, distance: 101.3
click at [285, 300] on div "< select v-model = "model.timeEstimatehr" @ change = "namedAction ('timeEstimat…" at bounding box center [317, 318] width 502 height 568
click at [258, 411] on div "< select v-model = "model.timeEstimatehr" @ change = "namedAction ('timeEstimat…" at bounding box center [317, 318] width 502 height 568
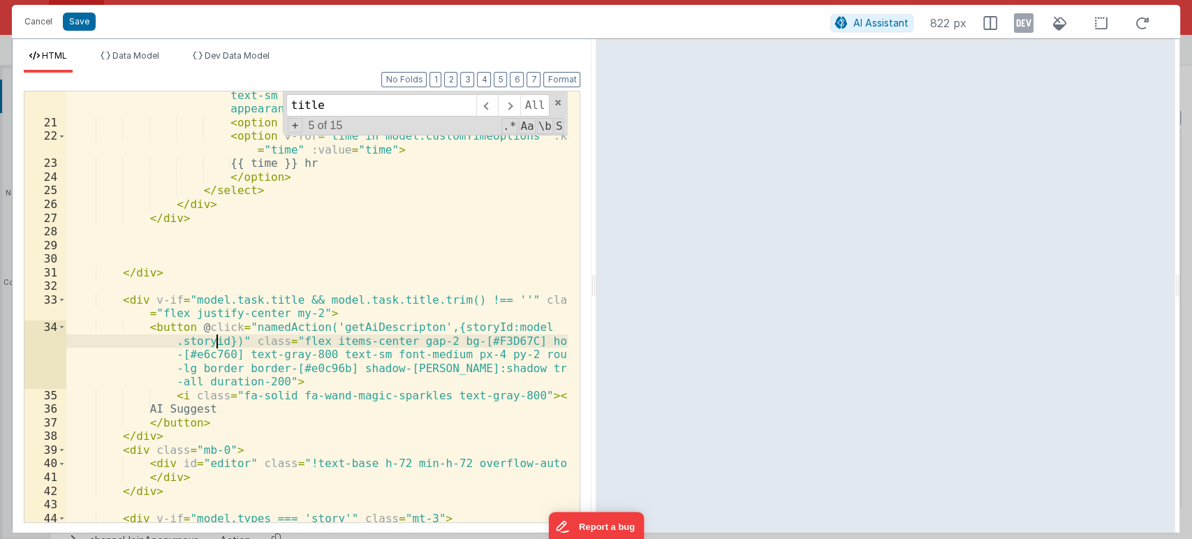
click at [216, 339] on div "< select v-model = "model.timeEstimatehr" @ change = "namedAction ('timeEstimat…" at bounding box center [317, 318] width 502 height 568
click at [213, 342] on div "< select v-model = "model.timeEstimatehr" @ change = "namedAction ('timeEstimat…" at bounding box center [317, 318] width 502 height 568
click at [296, 339] on div "< select v-model = "model.timeEstimatehr" @ change = "namedAction ('timeEstimat…" at bounding box center [317, 318] width 502 height 568
click at [257, 339] on div "< select v-model = "model.timeEstimatehr" @ change = "namedAction ('timeEstimat…" at bounding box center [317, 318] width 502 height 568
click at [287, 339] on div "< select v-model = "model.timeEstimatehr" @ change = "namedAction ('timeEstimat…" at bounding box center [317, 318] width 502 height 568
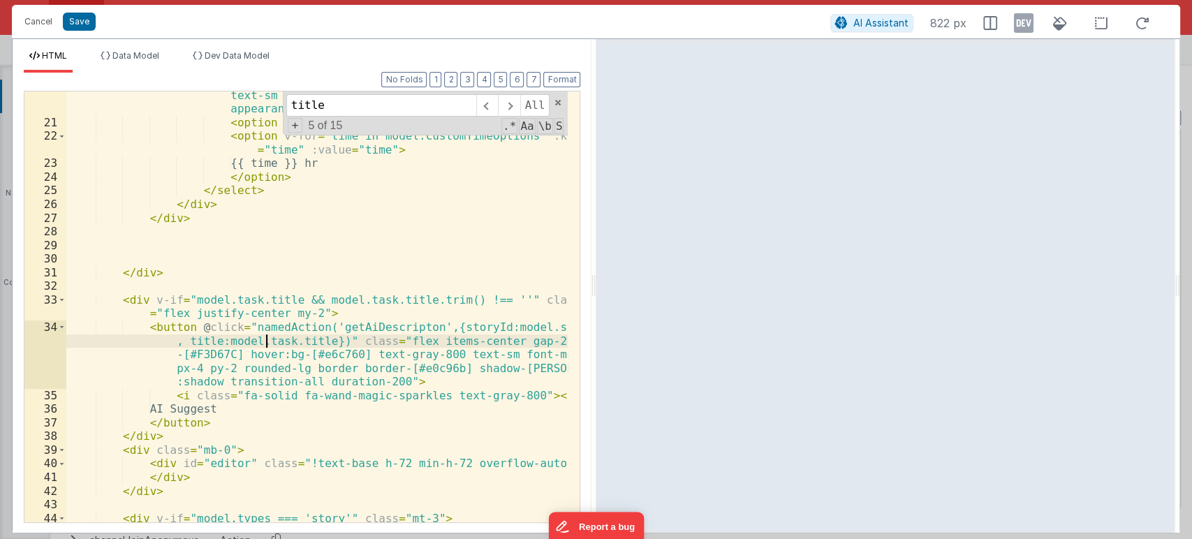
click at [268, 343] on div "< select v-model = "model.timeEstimatehr" @ change = "namedAction ('timeEstimat…" at bounding box center [317, 318] width 502 height 568
click at [288, 340] on div "< select v-model = "model.timeEstimatehr" @ change = "namedAction ('timeEstimat…" at bounding box center [317, 318] width 502 height 568
click at [258, 345] on div "< select v-model = "model.timeEstimatehr" @ change = "namedAction ('timeEstimat…" at bounding box center [317, 318] width 502 height 568
click at [291, 344] on div "< select v-model = "model.timeEstimatehr" @ change = "namedAction ('timeEstimat…" at bounding box center [317, 318] width 502 height 568
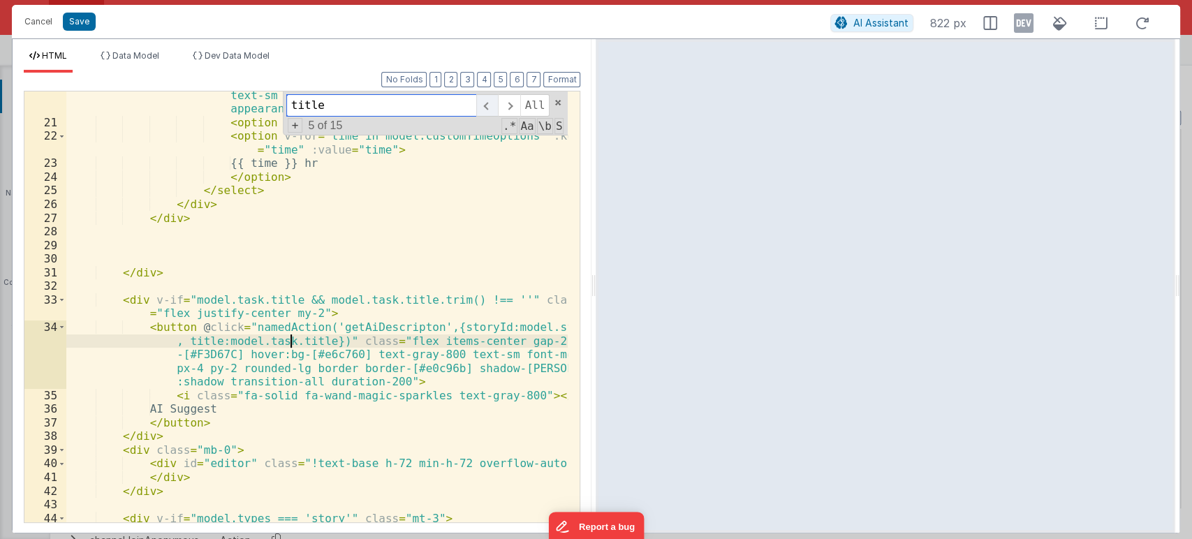
click at [488, 102] on span at bounding box center [487, 105] width 22 height 22
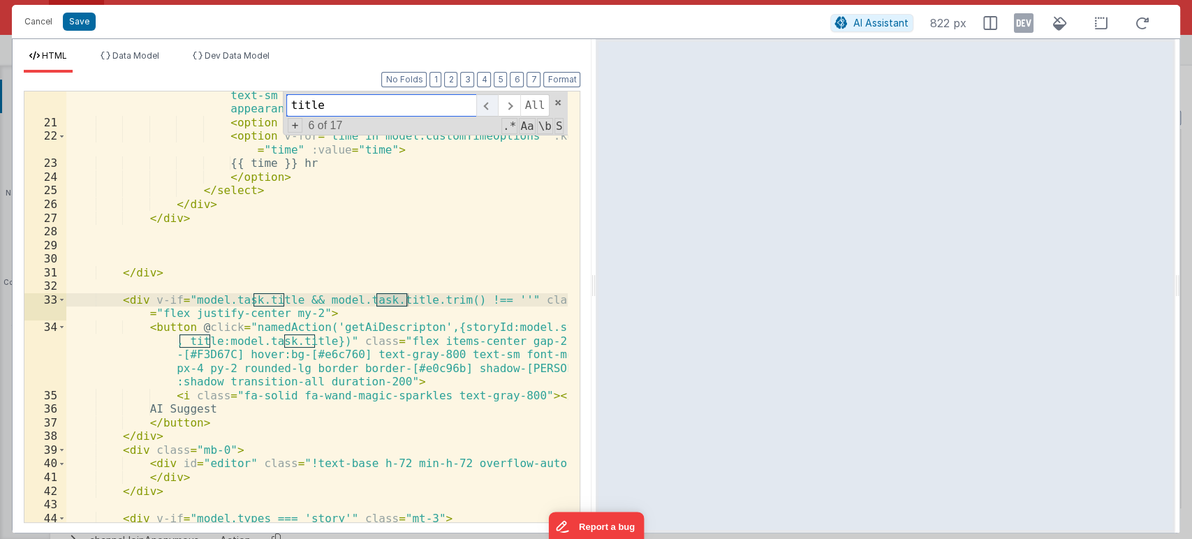
click at [488, 102] on span at bounding box center [487, 105] width 22 height 22
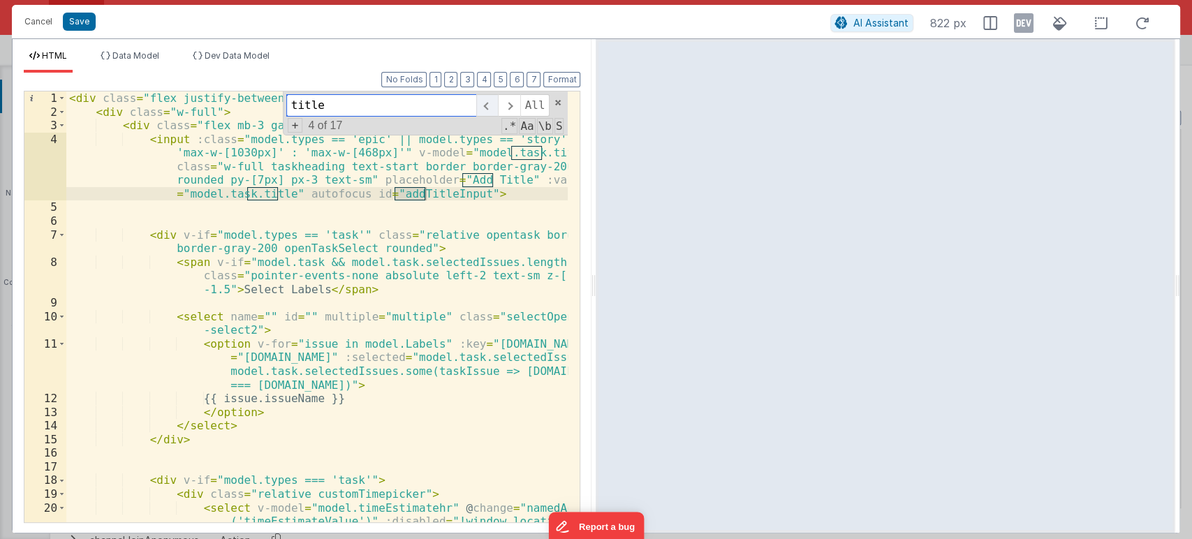
scroll to position [0, 0]
click at [492, 105] on span at bounding box center [487, 105] width 22 height 22
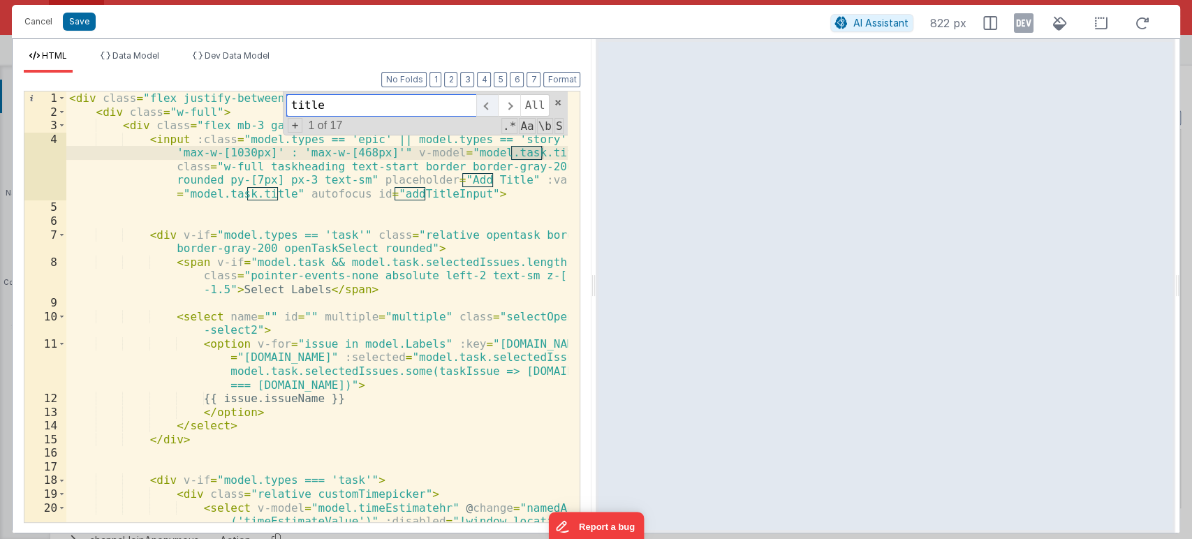
click at [492, 105] on span at bounding box center [487, 105] width 22 height 22
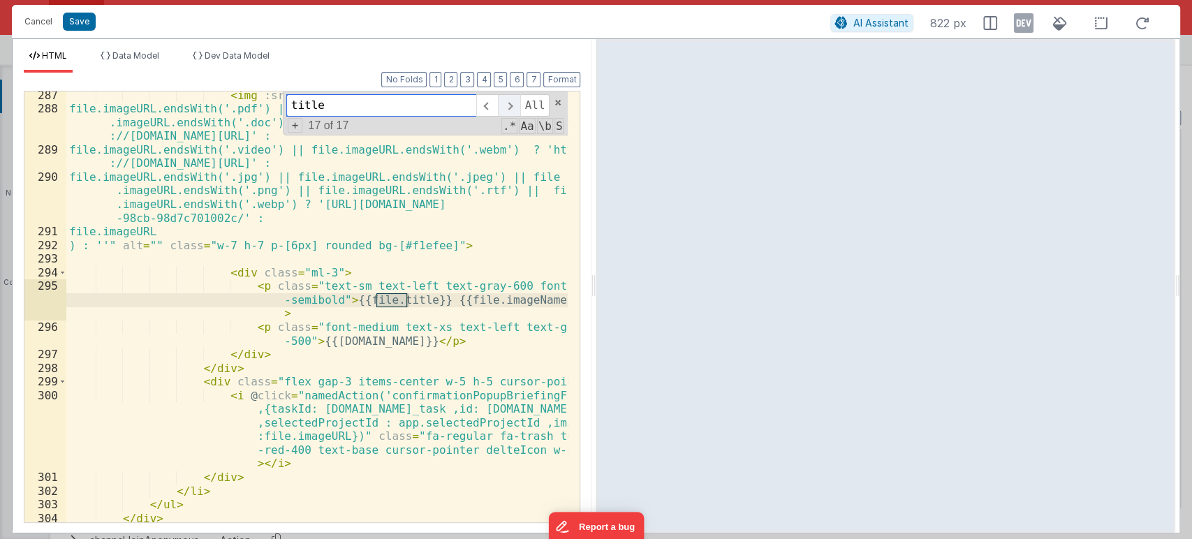
click at [505, 107] on span at bounding box center [509, 105] width 22 height 22
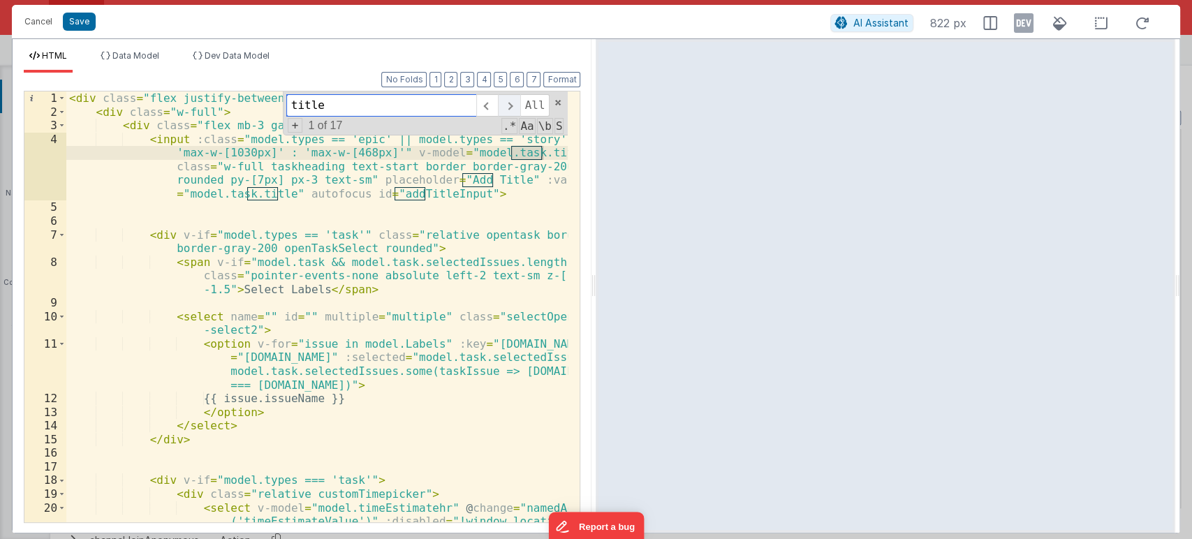
scroll to position [0, 0]
click at [80, 18] on button "Save" at bounding box center [79, 22] width 33 height 18
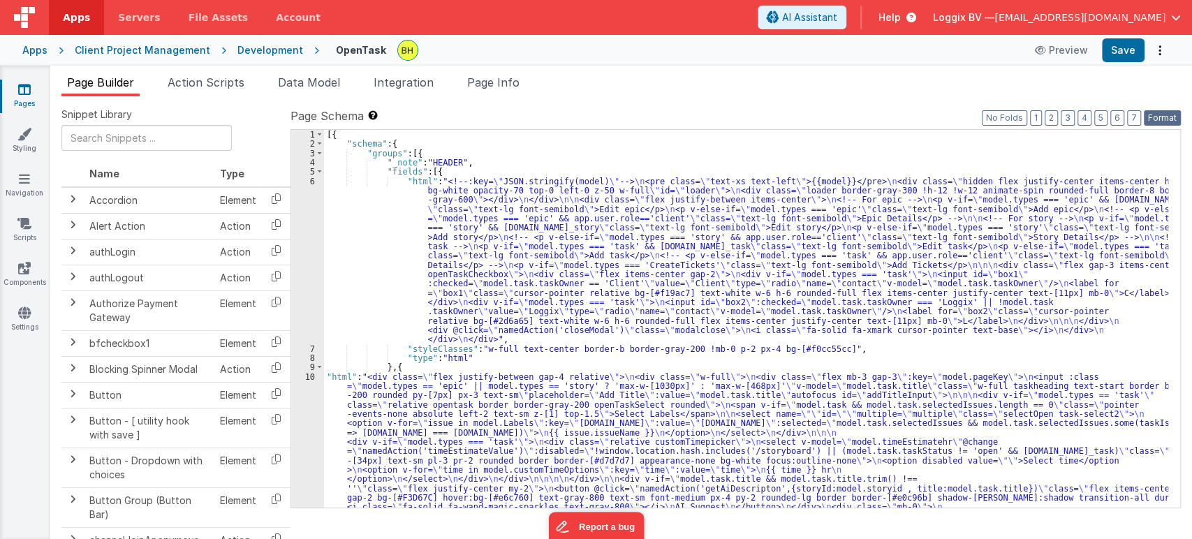
click at [1167, 117] on button "Format" at bounding box center [1162, 117] width 37 height 15
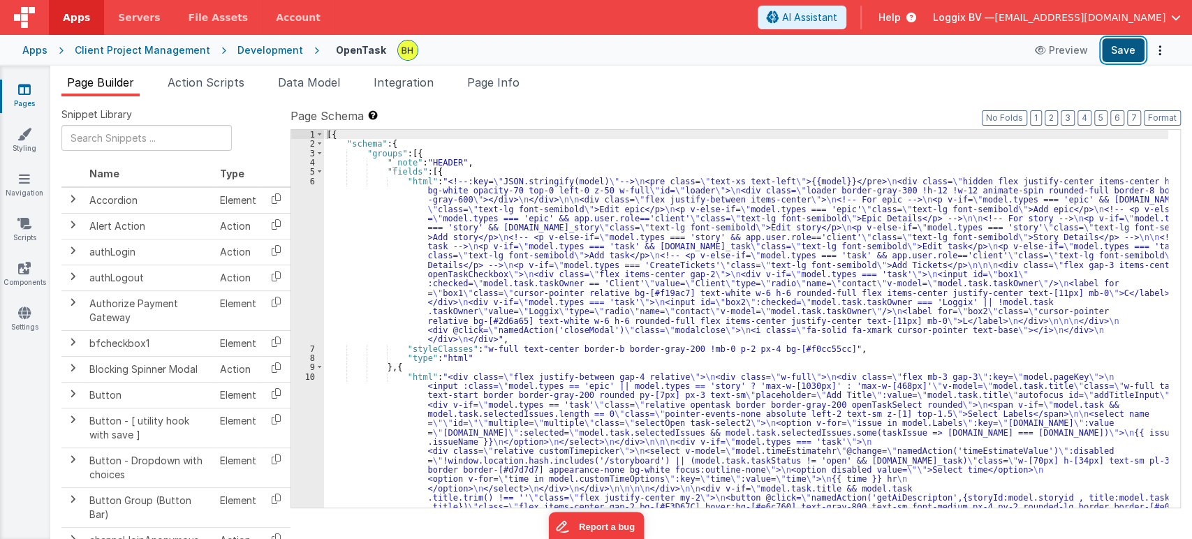
click at [1113, 43] on button "Save" at bounding box center [1123, 50] width 43 height 24
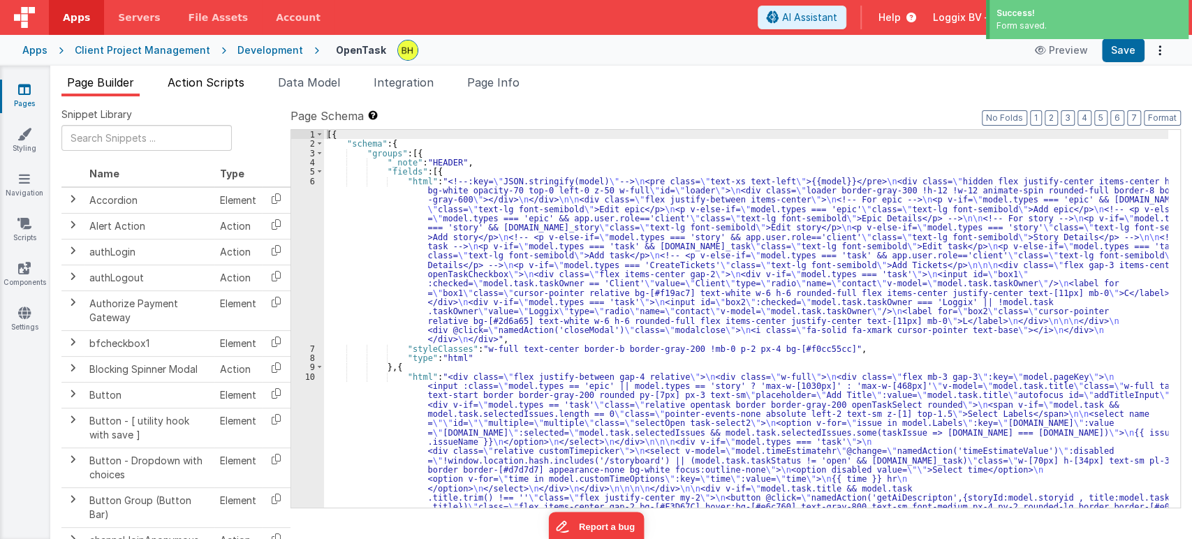
click at [196, 80] on span "Action Scripts" at bounding box center [206, 82] width 77 height 14
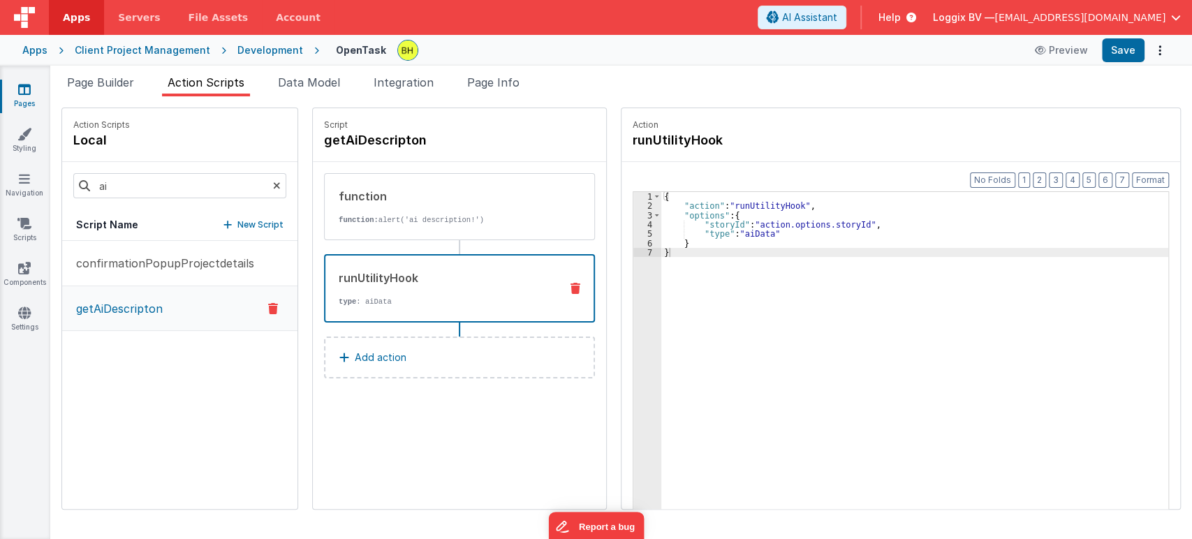
click at [877, 221] on div "{ "action" : "runUtilityHook" , "options" : { "storyId" : "action.options.story…" at bounding box center [918, 382] width 513 height 380
click at [862, 232] on div "{ "action" : "runUtilityHook" , "options" : { "storyId" : "action.options.story…" at bounding box center [918, 382] width 513 height 380
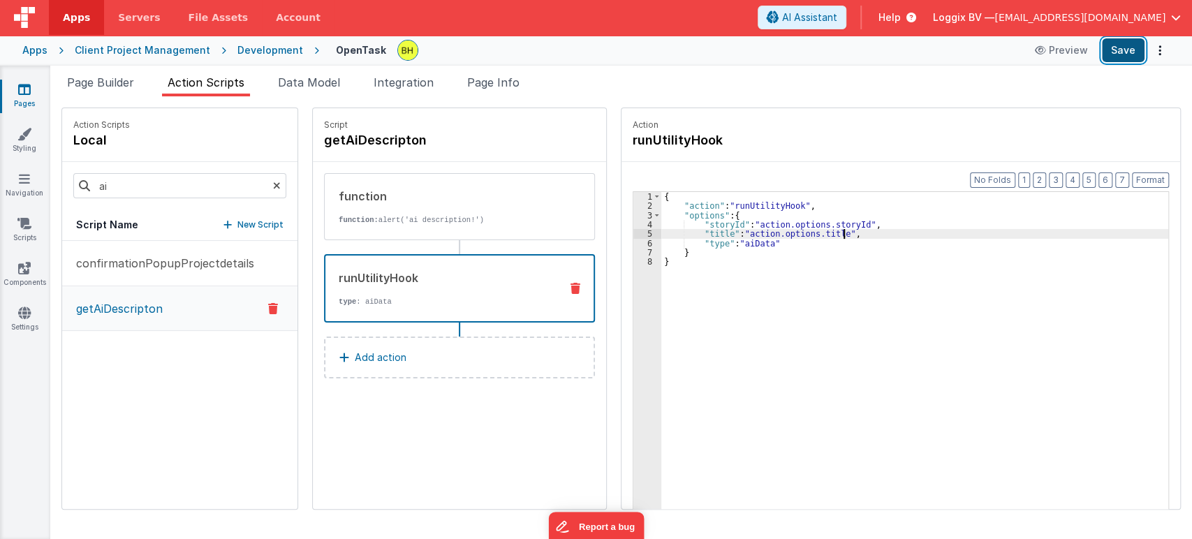
click at [1118, 58] on button "Save" at bounding box center [1123, 50] width 43 height 24
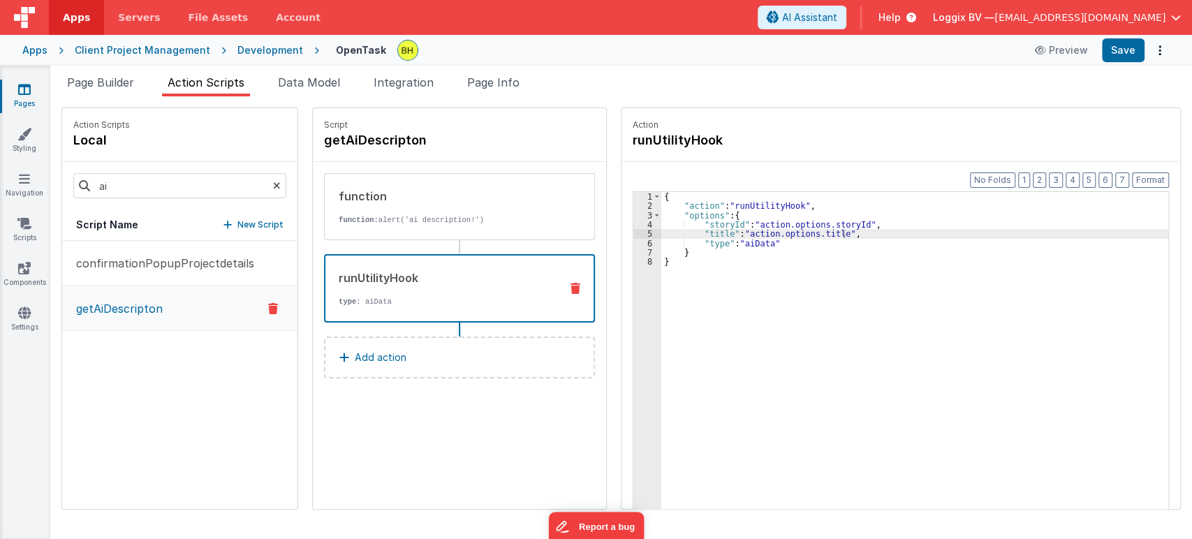
click at [87, 63] on div "Apps Client Project Management Development OpenTask Preview Save" at bounding box center [596, 50] width 1192 height 31
click at [96, 80] on span "Page Builder" at bounding box center [100, 82] width 67 height 14
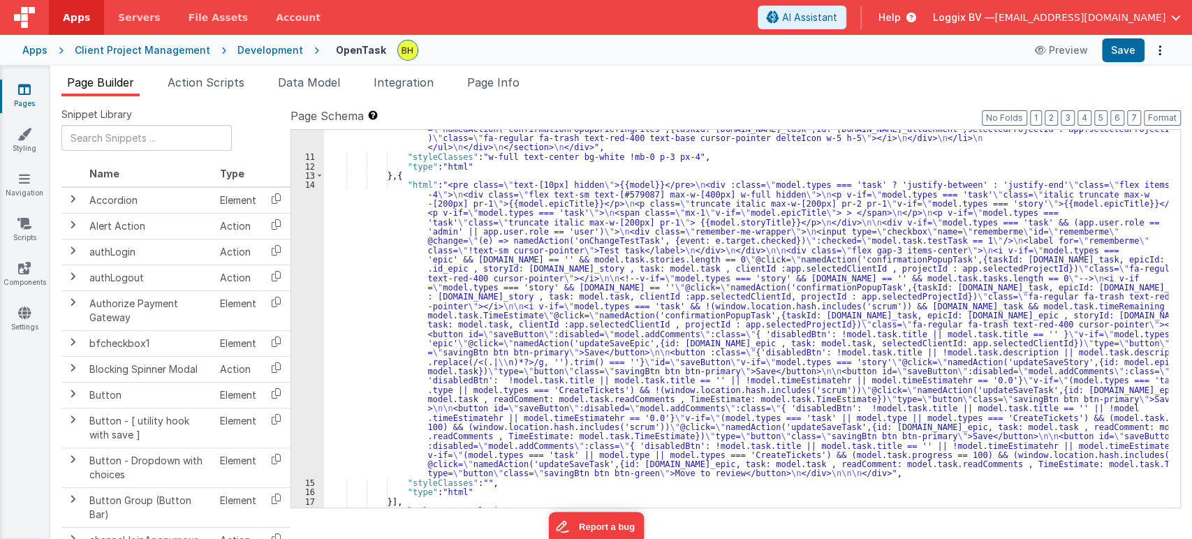
scroll to position [1688, 0]
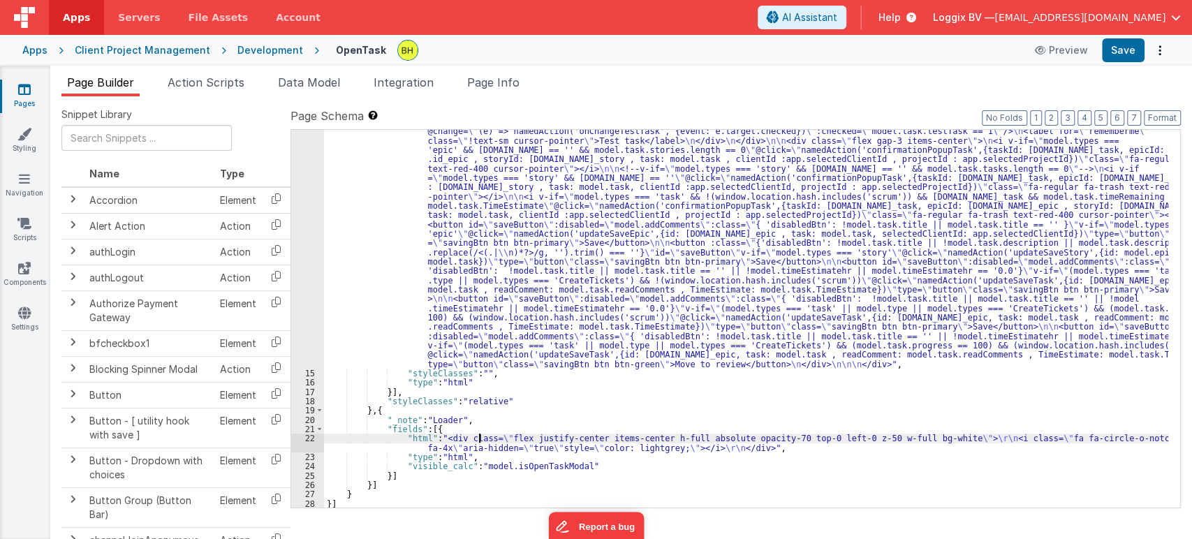
click at [478, 439] on div ""html" : "<pre class= \" text-[10px] hidden \" >{{model}}</pre> \n <div :class=…" at bounding box center [746, 414] width 845 height 686
click at [644, 467] on div ""html" : "<pre class= \" text-[10px] hidden \" >{{model}}</pre> \n <div :class=…" at bounding box center [746, 414] width 845 height 686
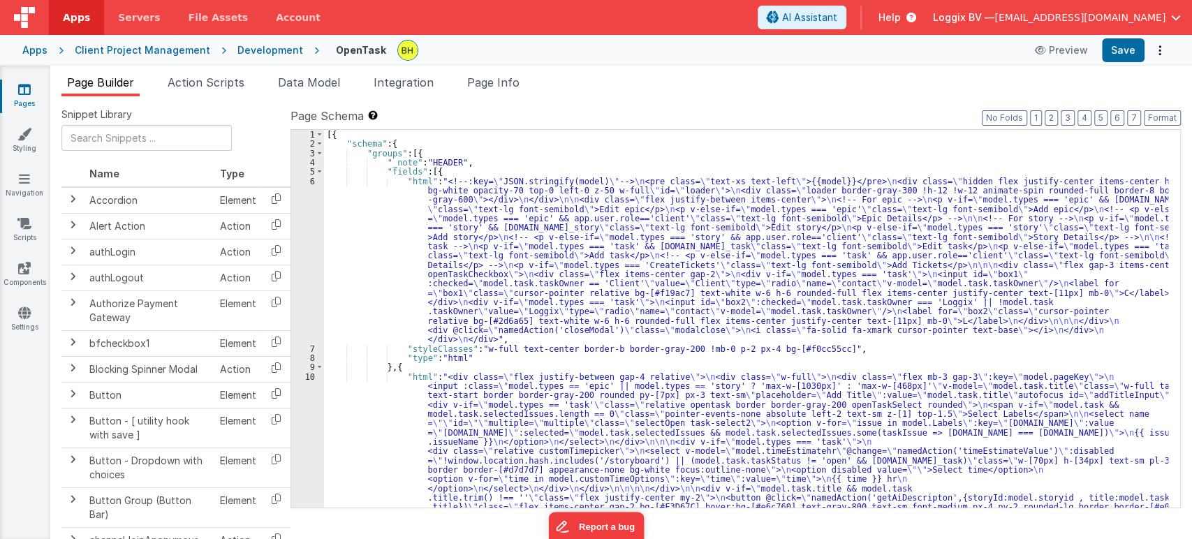
scroll to position [0, 0]
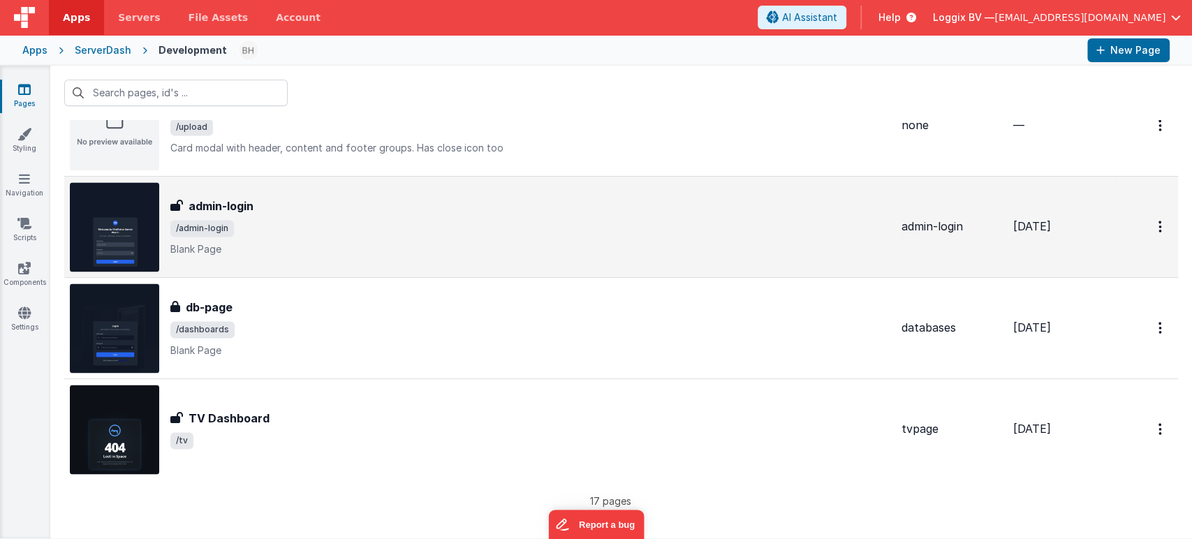
scroll to position [1397, 0]
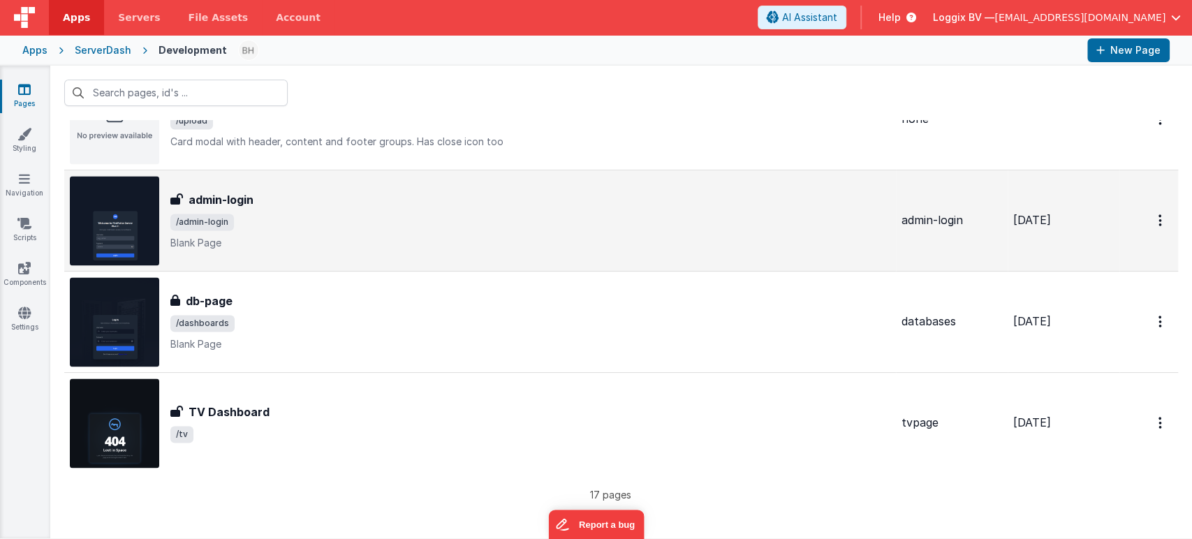
click at [365, 231] on div "admin-login admin-login /admin-login Blank Page" at bounding box center [530, 220] width 720 height 59
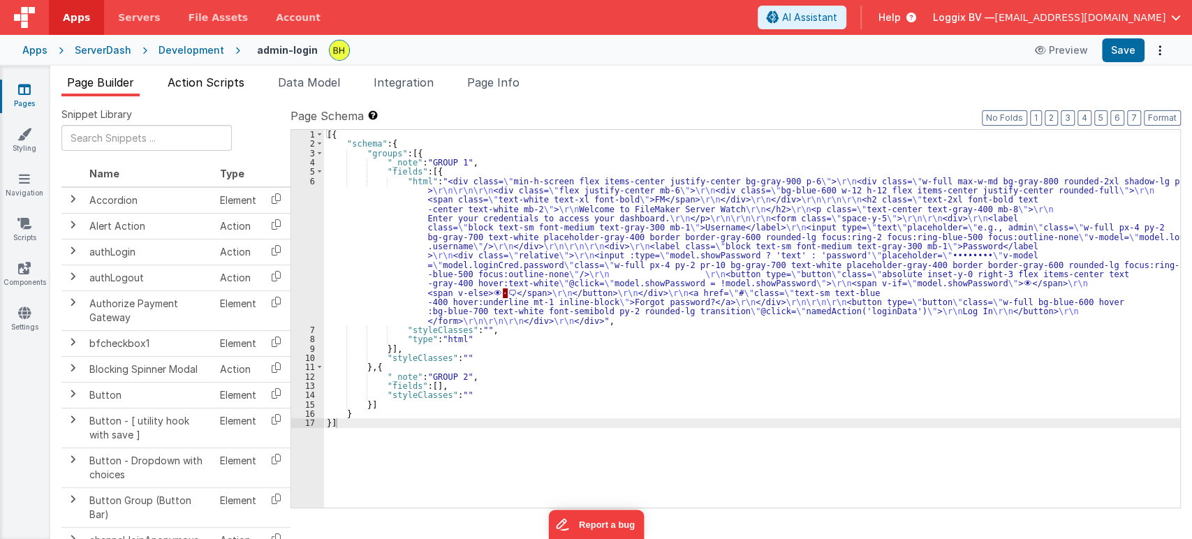
click at [238, 87] on span "Action Scripts" at bounding box center [206, 82] width 77 height 14
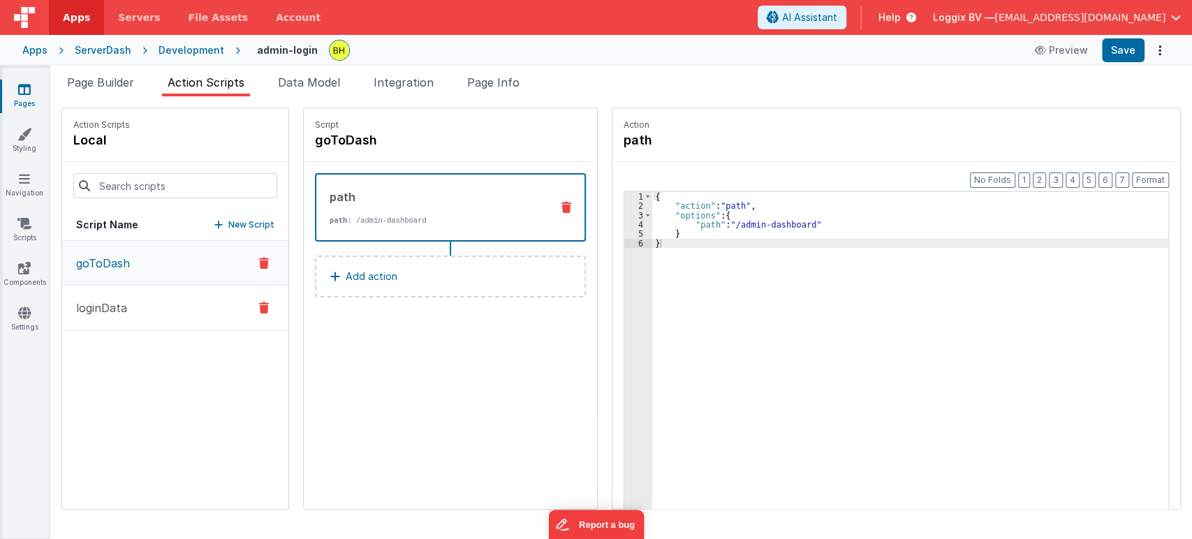
click at [170, 296] on button "loginData" at bounding box center [175, 308] width 226 height 45
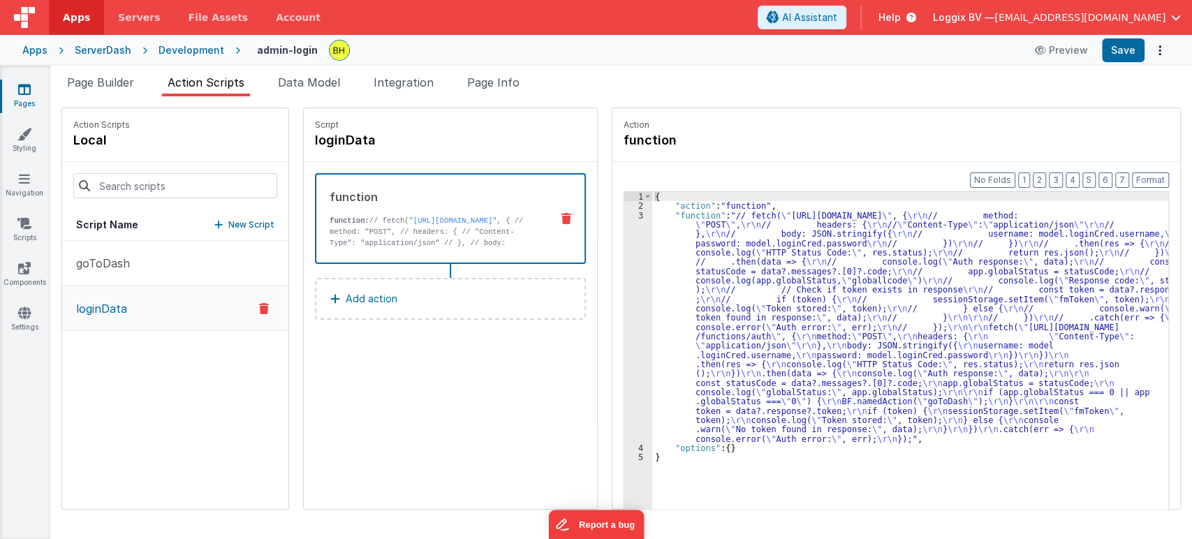
click at [627, 212] on div "3" at bounding box center [639, 327] width 28 height 233
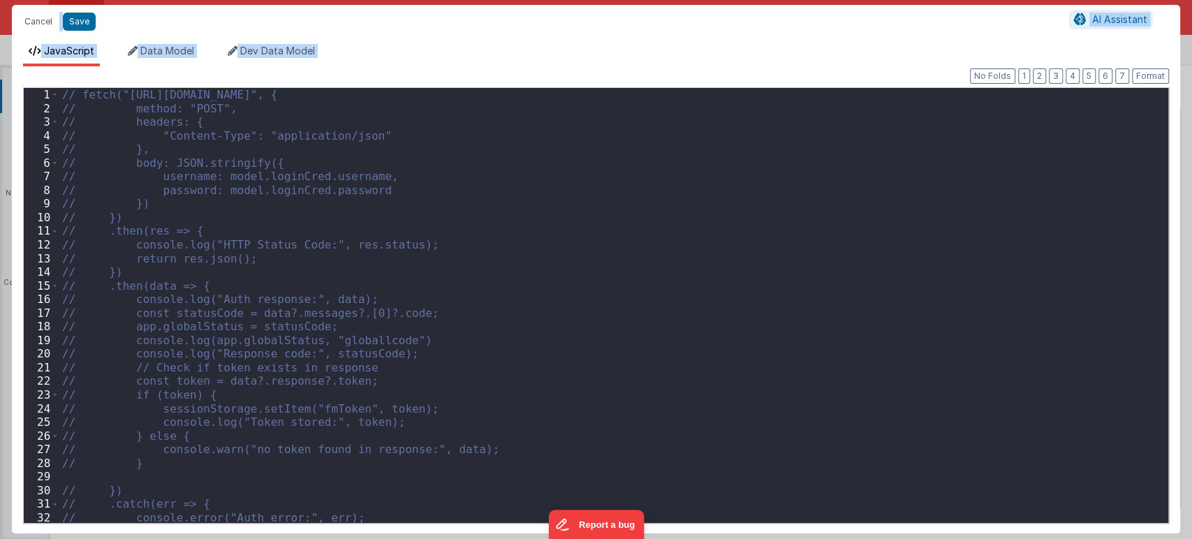
click at [540, 285] on div "// fetch("https://fmproxy.netlify.app/.netlify/functions/auth", { // method: "P…" at bounding box center [607, 318] width 1097 height 461
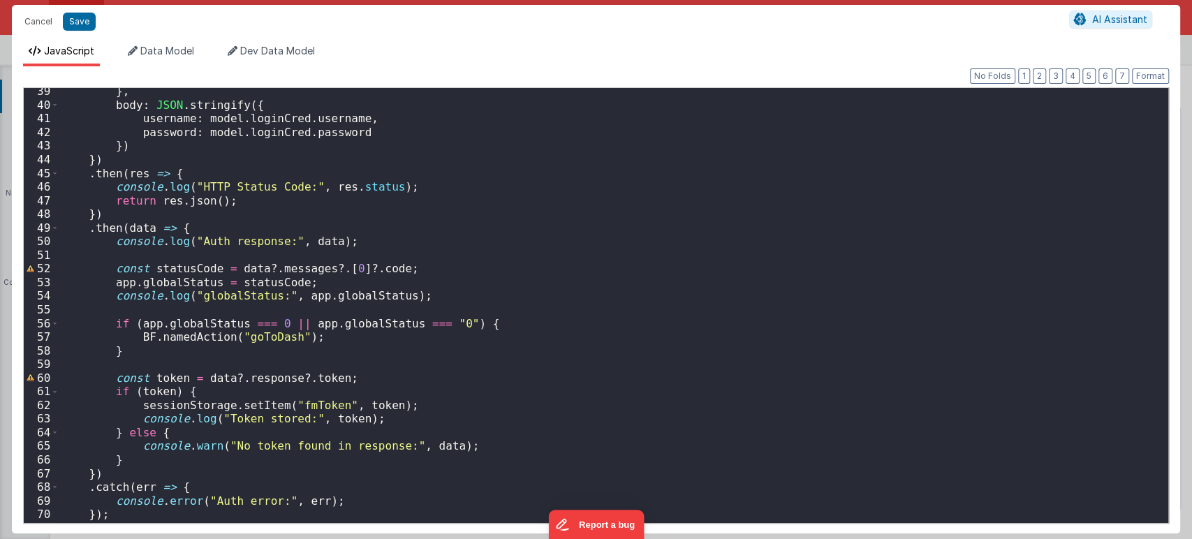
scroll to position [520, 0]
click at [31, 21] on button "Cancel" at bounding box center [38, 22] width 42 height 20
